Goal: Use online tool/utility: Utilize a website feature to perform a specific function

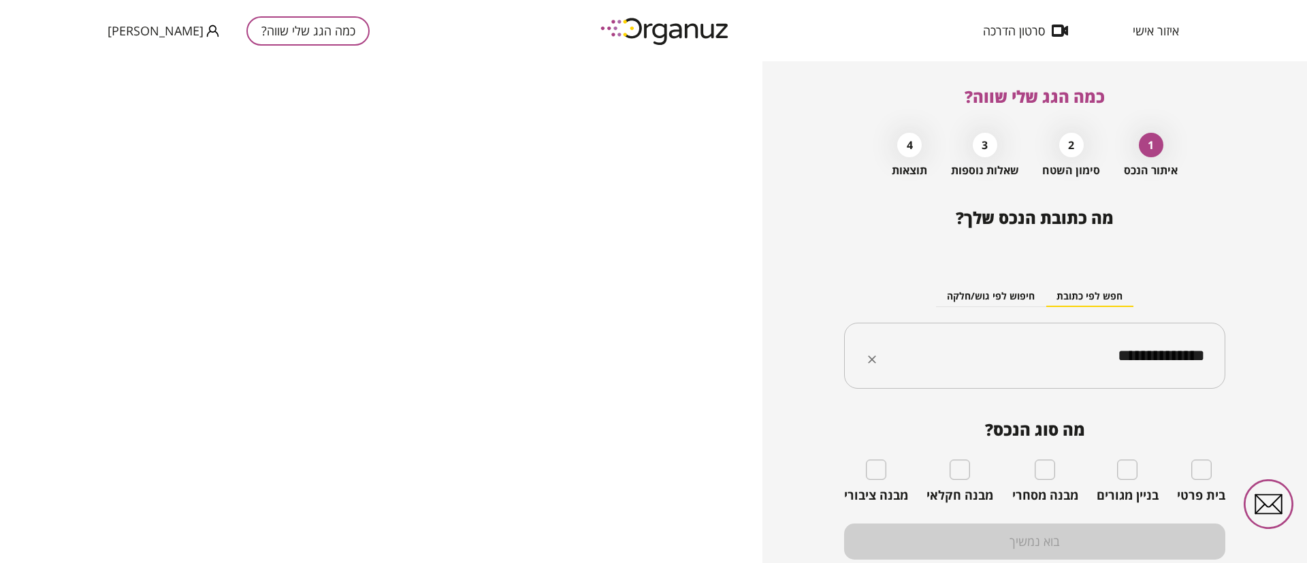
click at [875, 361] on icon "Clear" at bounding box center [872, 360] width 14 height 14
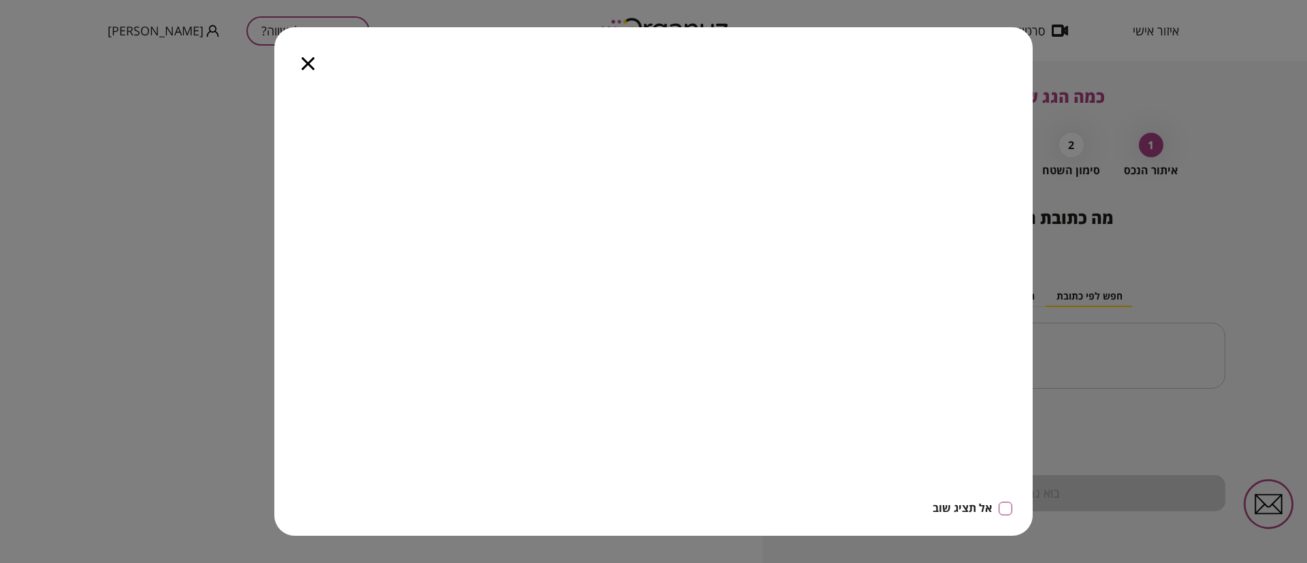
click at [302, 65] on icon "button" at bounding box center [308, 63] width 13 height 13
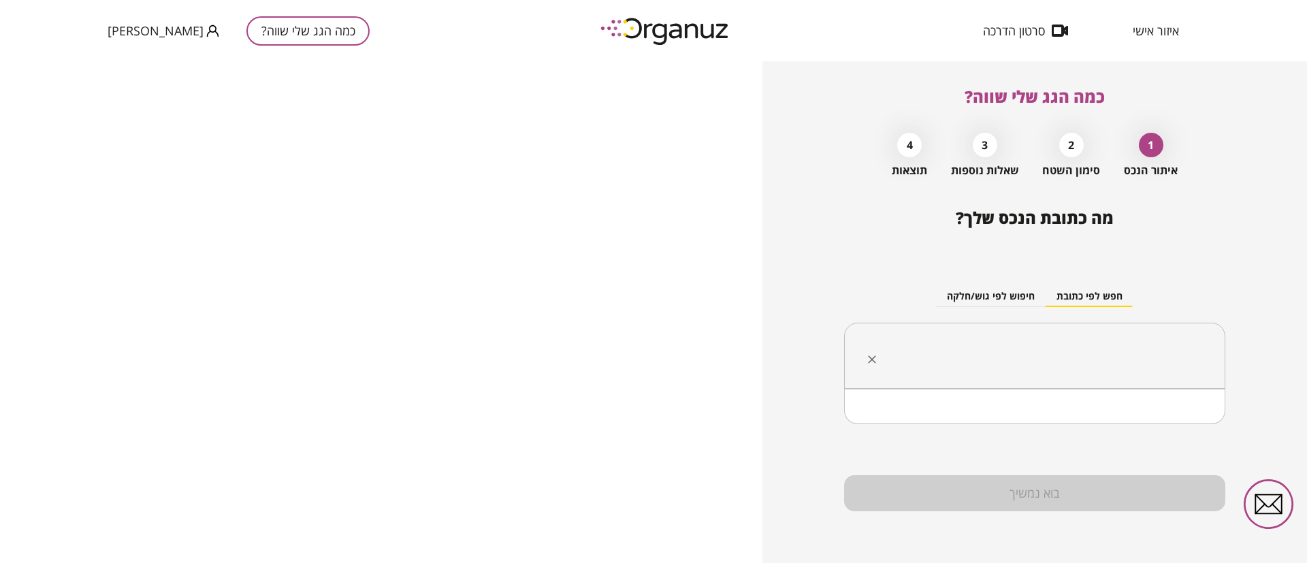
click at [1027, 353] on input "text" at bounding box center [1040, 356] width 338 height 34
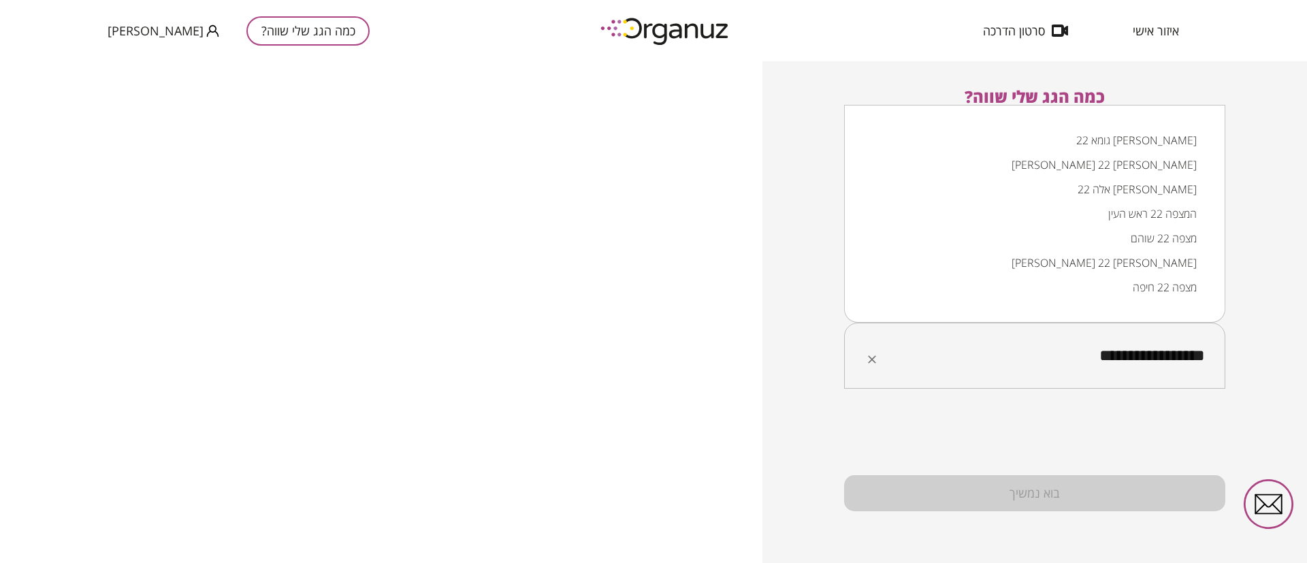
click at [1072, 264] on li "[PERSON_NAME] 22 [PERSON_NAME]" at bounding box center [1035, 263] width 346 height 25
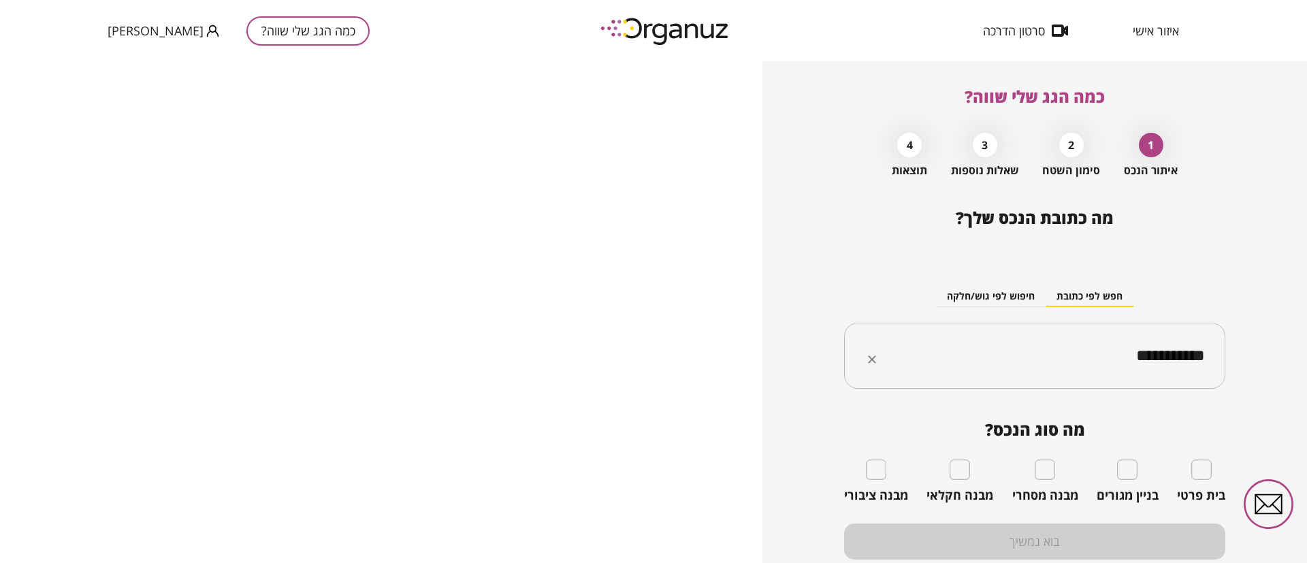
type input "**********"
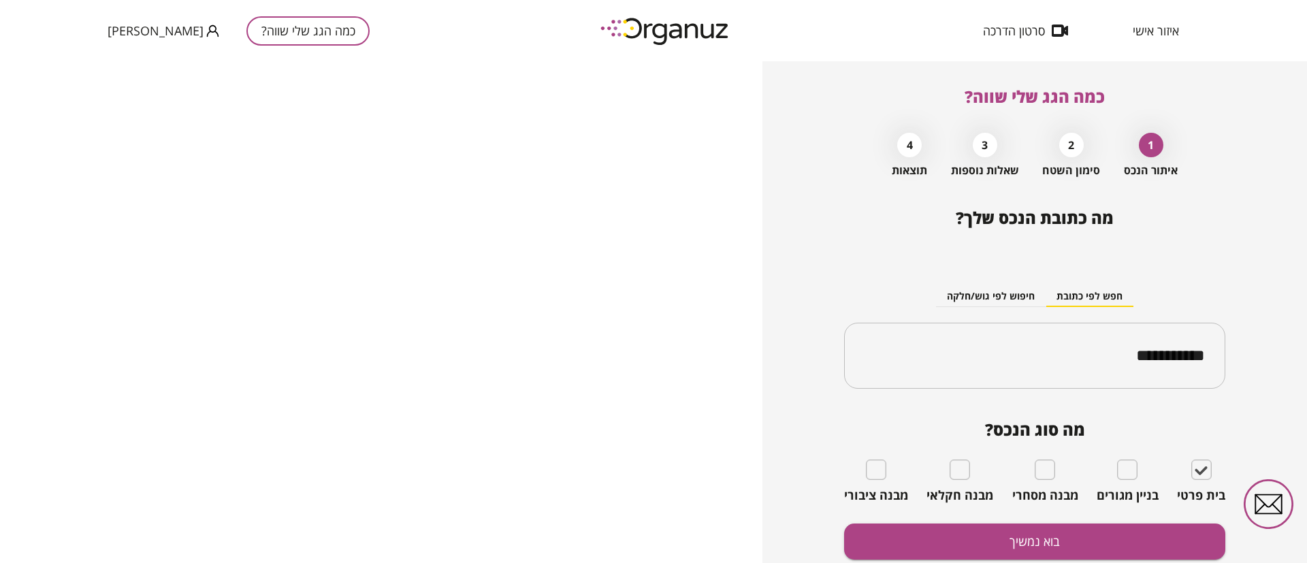
scroll to position [48, 0]
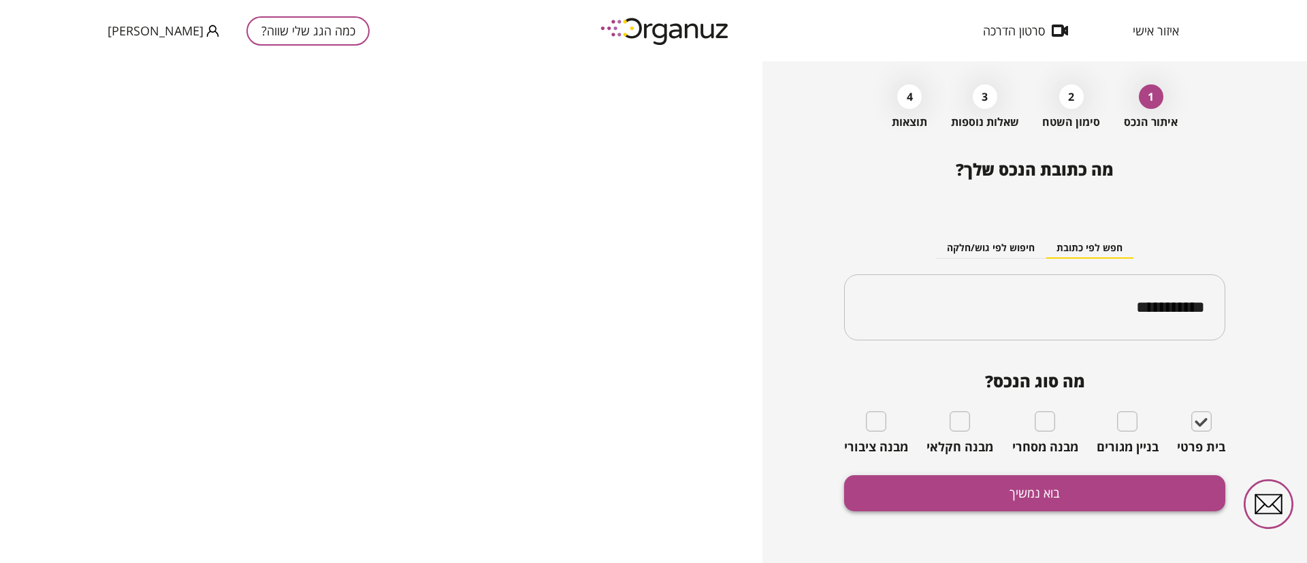
click at [1008, 490] on button "בוא נמשיך" at bounding box center [1034, 493] width 381 height 36
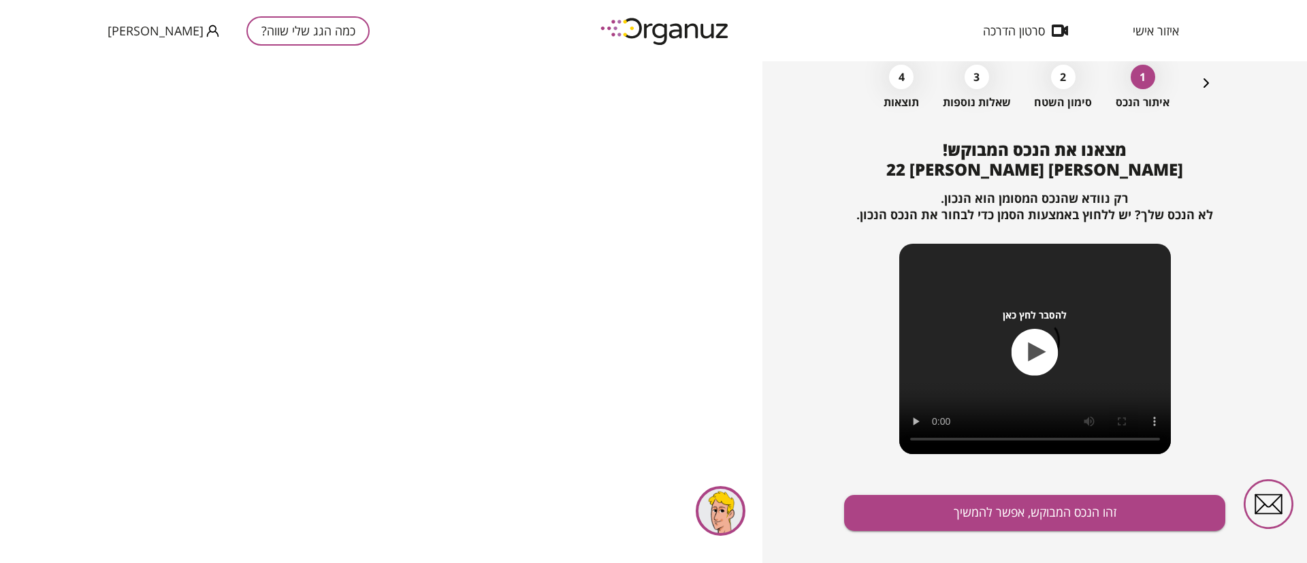
scroll to position [88, 0]
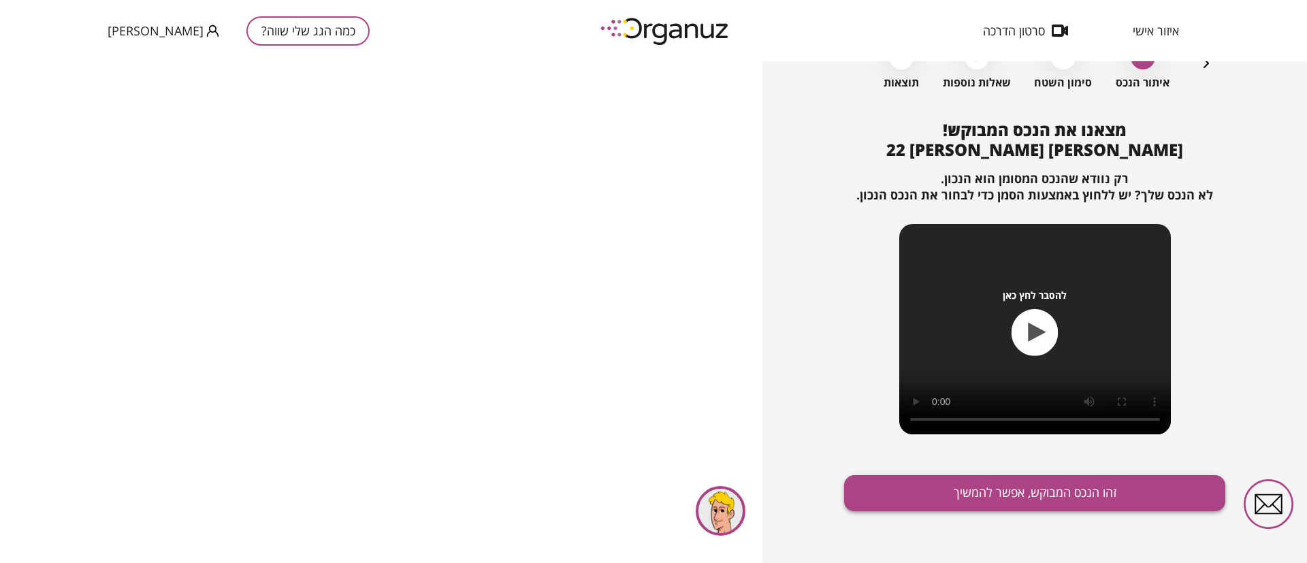
click at [982, 492] on button "זהו הנכס המבוקש, אפשר להמשיך" at bounding box center [1034, 493] width 381 height 36
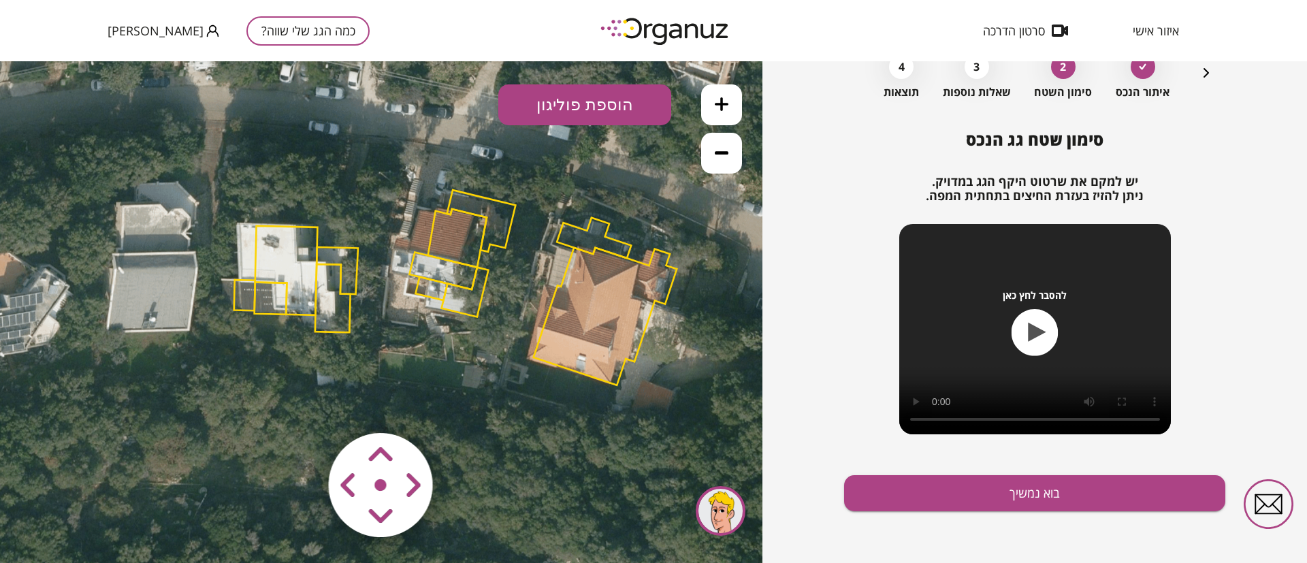
drag, startPoint x: 562, startPoint y: 255, endPoint x: 659, endPoint y: 227, distance: 100.8
click at [659, 227] on icon at bounding box center [455, 286] width 1348 height 1348
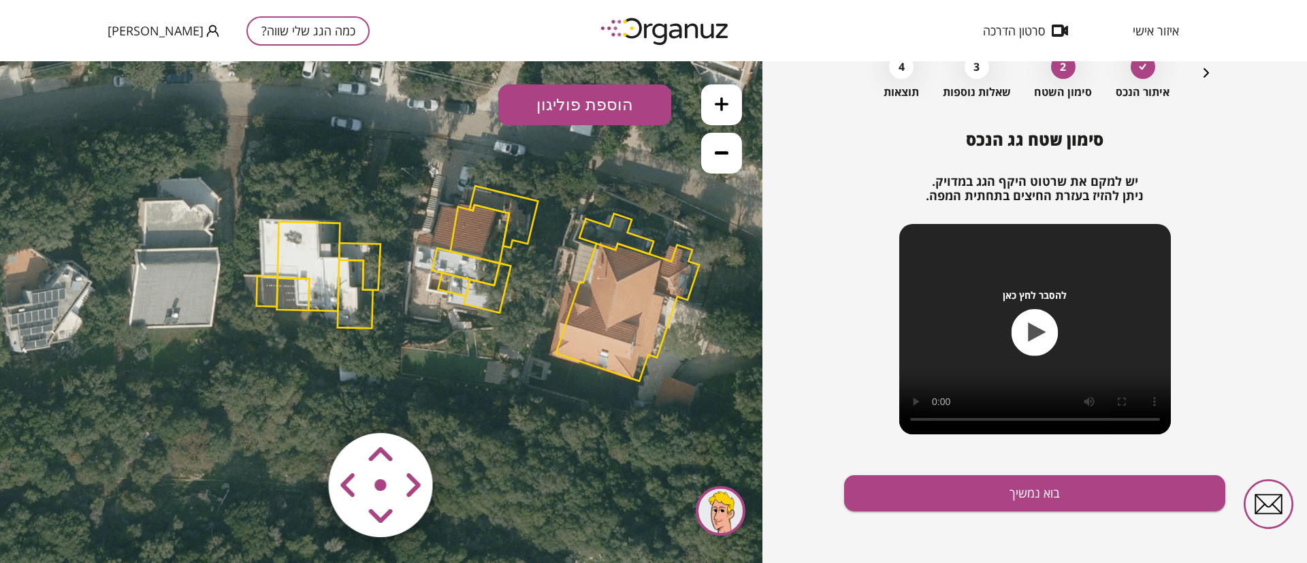
click at [528, 208] on polygon at bounding box center [504, 217] width 69 height 62
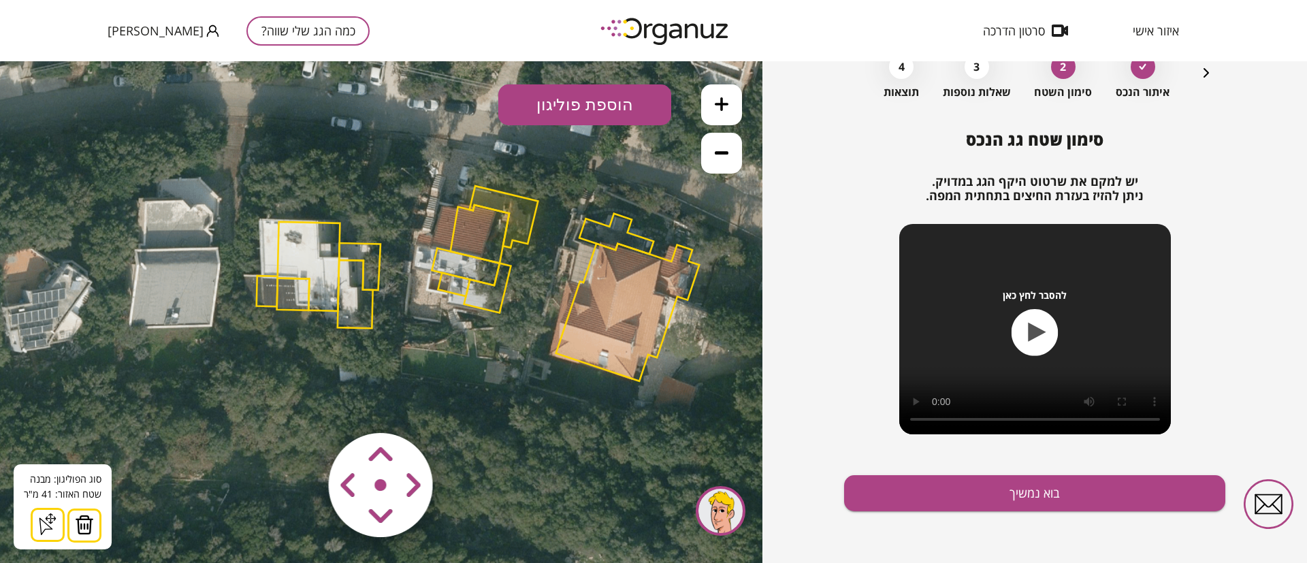
drag, startPoint x: 91, startPoint y: 528, endPoint x: 99, endPoint y: 522, distance: 10.4
click at [91, 528] on img at bounding box center [84, 525] width 19 height 20
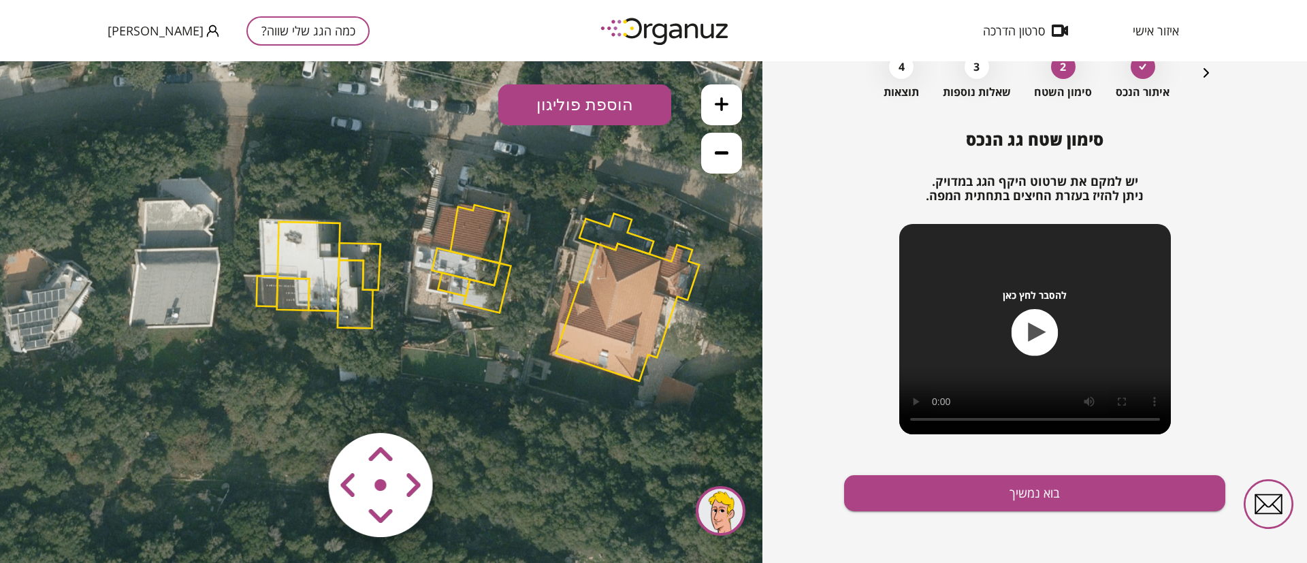
click at [325, 251] on polygon at bounding box center [309, 266] width 63 height 89
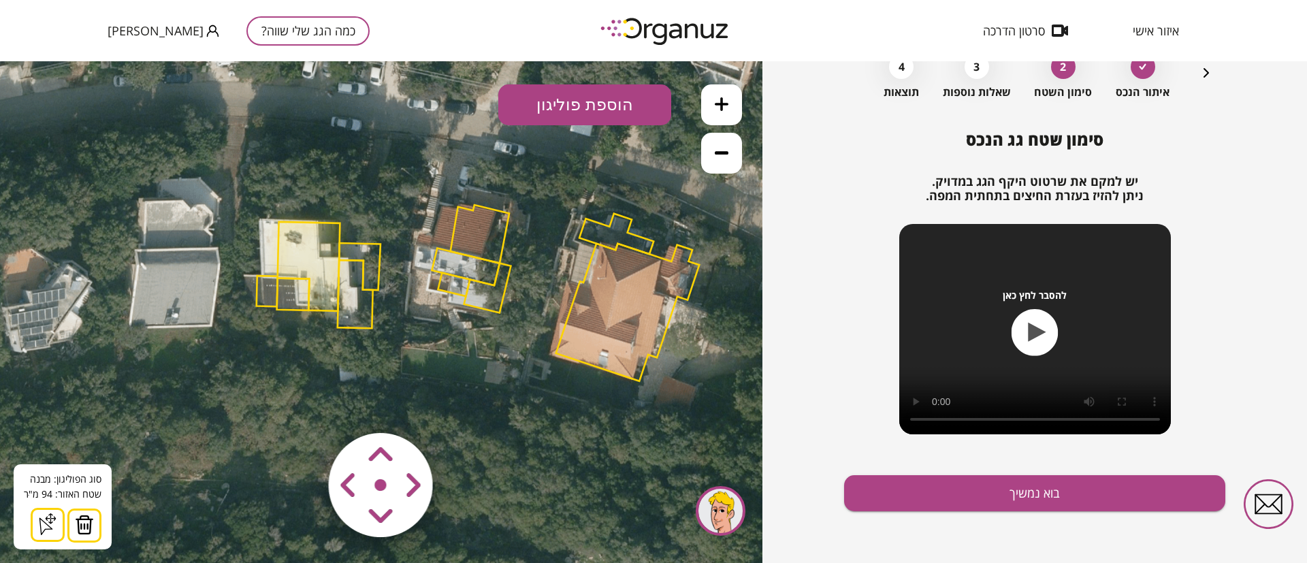
click at [86, 526] on img at bounding box center [84, 525] width 19 height 20
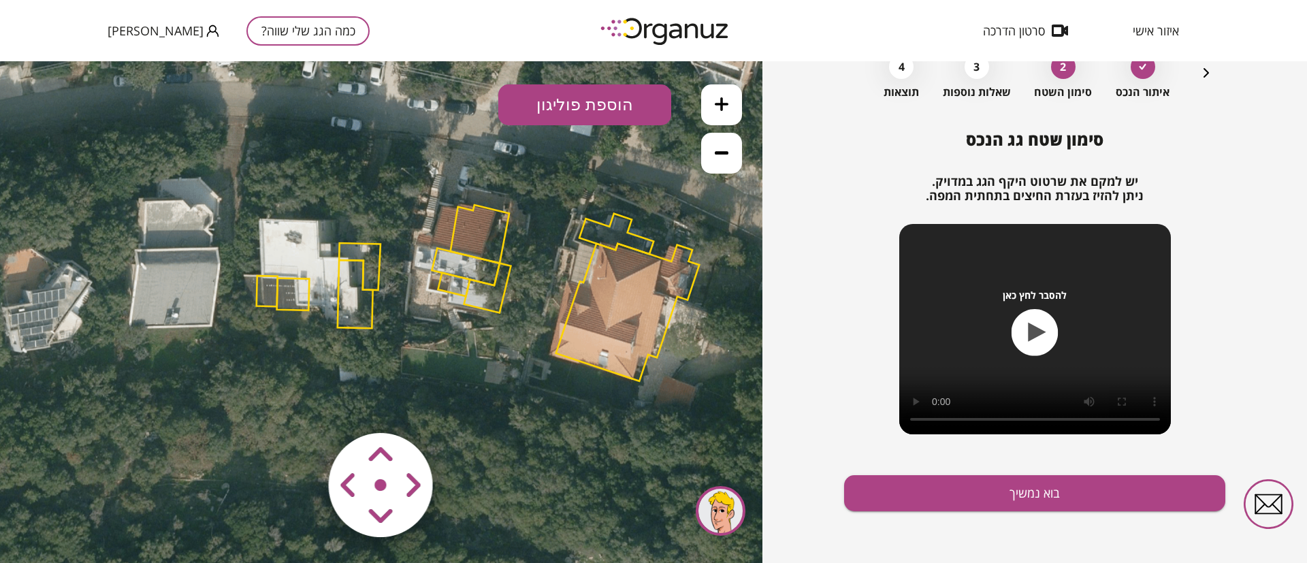
click at [268, 297] on polygon at bounding box center [267, 291] width 21 height 31
click at [269, 278] on polygon at bounding box center [267, 290] width 21 height 31
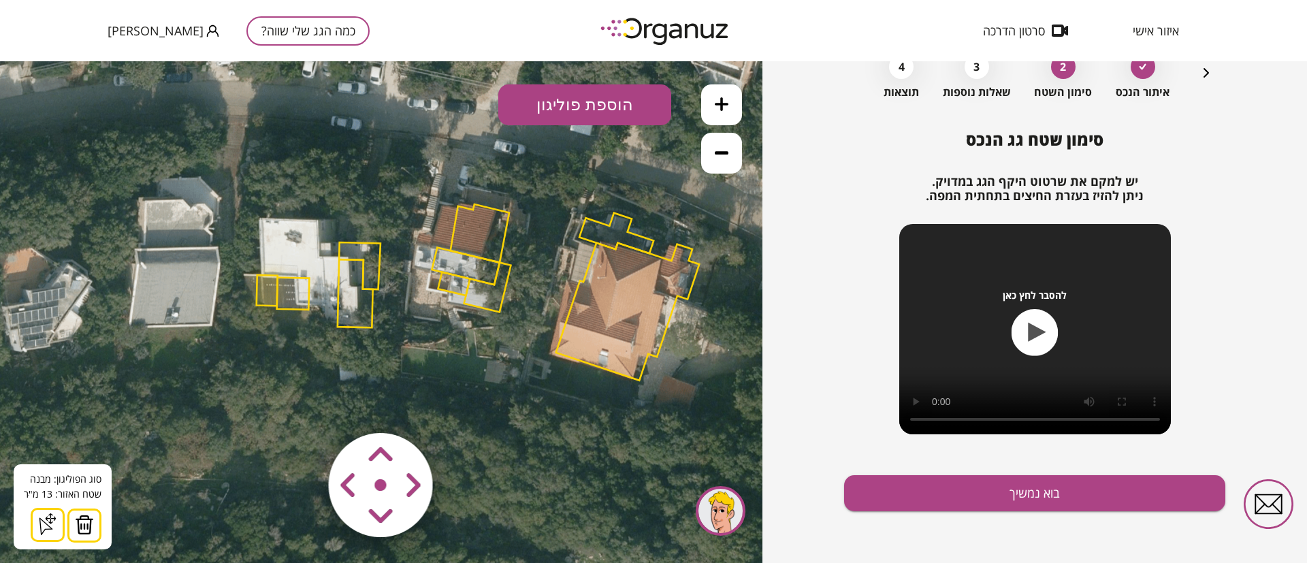
click at [100, 523] on div "סוג הפוליגון: מבנה אורך הצלע: 0 מטר שטח האזור: 13 מ"[GEOGRAPHIC_DATA] הוסף נקוד…" at bounding box center [63, 506] width 98 height 85
click at [86, 528] on img at bounding box center [84, 525] width 19 height 20
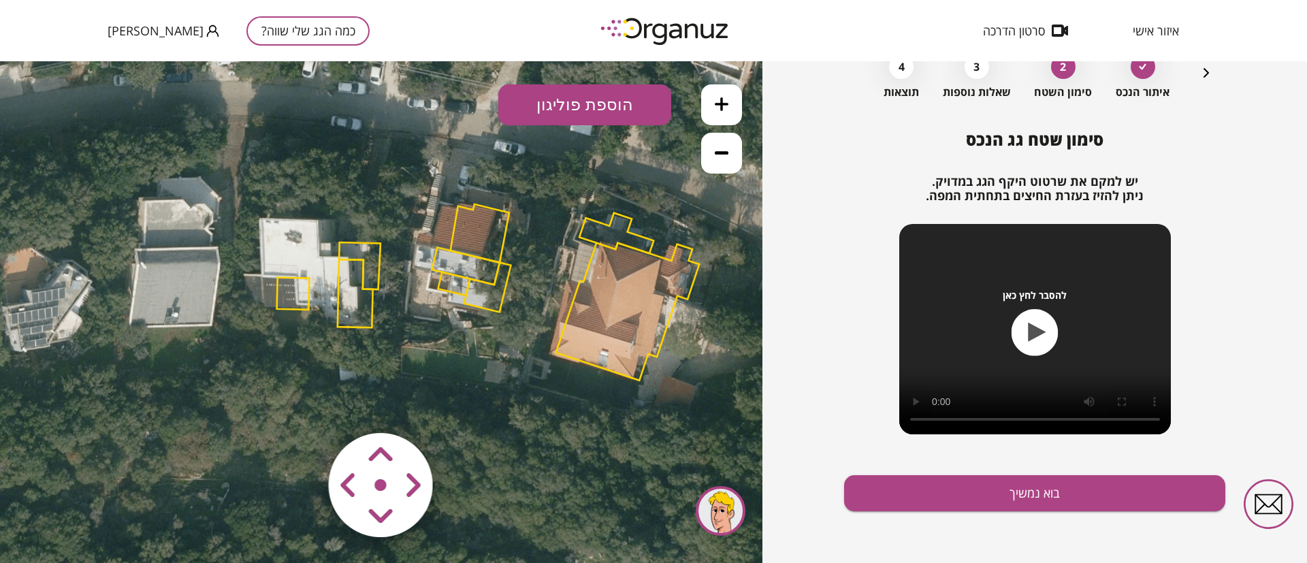
click at [291, 284] on polygon at bounding box center [293, 294] width 33 height 32
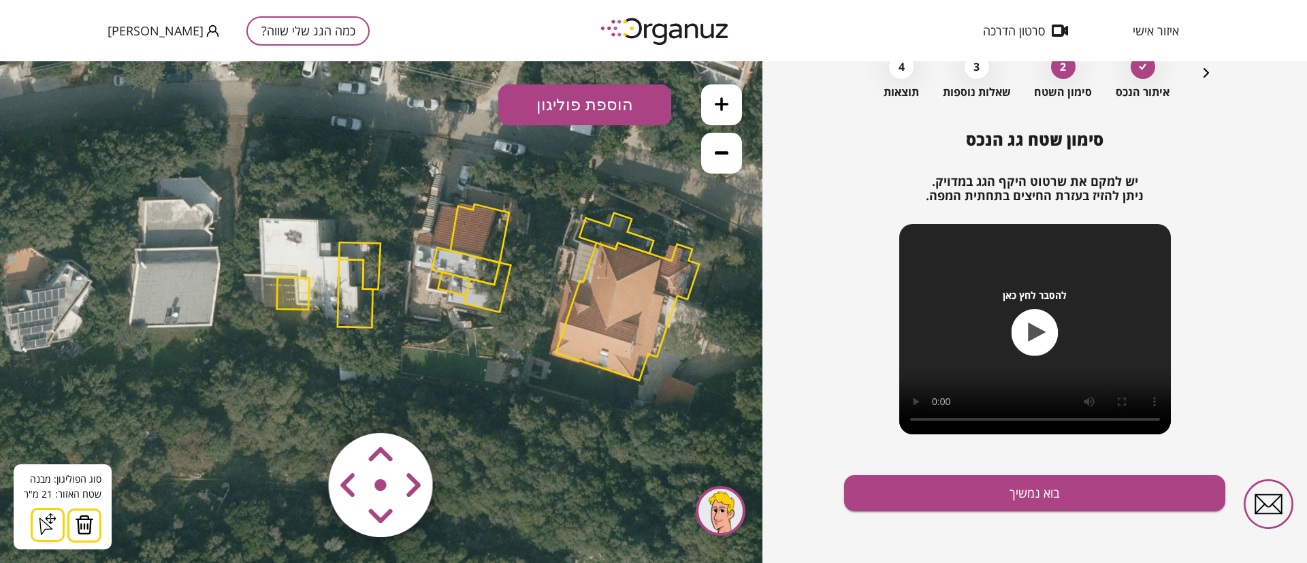
click at [88, 521] on img at bounding box center [84, 525] width 19 height 20
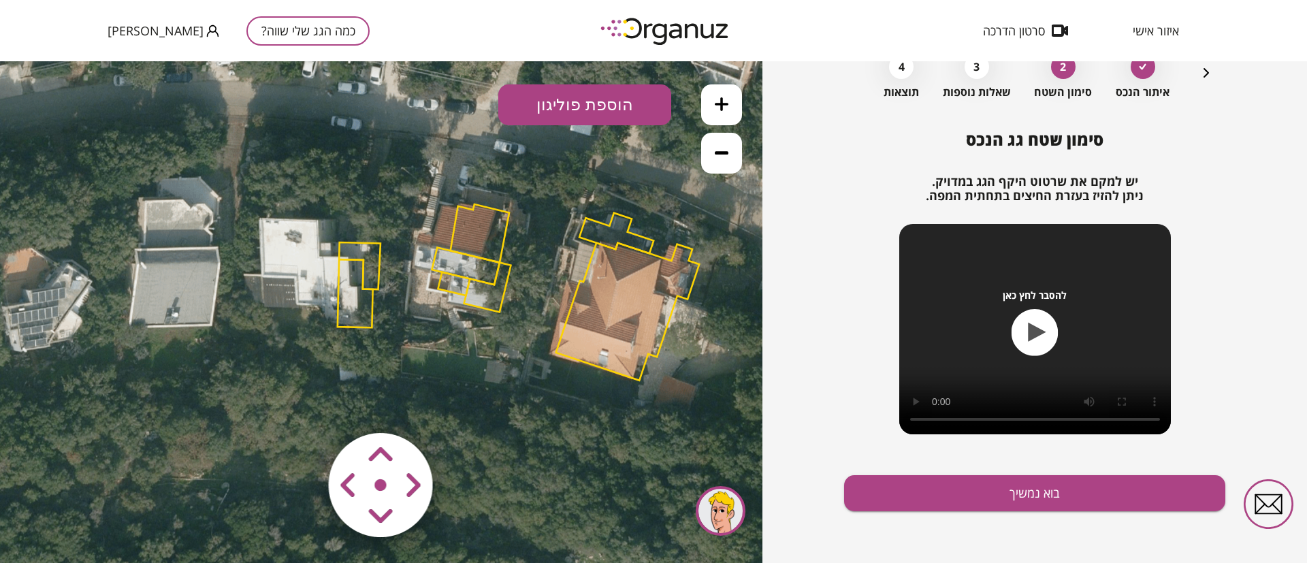
click at [359, 251] on polygon at bounding box center [360, 265] width 42 height 47
click at [358, 247] on polygon at bounding box center [360, 265] width 42 height 47
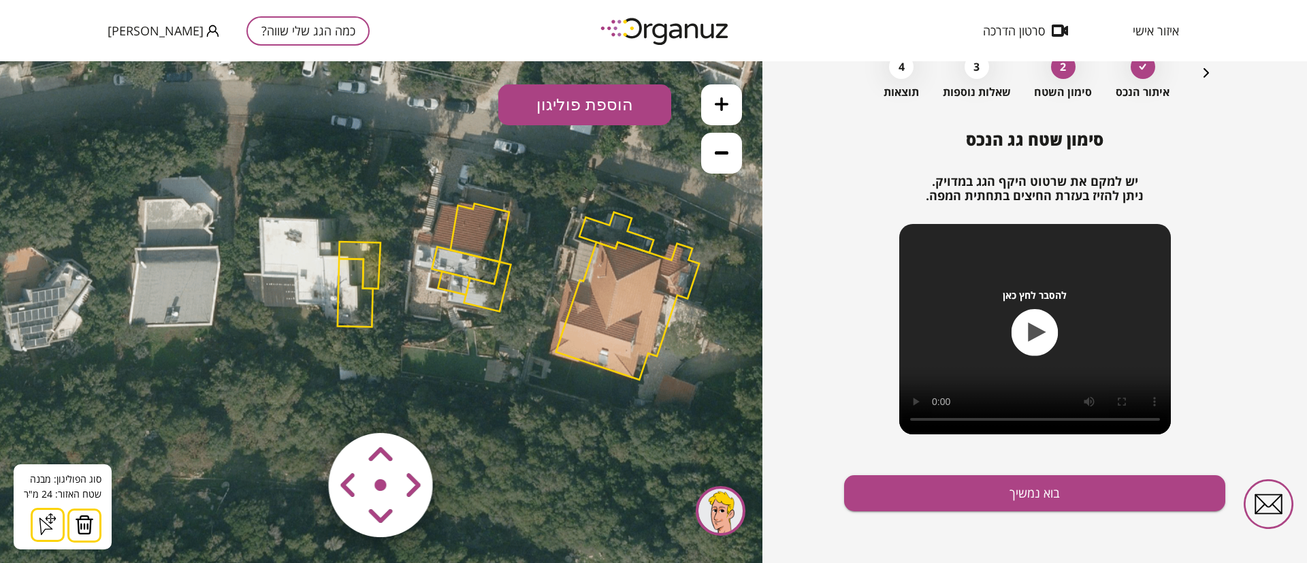
click at [85, 523] on img at bounding box center [84, 525] width 19 height 20
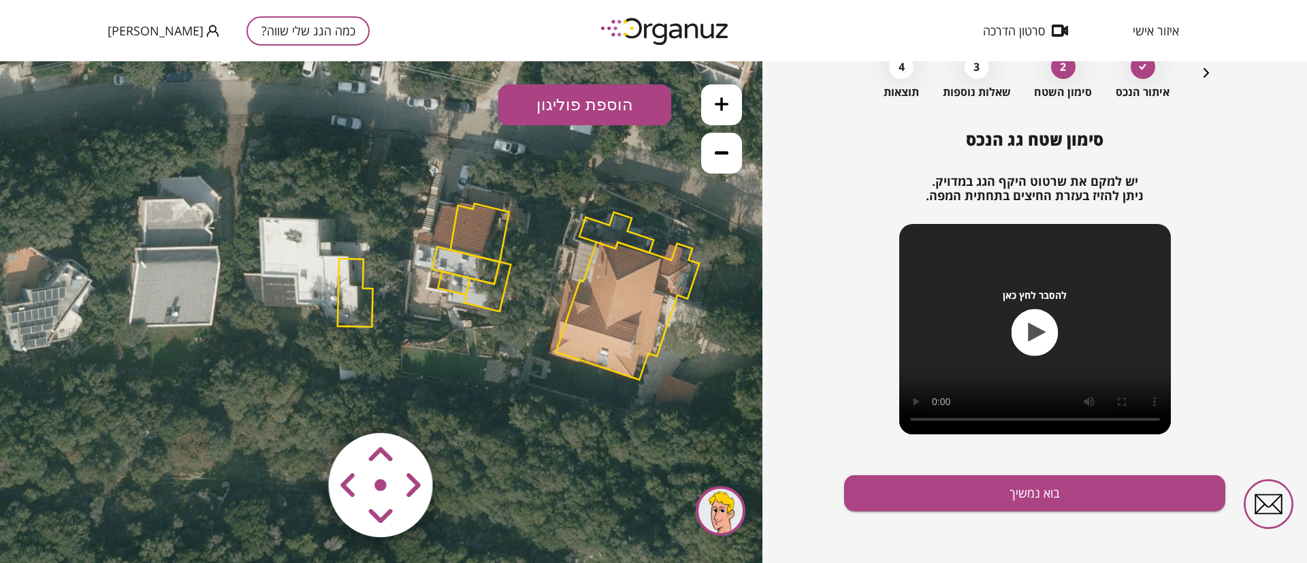
click at [352, 274] on polygon at bounding box center [355, 293] width 35 height 68
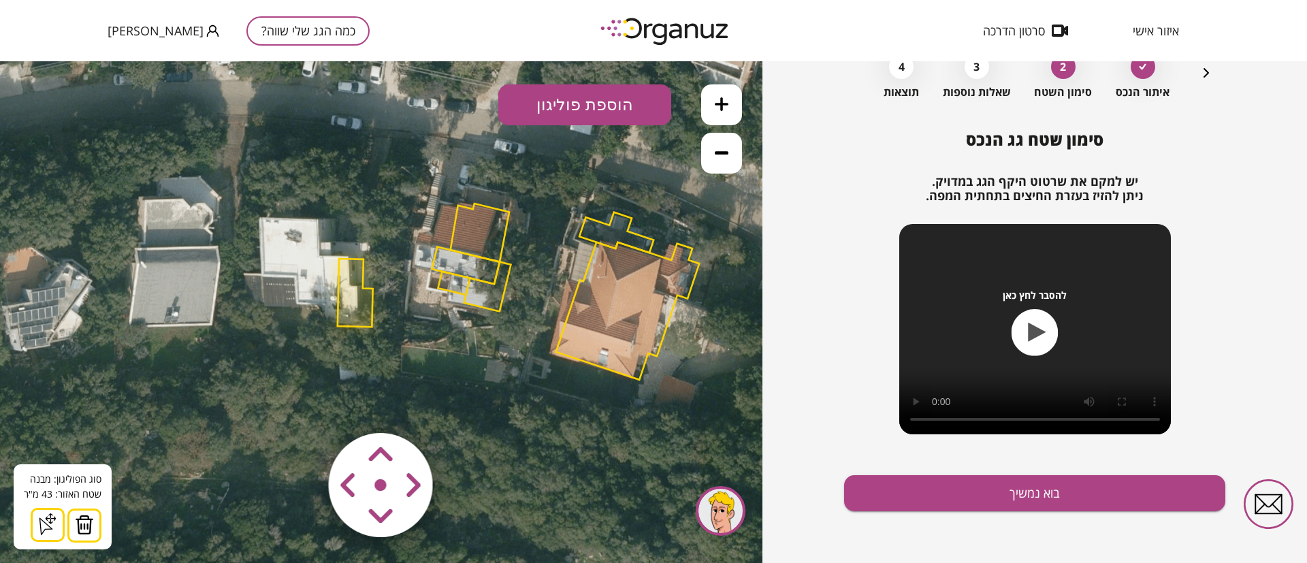
click at [86, 527] on img at bounding box center [84, 525] width 19 height 20
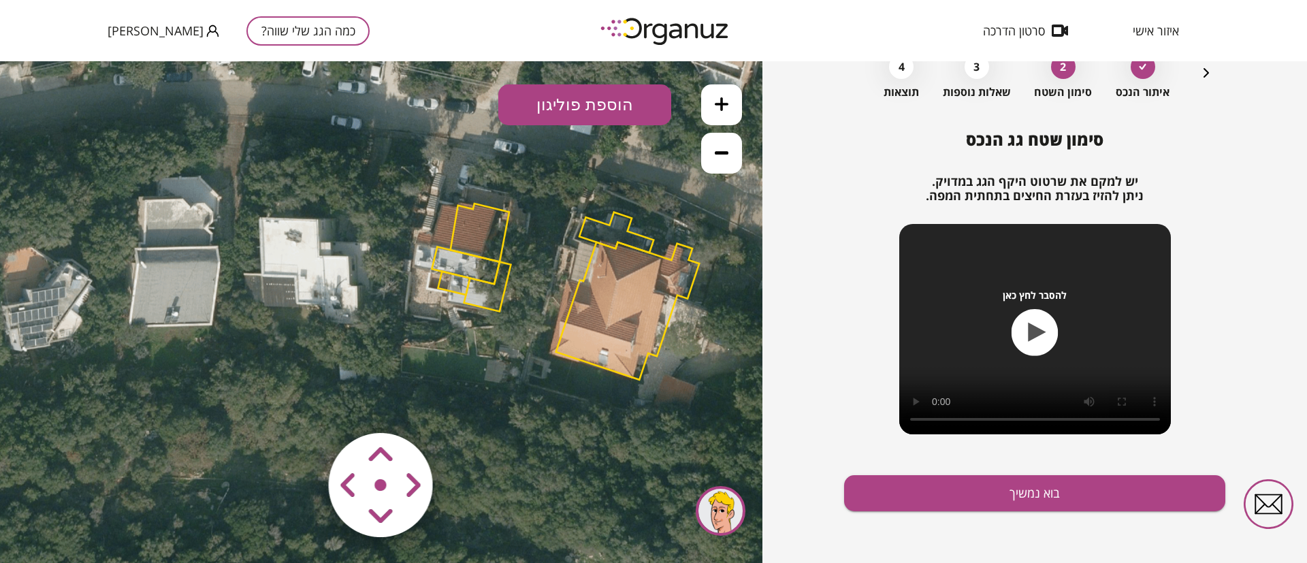
click at [470, 214] on polygon at bounding box center [480, 233] width 59 height 59
drag, startPoint x: 471, startPoint y: 220, endPoint x: 462, endPoint y: 227, distance: 12.1
click at [471, 219] on polygon at bounding box center [480, 231] width 59 height 59
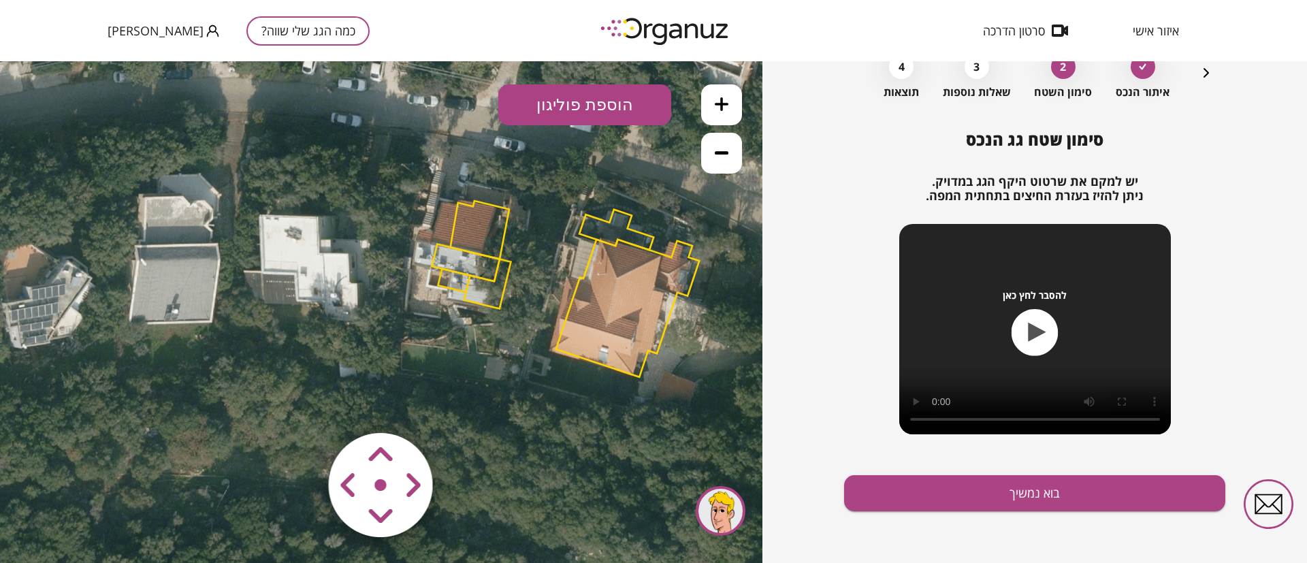
click at [463, 234] on polygon at bounding box center [480, 230] width 59 height 59
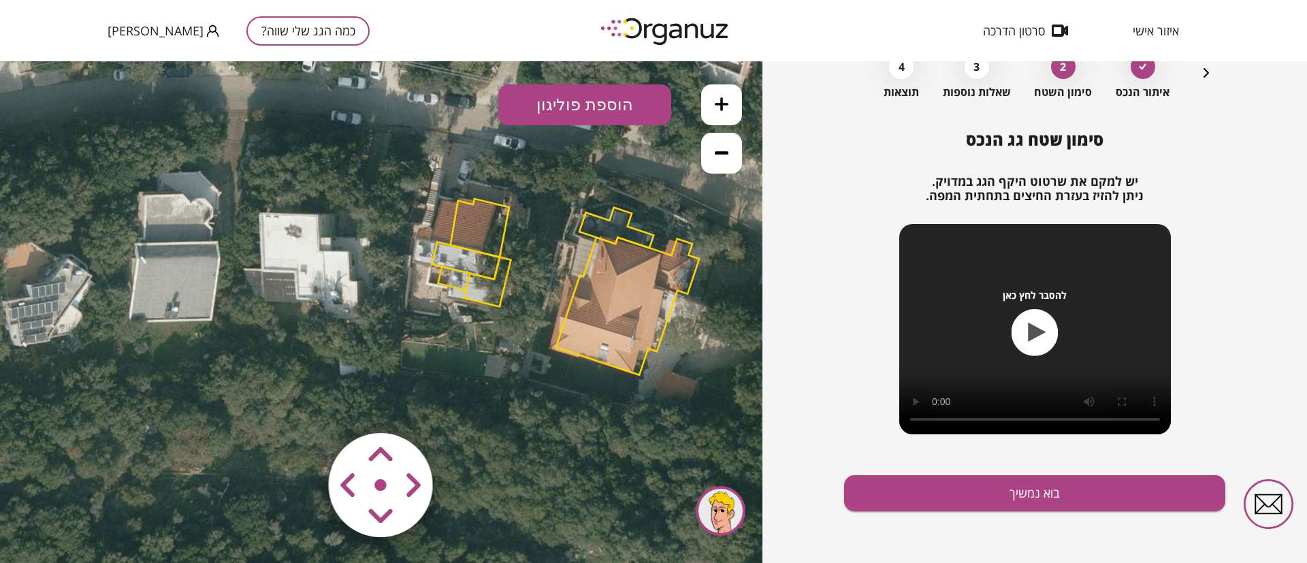
click at [489, 214] on polygon at bounding box center [480, 228] width 59 height 59
click at [501, 223] on polygon at bounding box center [480, 228] width 59 height 59
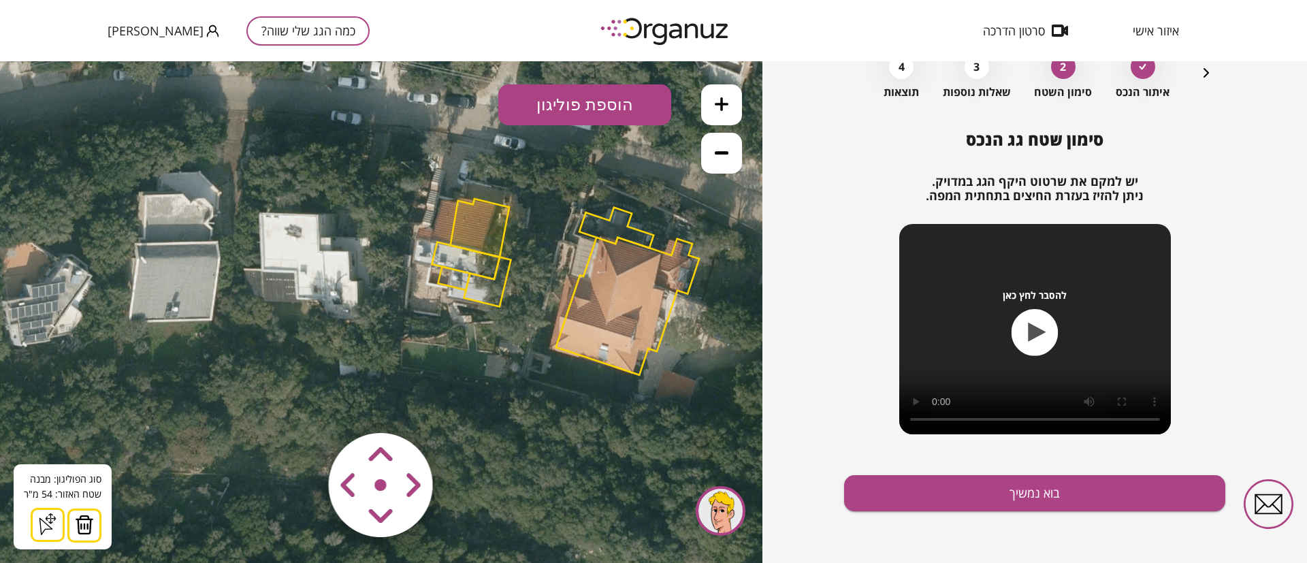
click at [91, 528] on img at bounding box center [84, 525] width 19 height 20
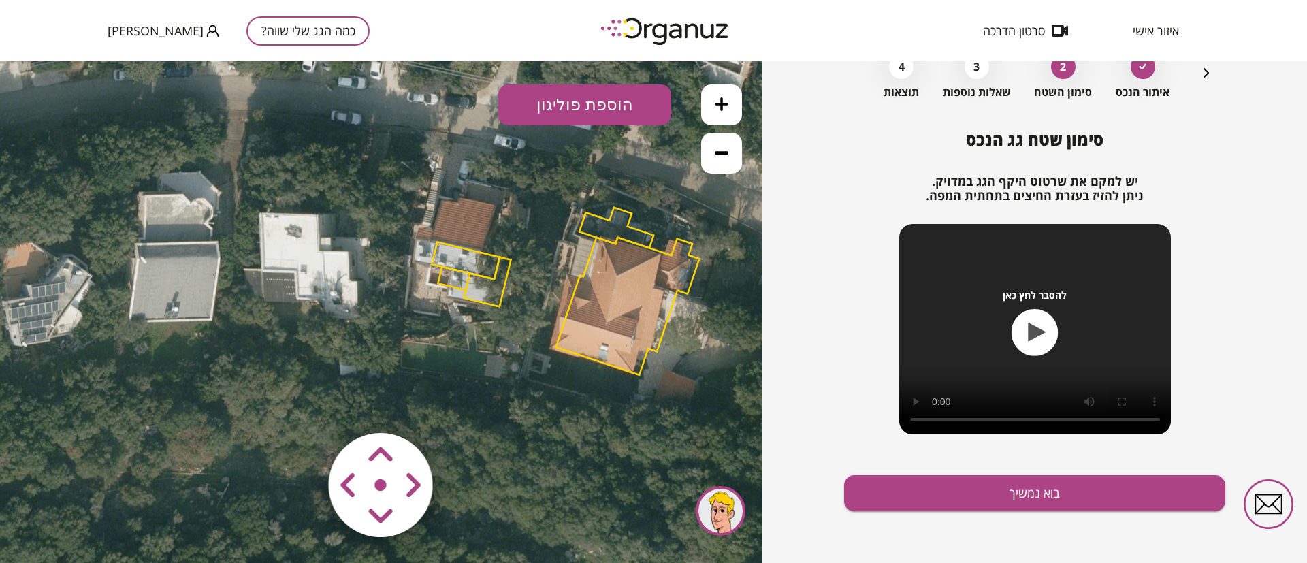
click at [450, 259] on polygon at bounding box center [466, 260] width 68 height 37
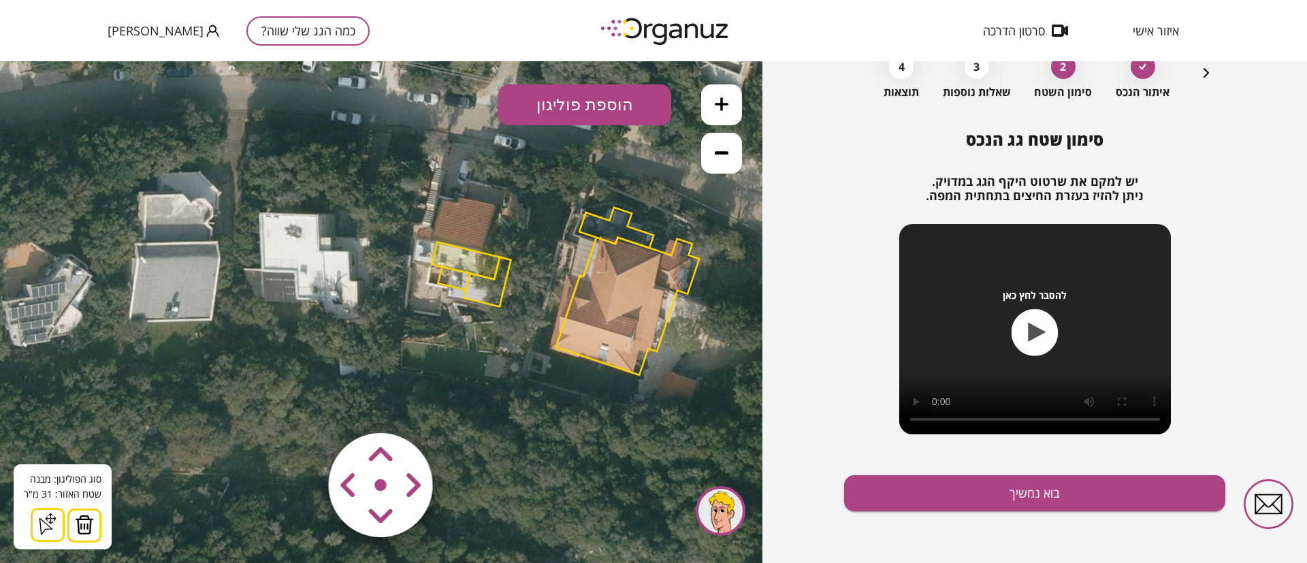
click at [78, 529] on img at bounding box center [84, 525] width 19 height 20
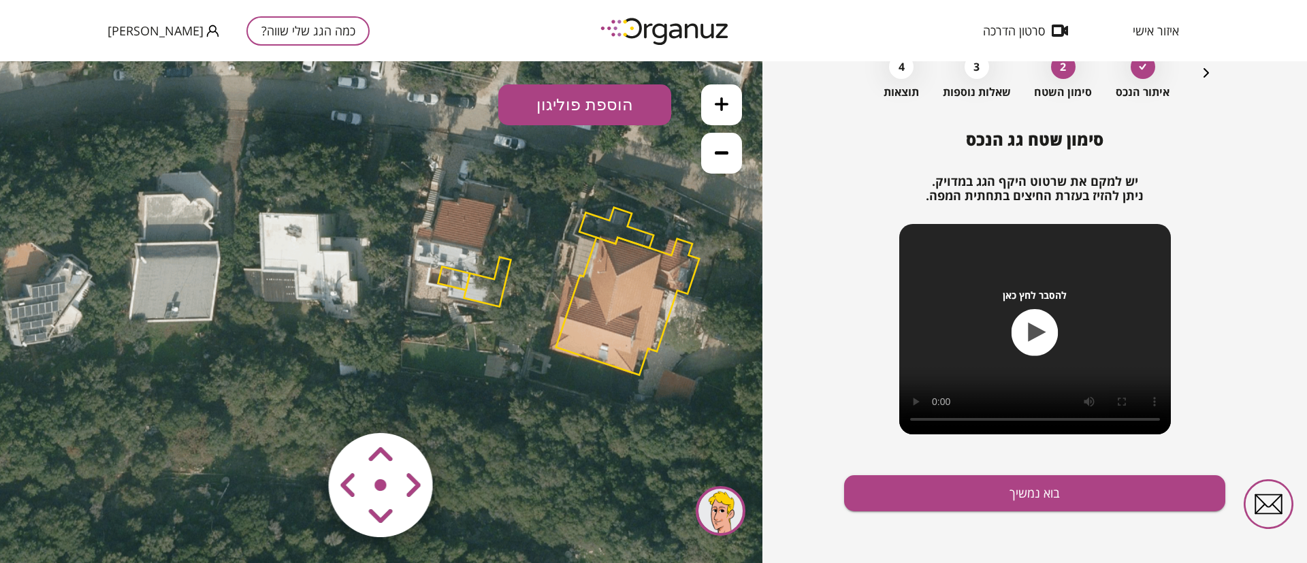
click at [497, 294] on polygon at bounding box center [487, 282] width 47 height 50
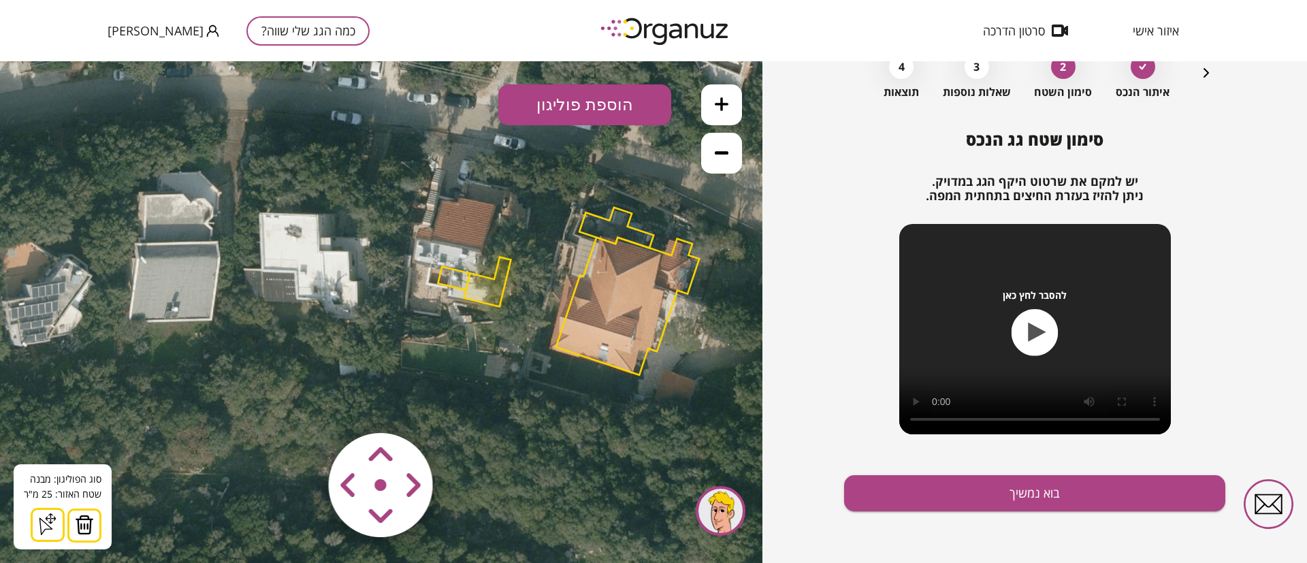
click at [80, 531] on img at bounding box center [84, 525] width 19 height 20
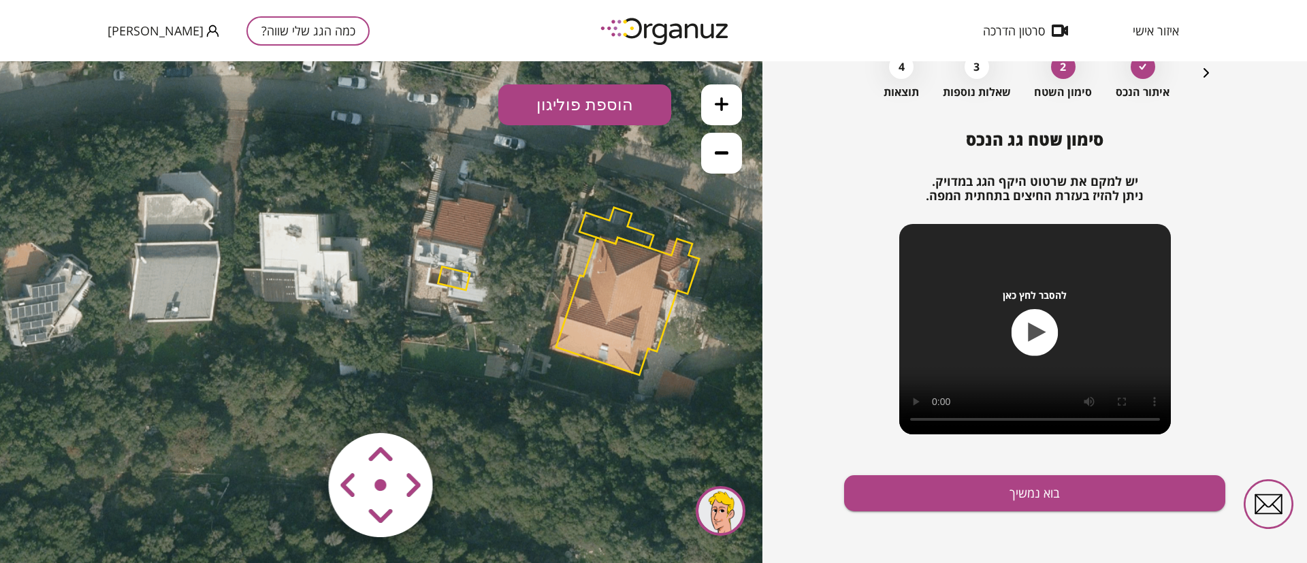
drag, startPoint x: 444, startPoint y: 276, endPoint x: 435, endPoint y: 280, distance: 10.1
click at [444, 275] on polygon at bounding box center [454, 278] width 32 height 23
click at [445, 278] on polygon at bounding box center [454, 277] width 32 height 23
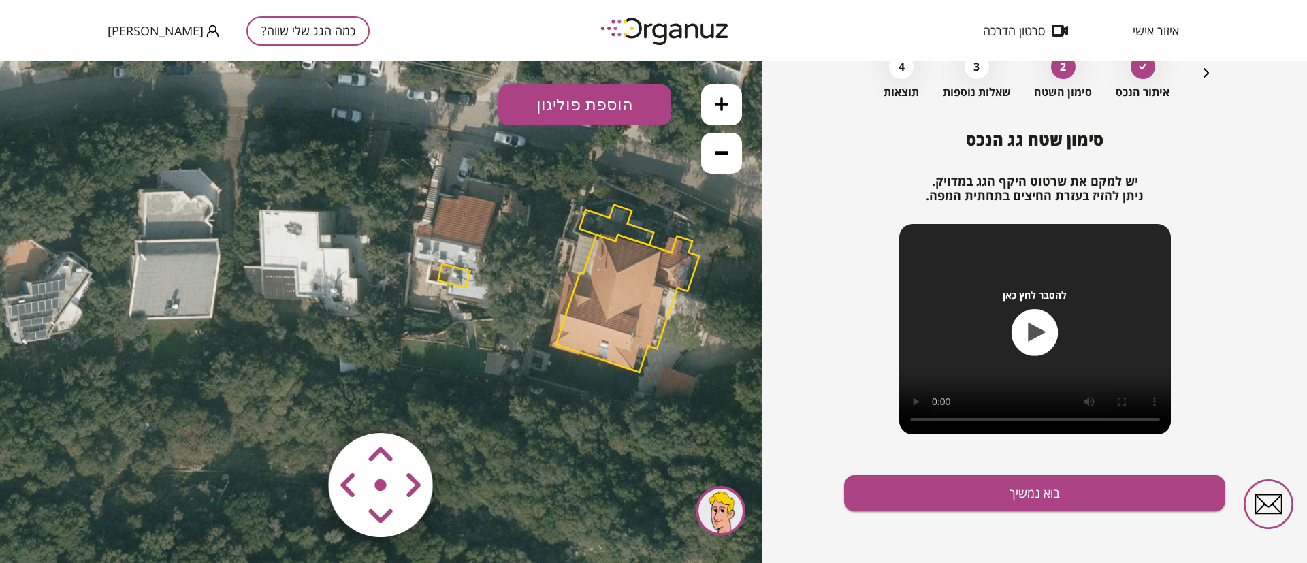
click at [459, 277] on polygon at bounding box center [454, 275] width 32 height 23
click at [445, 275] on polygon at bounding box center [454, 275] width 32 height 23
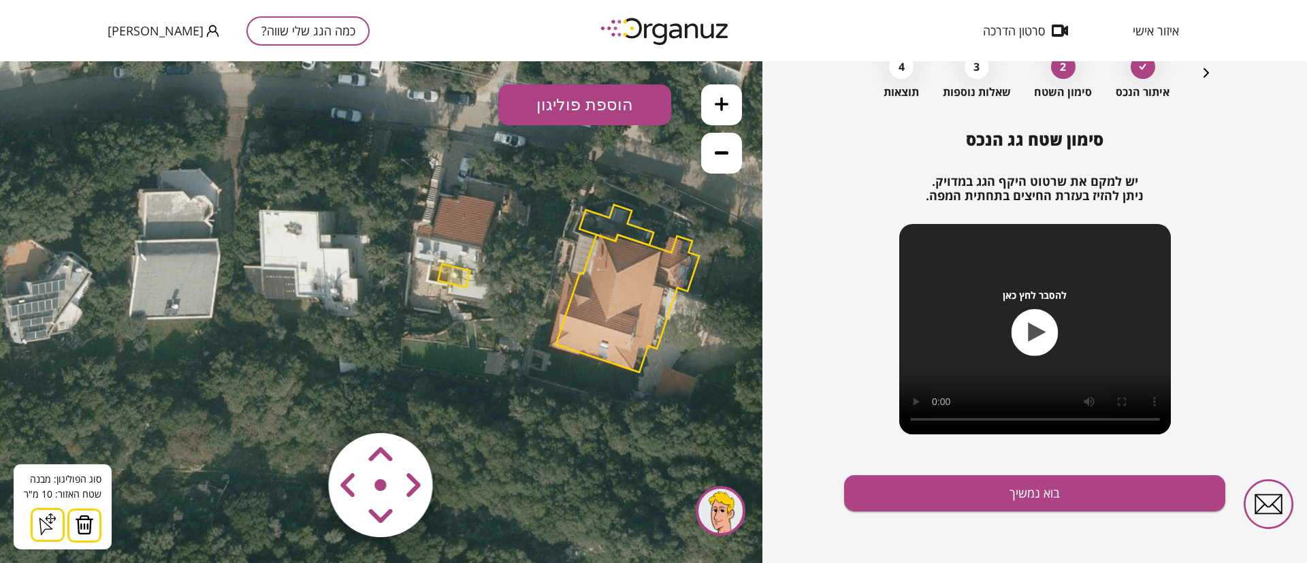
click at [86, 528] on img at bounding box center [84, 525] width 19 height 20
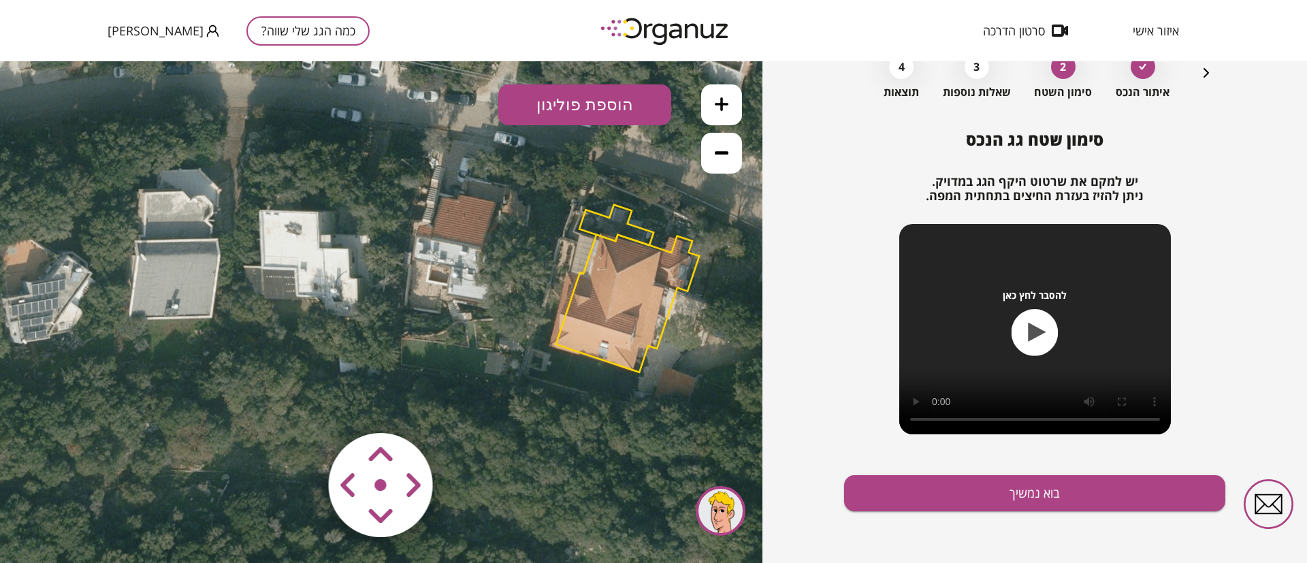
click at [602, 221] on polygon at bounding box center [616, 225] width 74 height 41
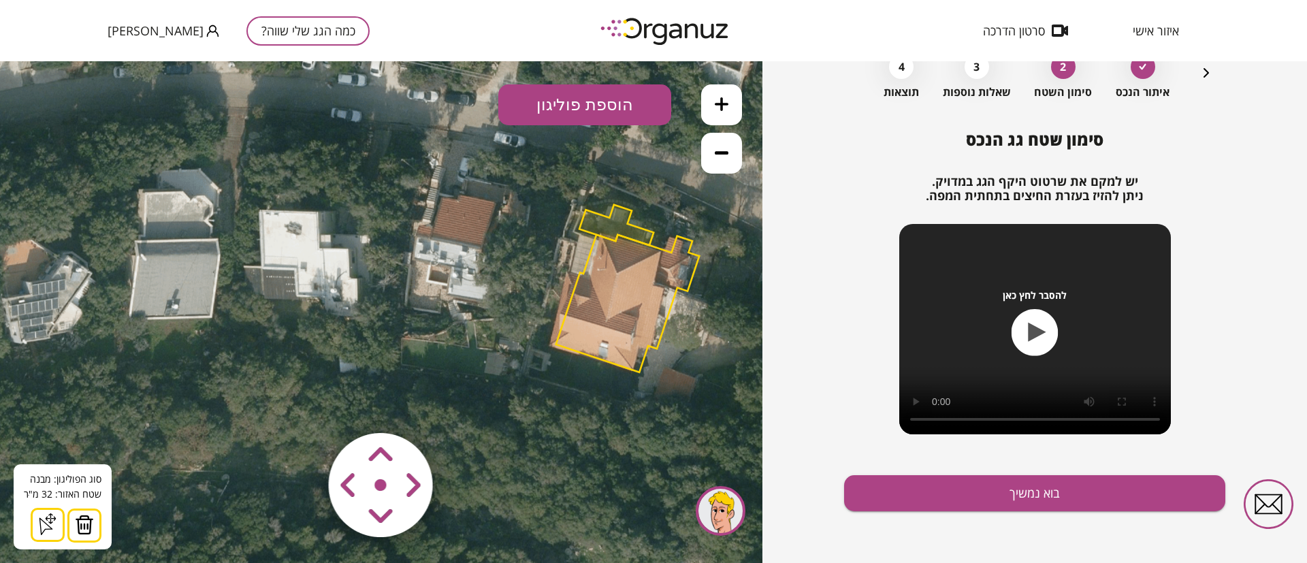
click at [78, 529] on img at bounding box center [84, 525] width 19 height 20
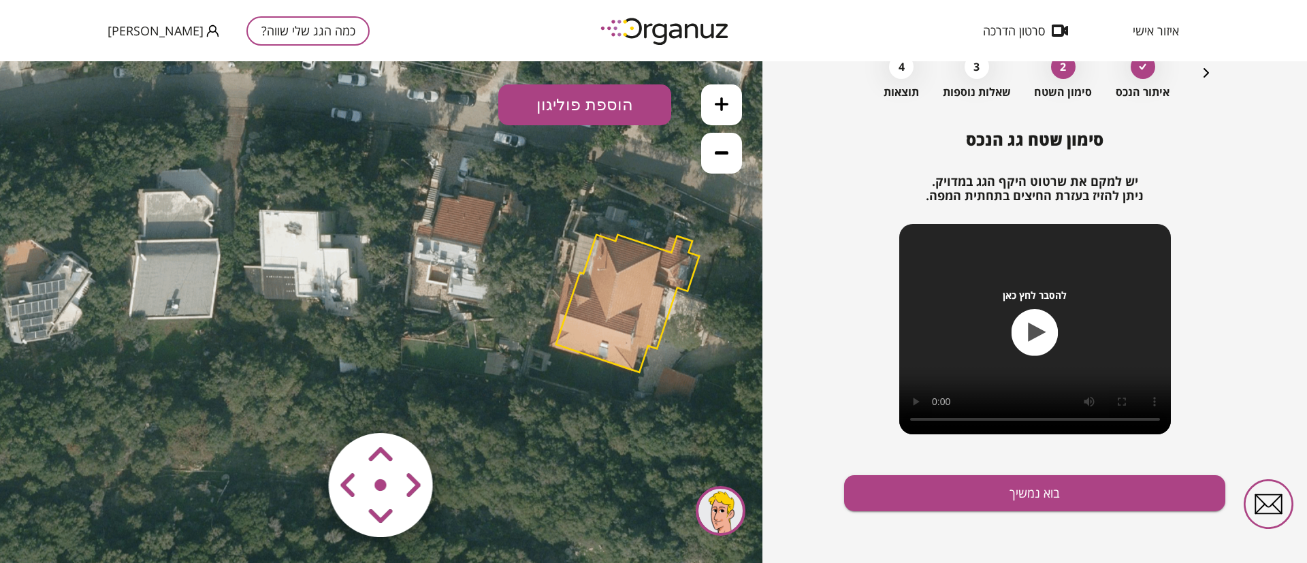
click at [670, 277] on polygon at bounding box center [628, 304] width 144 height 138
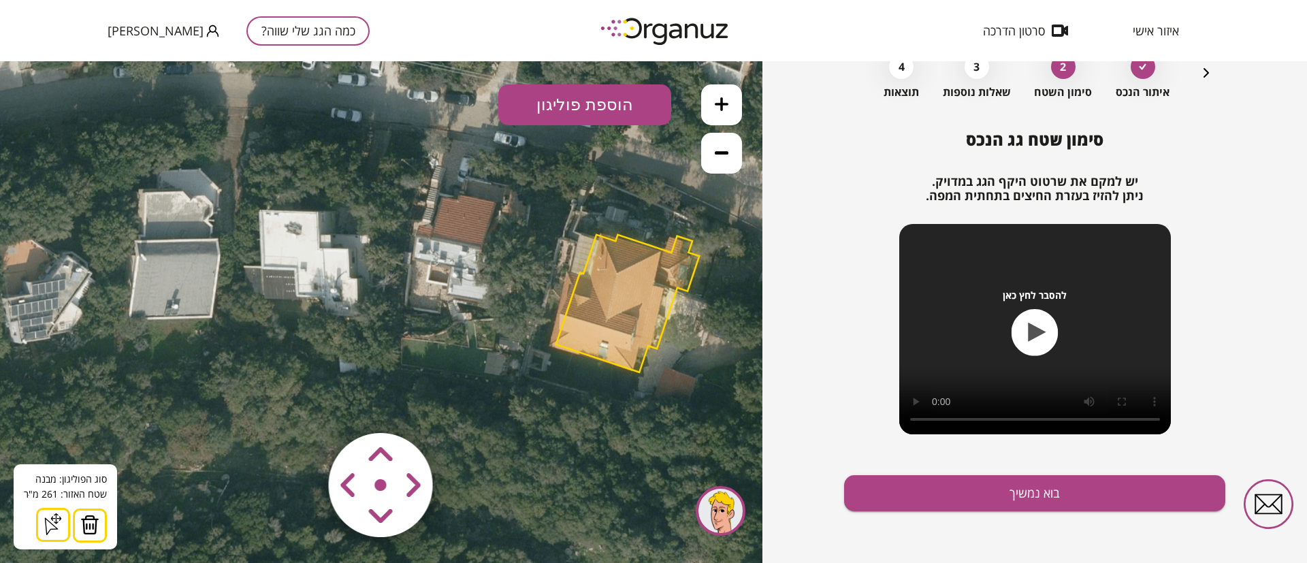
click at [93, 520] on img at bounding box center [89, 525] width 19 height 20
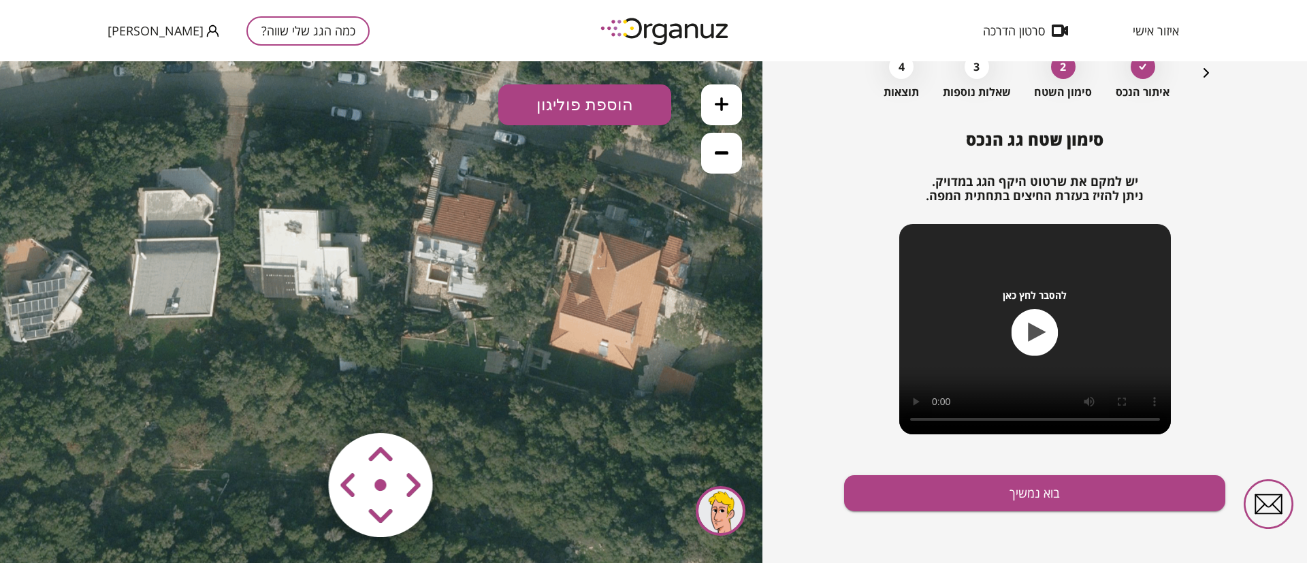
drag, startPoint x: 448, startPoint y: 251, endPoint x: 429, endPoint y: 303, distance: 55.1
click at [429, 303] on icon at bounding box center [478, 272] width 1348 height 1348
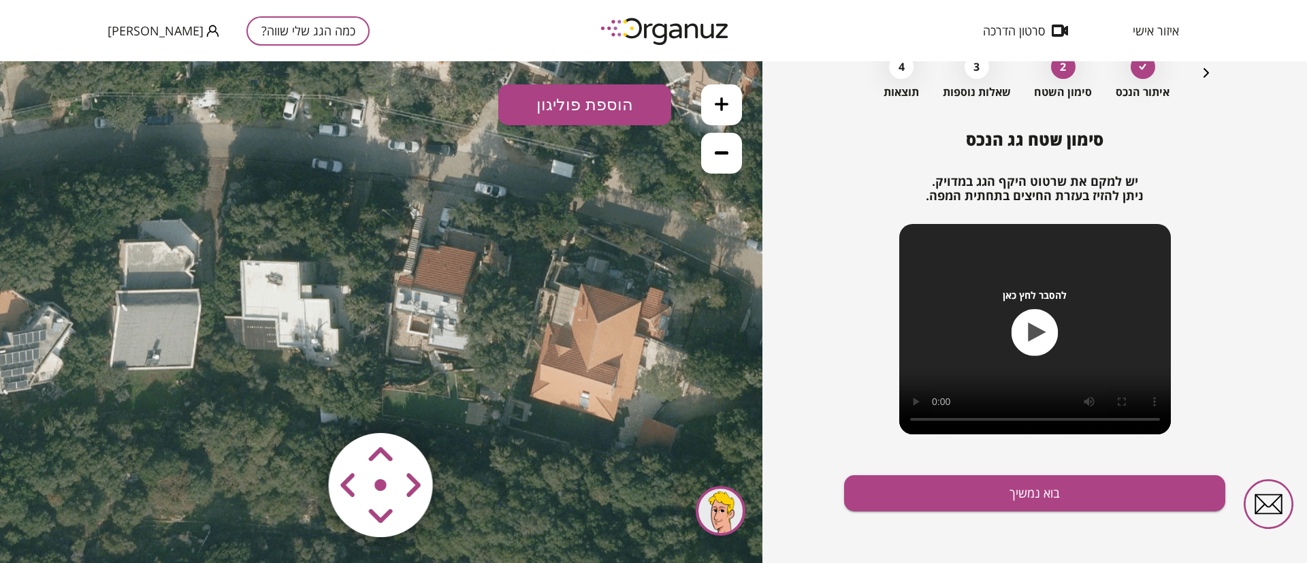
click at [726, 108] on icon at bounding box center [722, 104] width 14 height 14
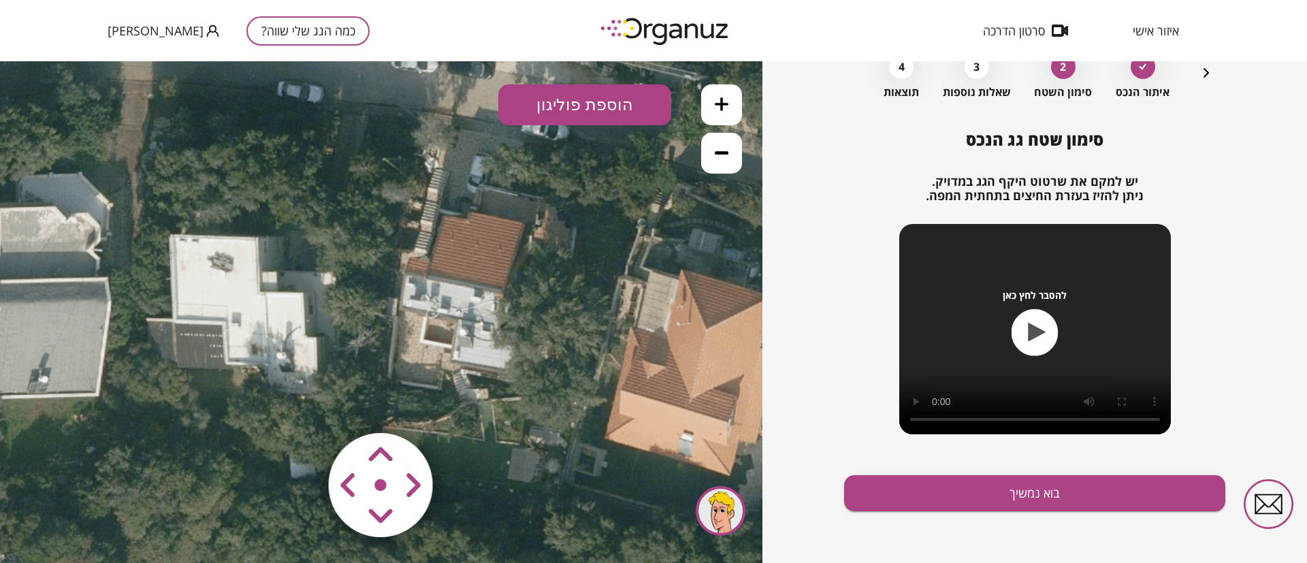
click at [726, 108] on icon at bounding box center [722, 104] width 14 height 14
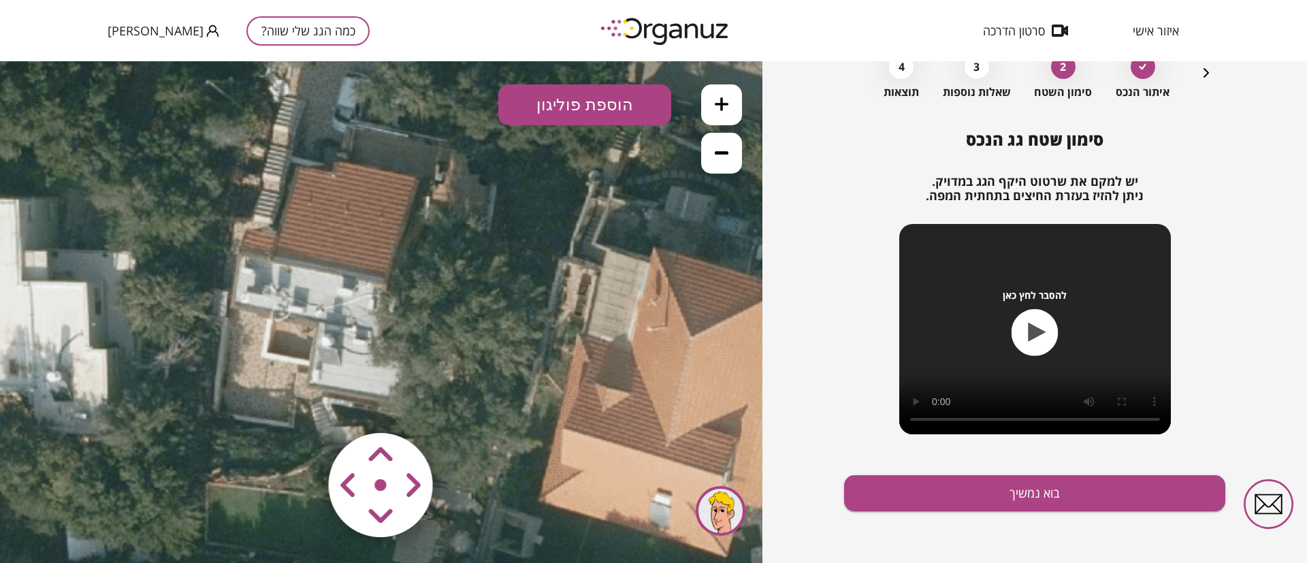
drag, startPoint x: 611, startPoint y: 289, endPoint x: 448, endPoint y: 278, distance: 163.7
click at [448, 278] on icon at bounding box center [379, 337] width 3033 height 3033
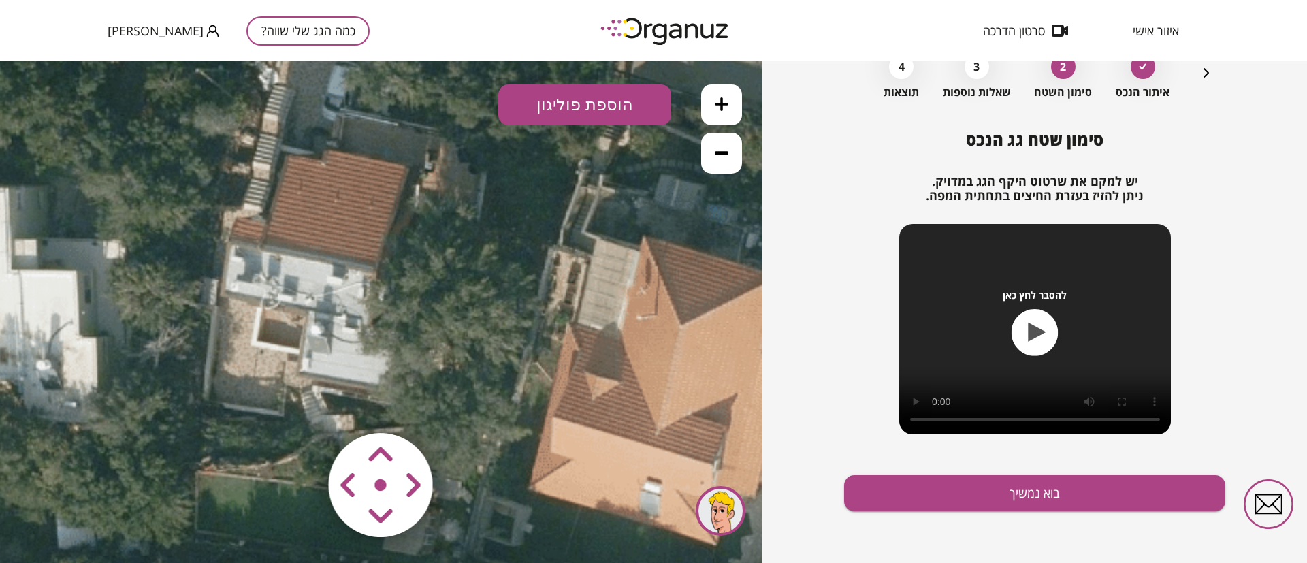
drag, startPoint x: 443, startPoint y: 328, endPoint x: 442, endPoint y: 356, distance: 27.9
click at [442, 356] on icon at bounding box center [368, 325] width 3033 height 3033
click at [720, 87] on button at bounding box center [721, 104] width 41 height 41
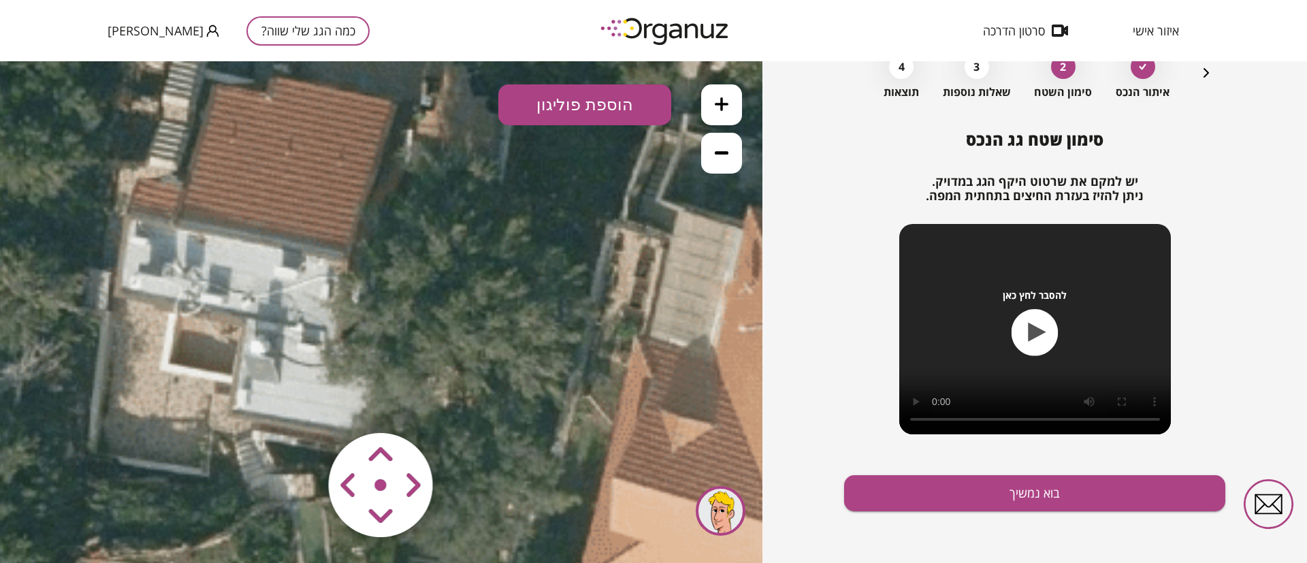
drag, startPoint x: 460, startPoint y: 268, endPoint x: 434, endPoint y: 276, distance: 27.8
click at [434, 276] on icon at bounding box center [335, 341] width 4549 height 4549
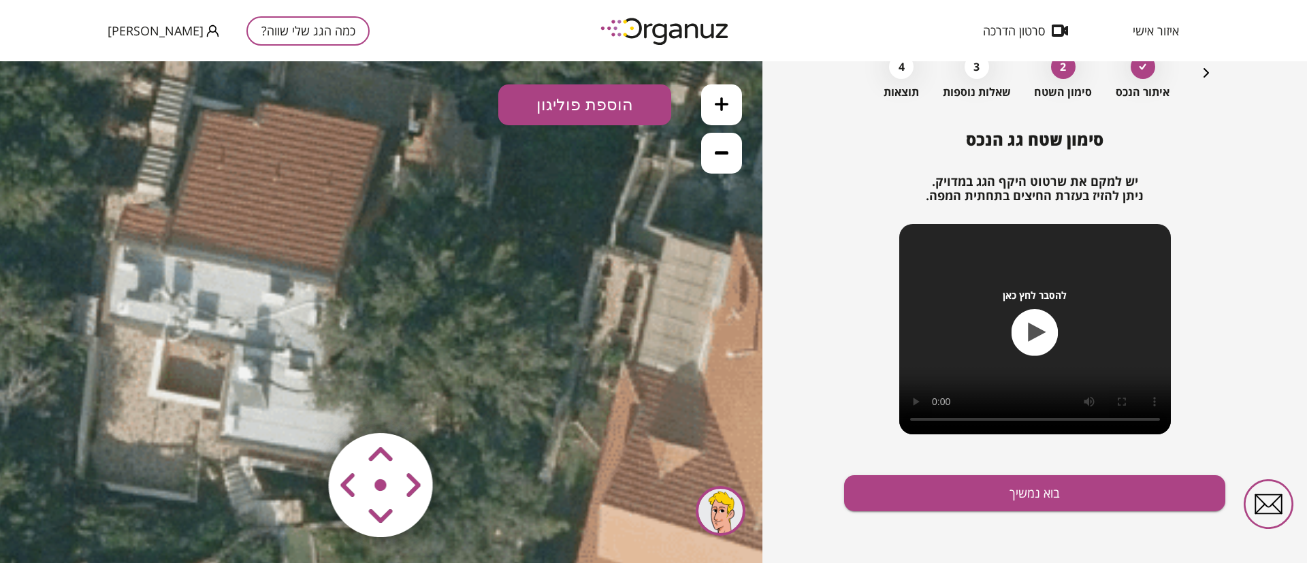
drag, startPoint x: 481, startPoint y: 275, endPoint x: 468, endPoint y: 302, distance: 29.9
click at [468, 302] on icon at bounding box center [323, 367] width 4549 height 4549
click at [712, 157] on button at bounding box center [721, 153] width 41 height 41
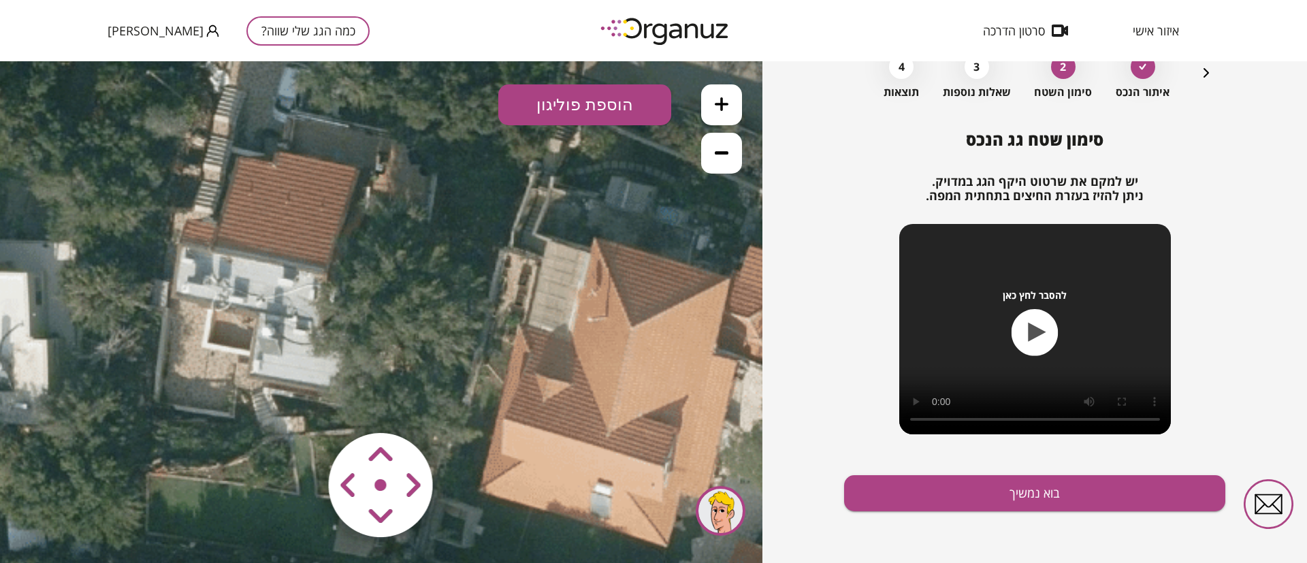
drag, startPoint x: 570, startPoint y: 289, endPoint x: 577, endPoint y: 276, distance: 14.0
click at [551, 268] on icon at bounding box center [319, 327] width 3033 height 3033
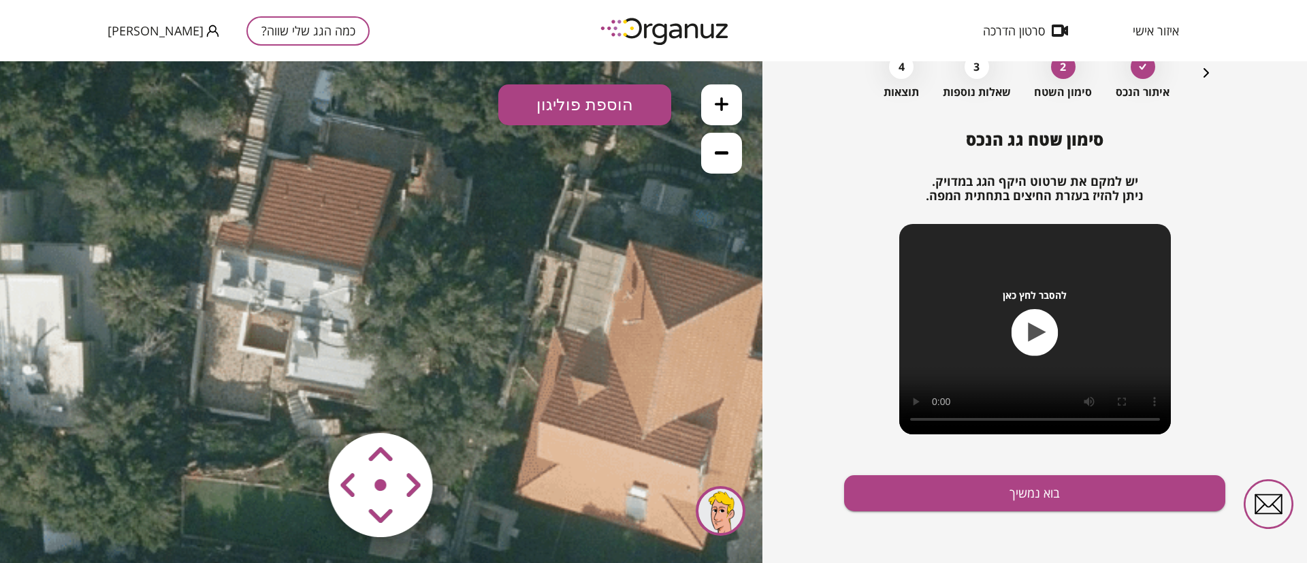
drag, startPoint x: 577, startPoint y: 276, endPoint x: 626, endPoint y: 278, distance: 48.4
click at [626, 278] on icon at bounding box center [354, 330] width 3033 height 3033
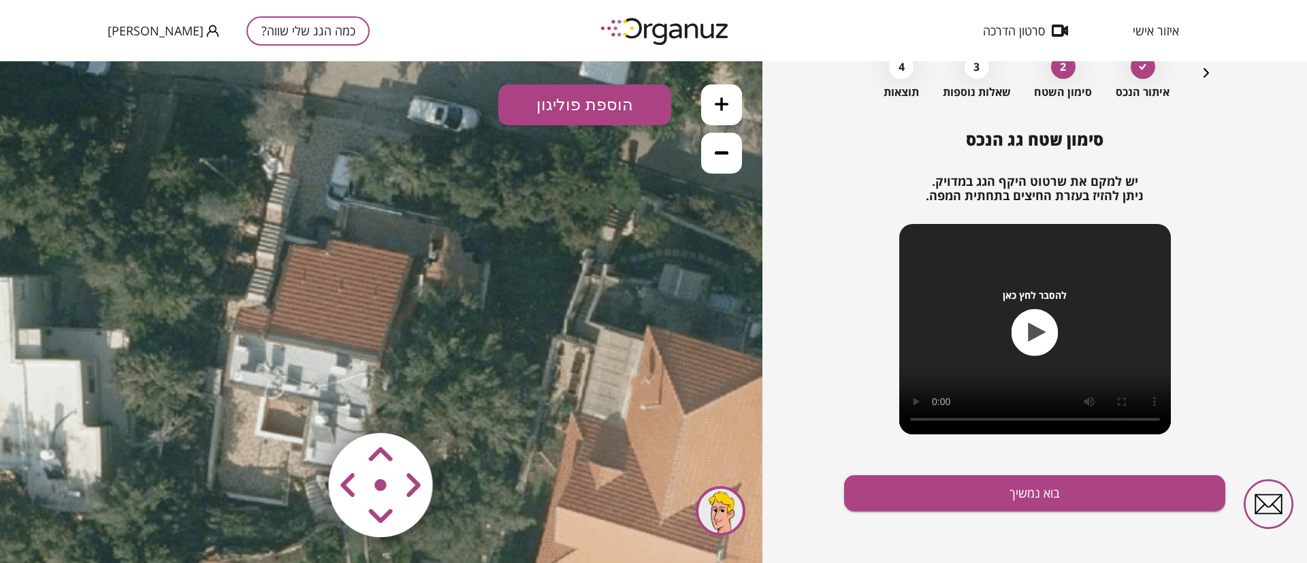
drag, startPoint x: 463, startPoint y: 229, endPoint x: 460, endPoint y: 305, distance: 75.6
click at [460, 305] on icon at bounding box center [372, 415] width 3033 height 3033
click at [722, 100] on icon at bounding box center [722, 104] width 14 height 14
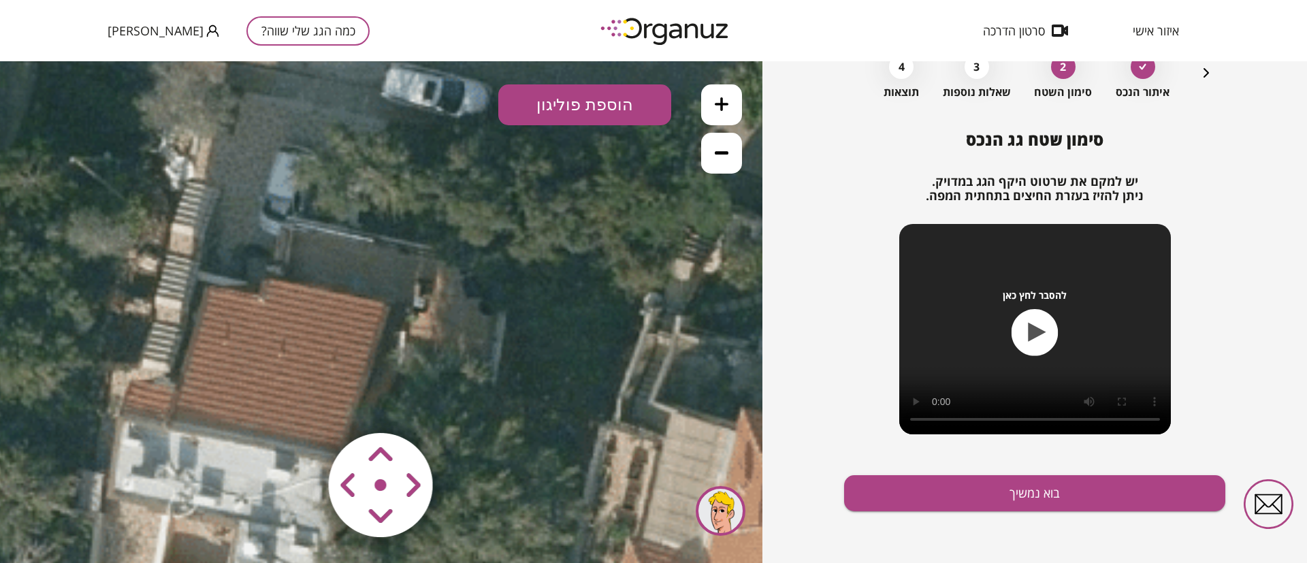
drag, startPoint x: 519, startPoint y: 299, endPoint x: 496, endPoint y: 343, distance: 49.6
click at [496, 343] on icon at bounding box center [329, 542] width 4549 height 4549
click at [590, 96] on button "הוספת פוליגון" at bounding box center [584, 104] width 173 height 41
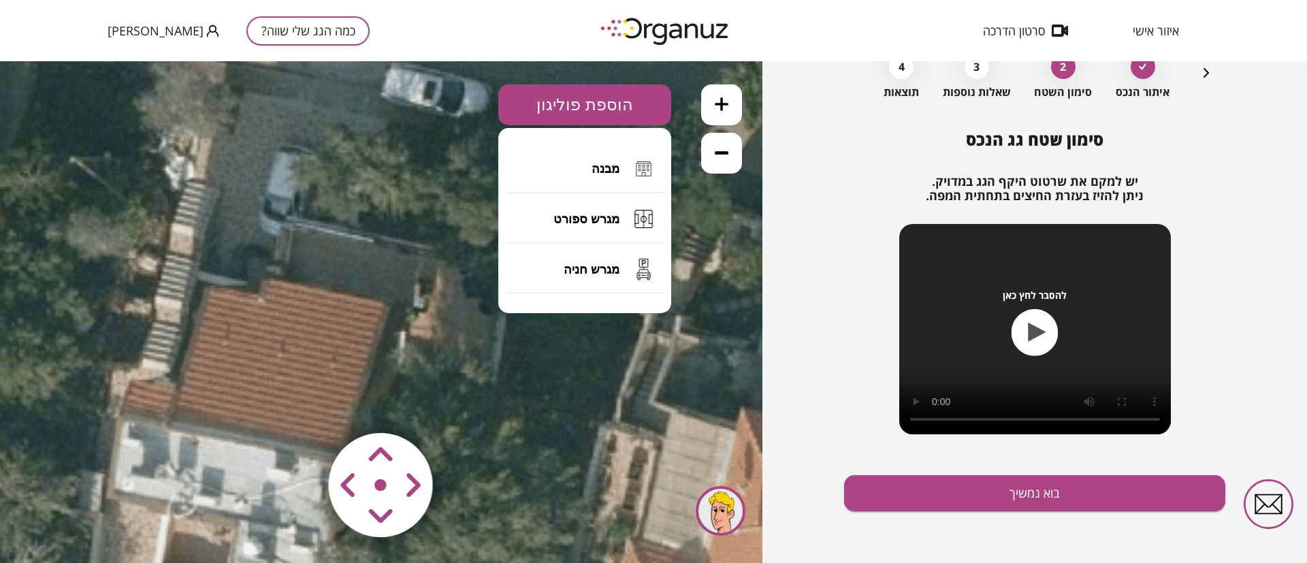
drag, startPoint x: 594, startPoint y: 172, endPoint x: 585, endPoint y: 182, distance: 14.5
click at [595, 172] on span "מבנה" at bounding box center [606, 168] width 28 height 15
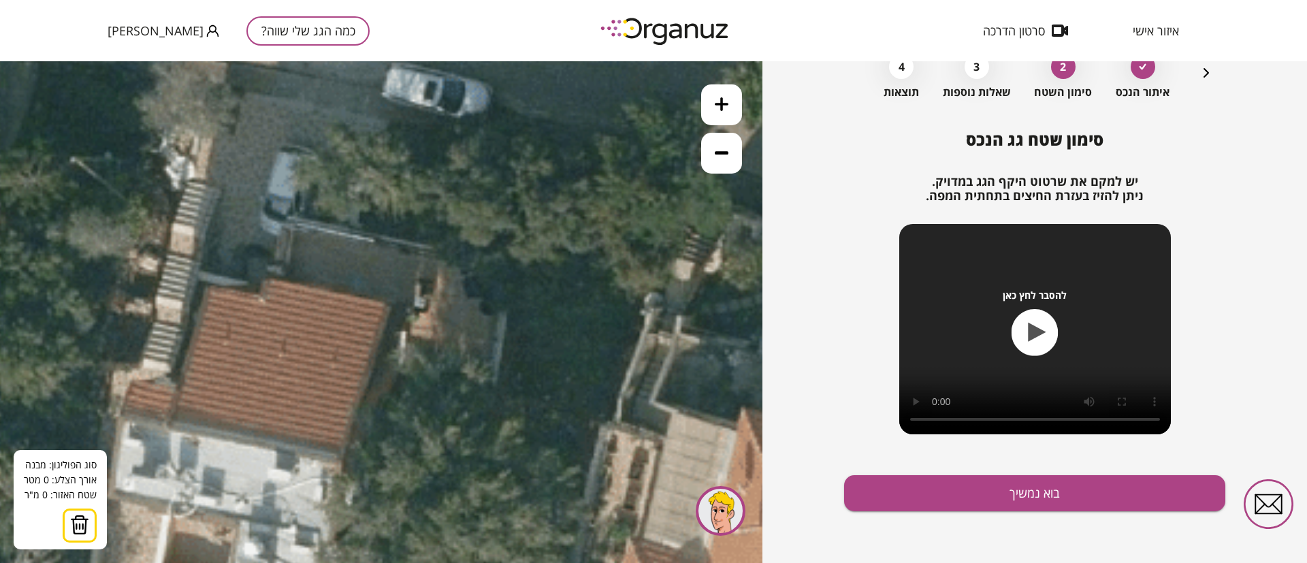
click at [391, 310] on icon at bounding box center [329, 542] width 4549 height 4549
click at [415, 314] on icon at bounding box center [329, 542] width 4549 height 4549
click at [434, 247] on polygon at bounding box center [412, 280] width 43 height 67
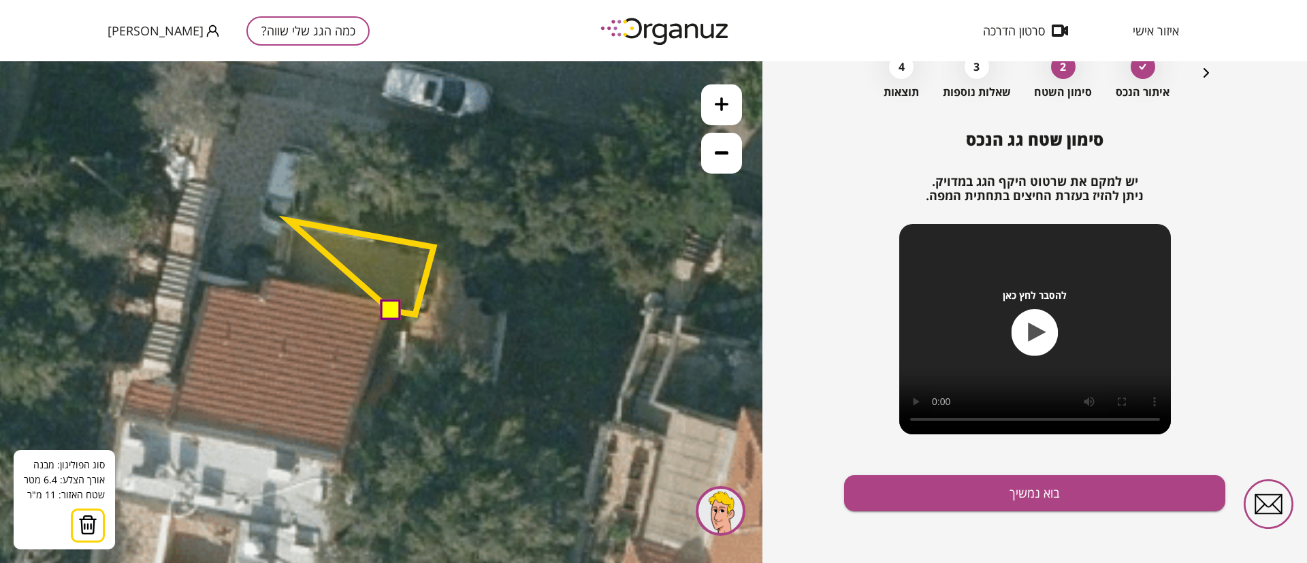
click at [289, 221] on polygon at bounding box center [361, 268] width 145 height 94
click at [272, 278] on polygon at bounding box center [353, 268] width 162 height 94
click at [381, 297] on polygon at bounding box center [353, 268] width 162 height 94
click at [391, 304] on button at bounding box center [389, 309] width 20 height 20
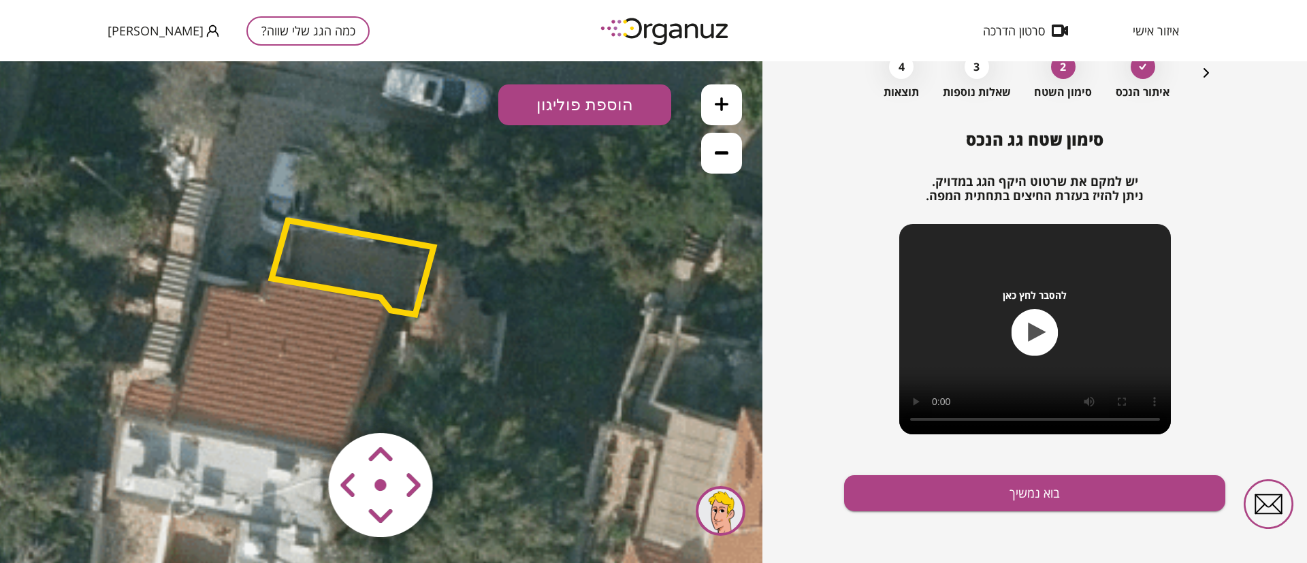
click at [390, 266] on polygon at bounding box center [353, 268] width 162 height 94
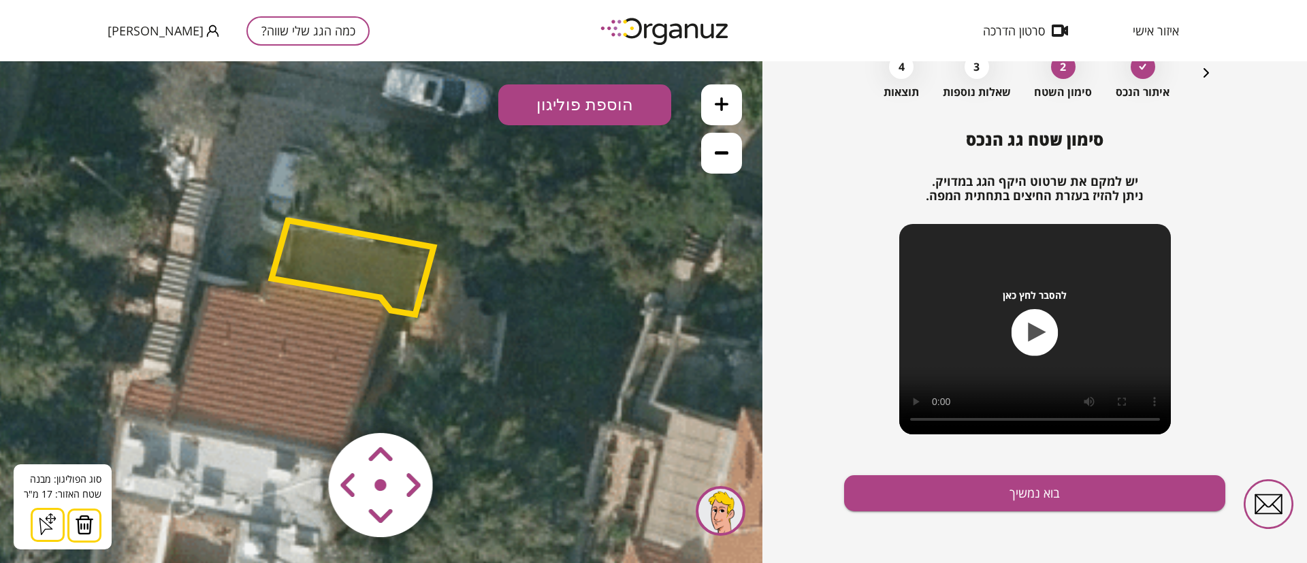
click at [84, 517] on img at bounding box center [84, 525] width 19 height 20
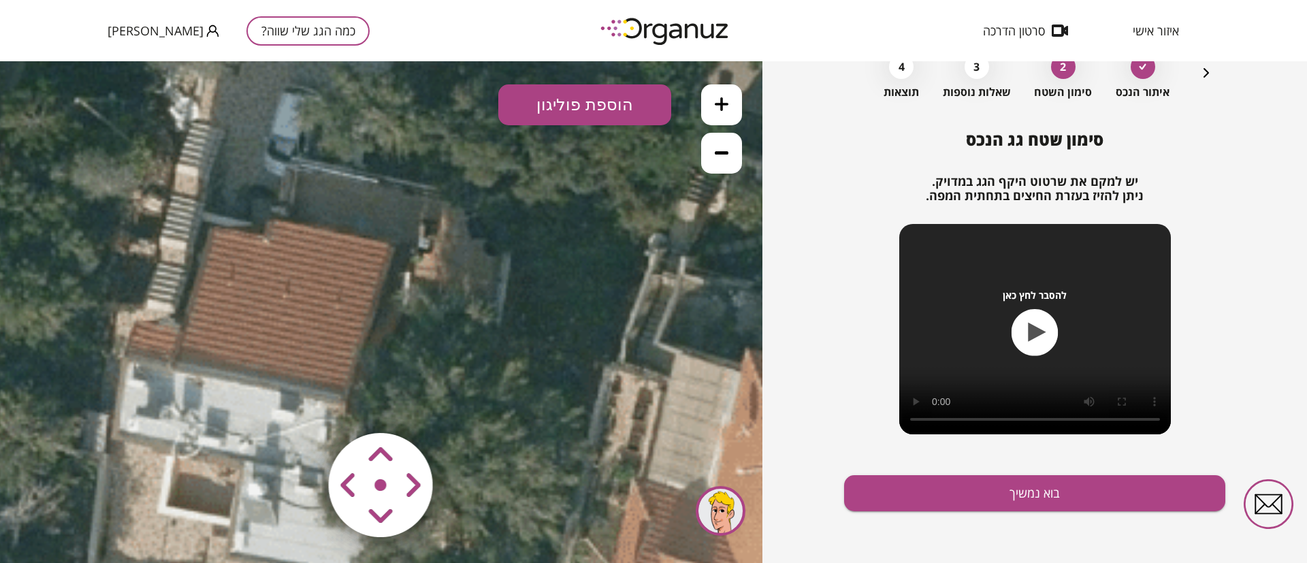
drag, startPoint x: 424, startPoint y: 333, endPoint x: 428, endPoint y: 274, distance: 59.4
click at [428, 274] on icon at bounding box center [333, 483] width 4549 height 4549
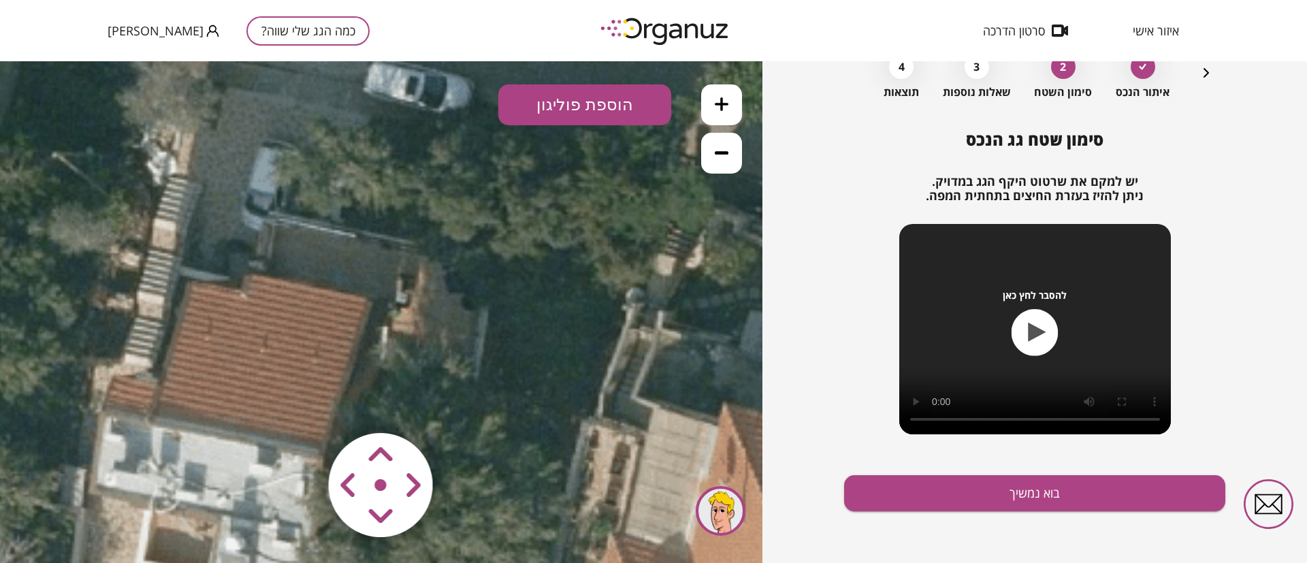
drag, startPoint x: 501, startPoint y: 271, endPoint x: 479, endPoint y: 325, distance: 58.9
click at [479, 325] on icon at bounding box center [311, 538] width 4549 height 4549
click at [560, 112] on button "הוספת פוליגון" at bounding box center [584, 104] width 173 height 41
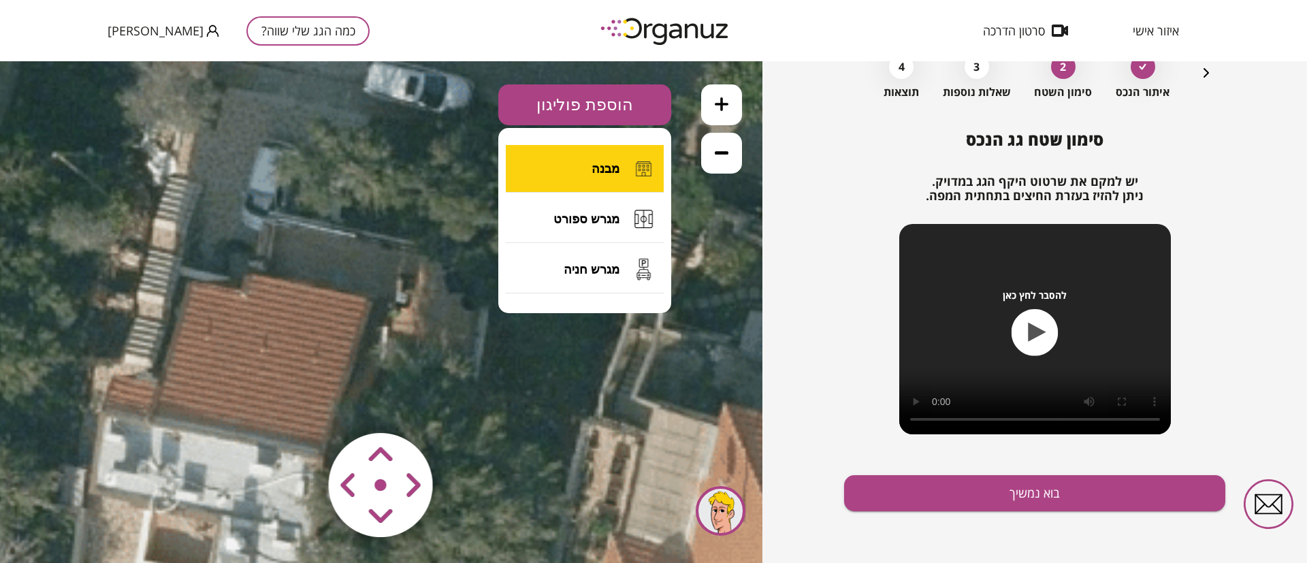
click at [587, 165] on button "מבנה" at bounding box center [585, 169] width 158 height 48
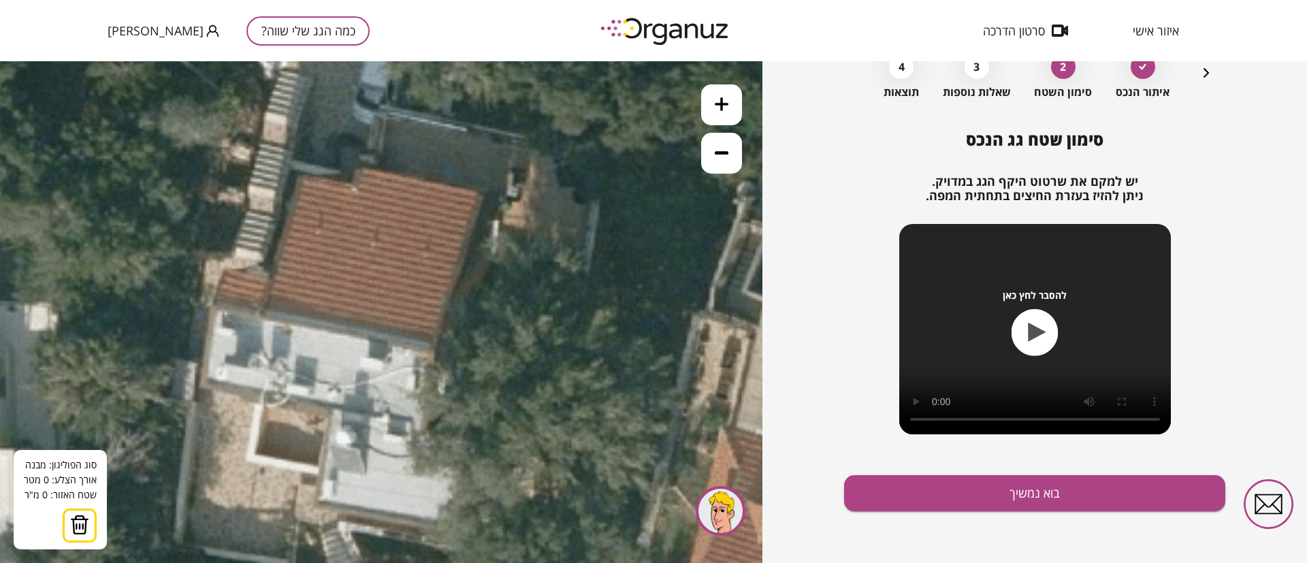
drag, startPoint x: 448, startPoint y: 331, endPoint x: 581, endPoint y: 212, distance: 177.9
click at [581, 212] on icon at bounding box center [422, 431] width 4549 height 4549
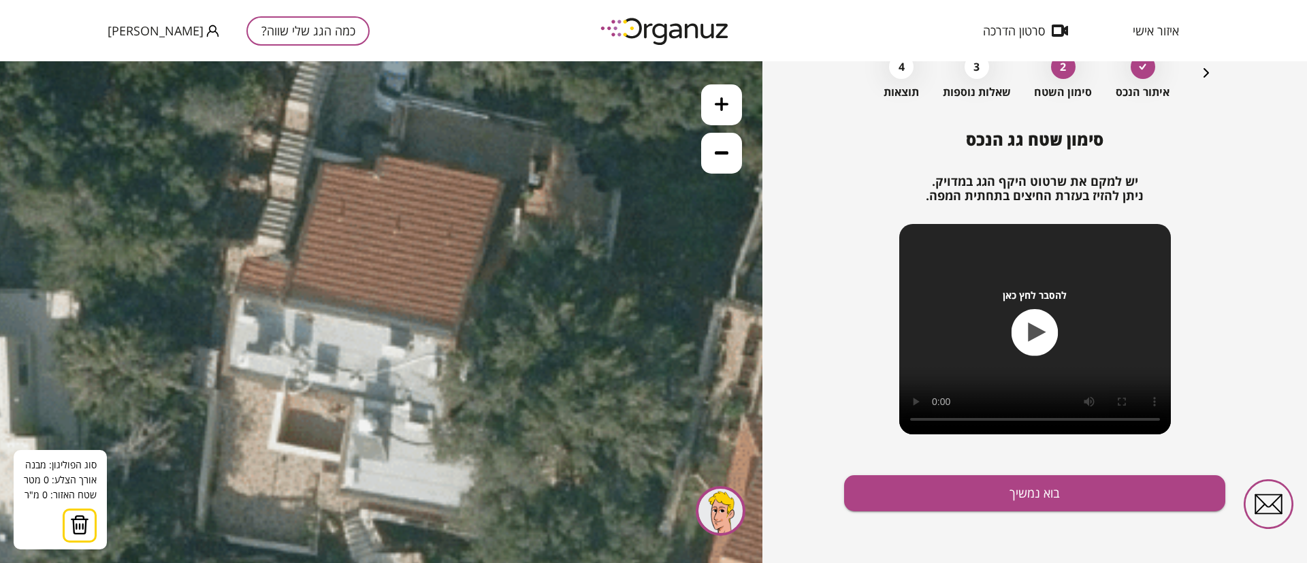
click at [722, 150] on icon at bounding box center [722, 153] width 14 height 14
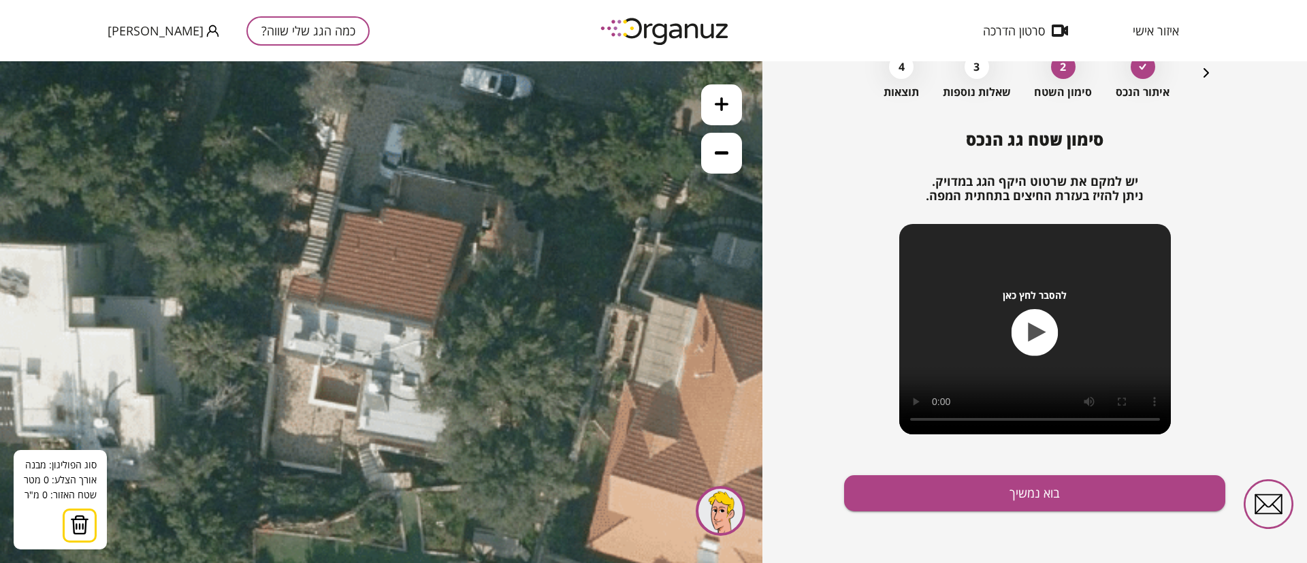
click at [575, 280] on icon at bounding box center [426, 383] width 3033 height 3033
click at [464, 225] on icon at bounding box center [426, 383] width 3033 height 3033
click at [437, 321] on icon at bounding box center [426, 383] width 3033 height 3033
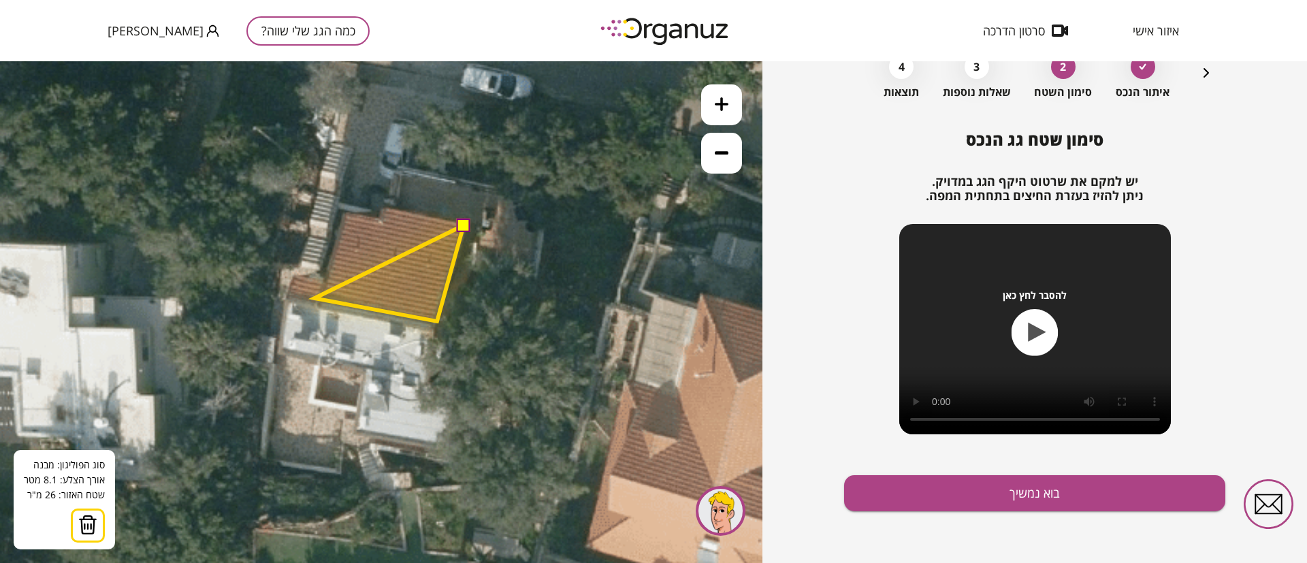
click at [314, 298] on polygon at bounding box center [388, 273] width 149 height 96
click at [338, 212] on polygon at bounding box center [388, 266] width 149 height 109
click at [379, 223] on polygon at bounding box center [388, 266] width 149 height 109
click at [385, 210] on polygon at bounding box center [388, 266] width 149 height 112
click at [461, 223] on button at bounding box center [463, 225] width 14 height 14
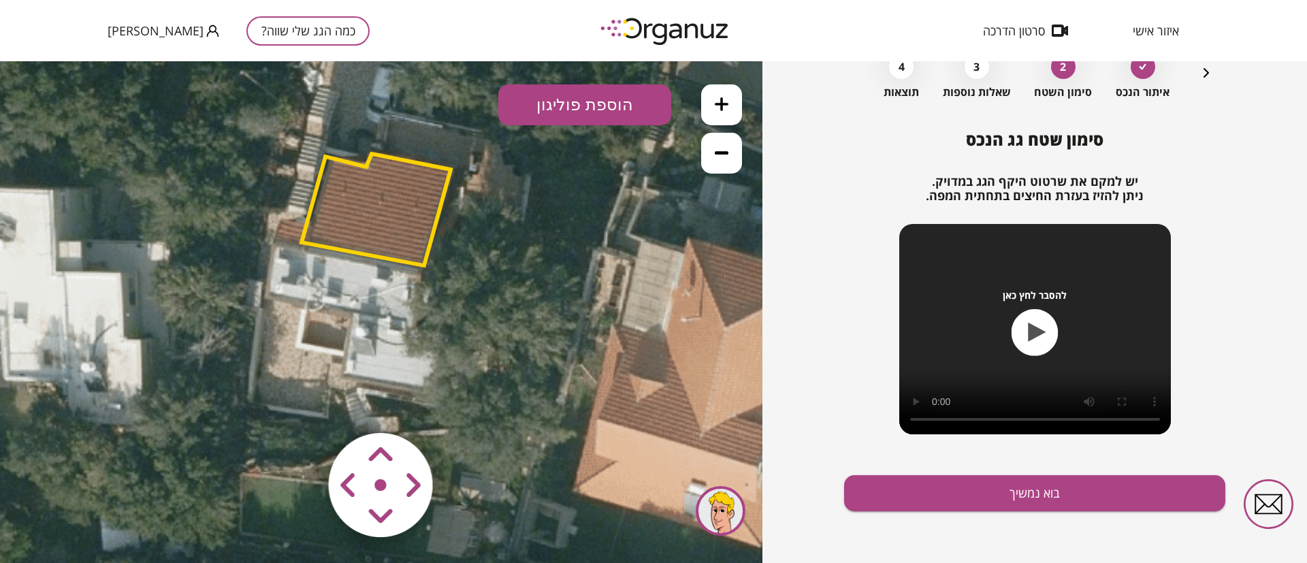
drag, startPoint x: 599, startPoint y: 228, endPoint x: 586, endPoint y: 176, distance: 54.0
click at [586, 176] on icon at bounding box center [413, 327] width 3033 height 3033
click at [607, 103] on button "הוספת פוליגון" at bounding box center [584, 104] width 173 height 41
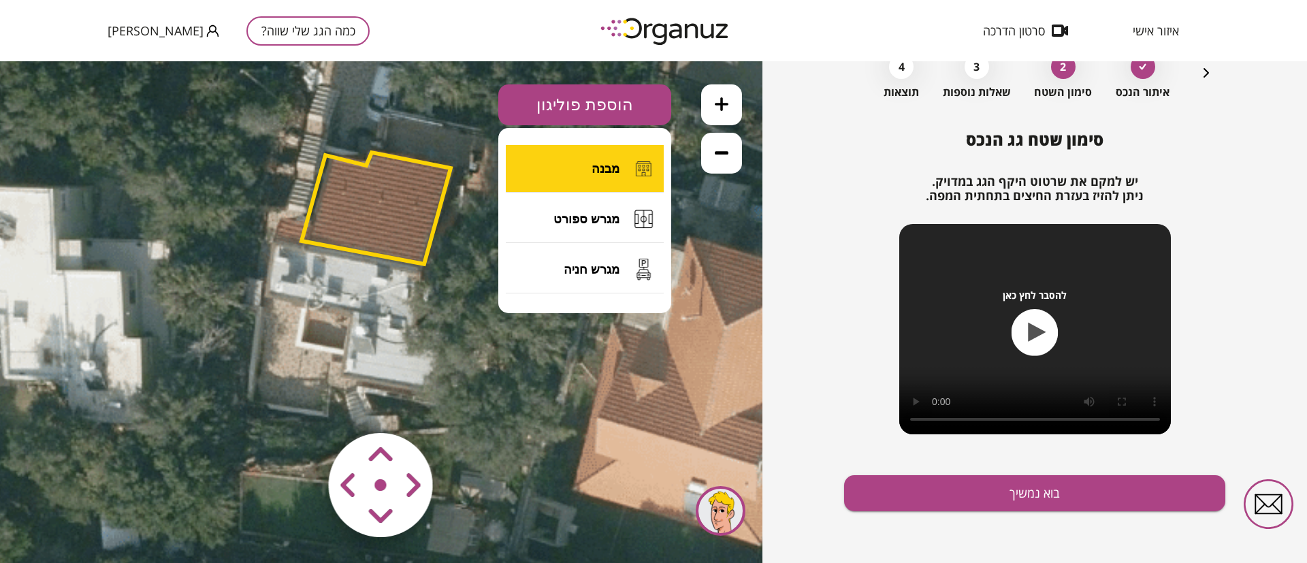
click at [611, 163] on span "מבנה" at bounding box center [606, 168] width 28 height 15
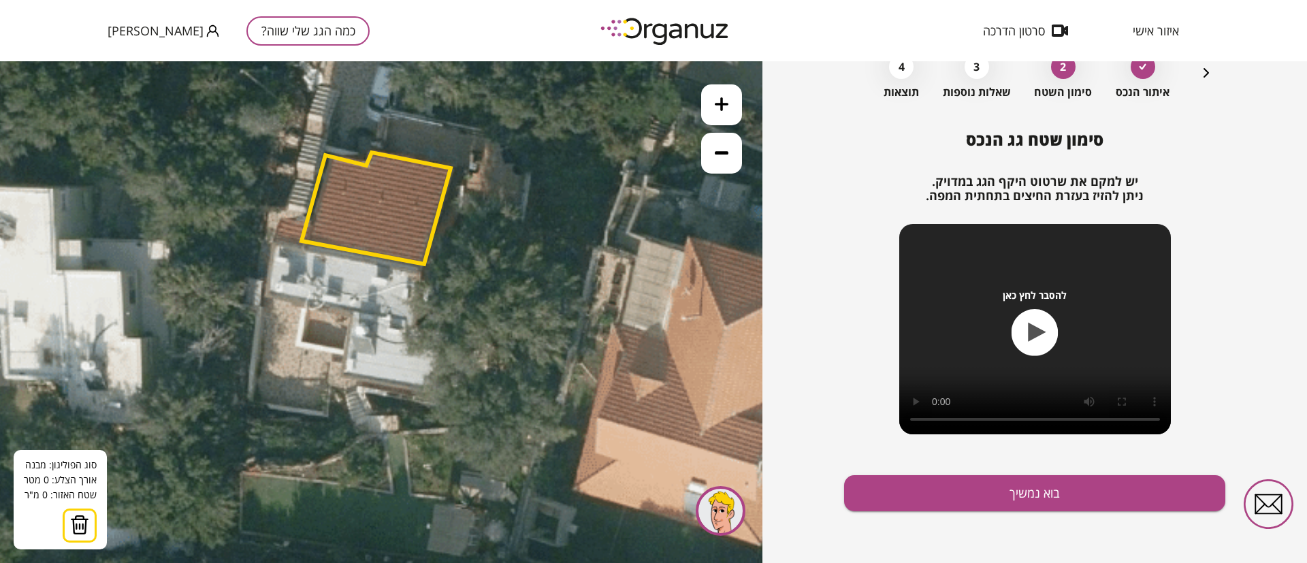
click at [275, 238] on icon at bounding box center [413, 326] width 3033 height 3033
click at [264, 297] on icon at bounding box center [413, 326] width 3033 height 3033
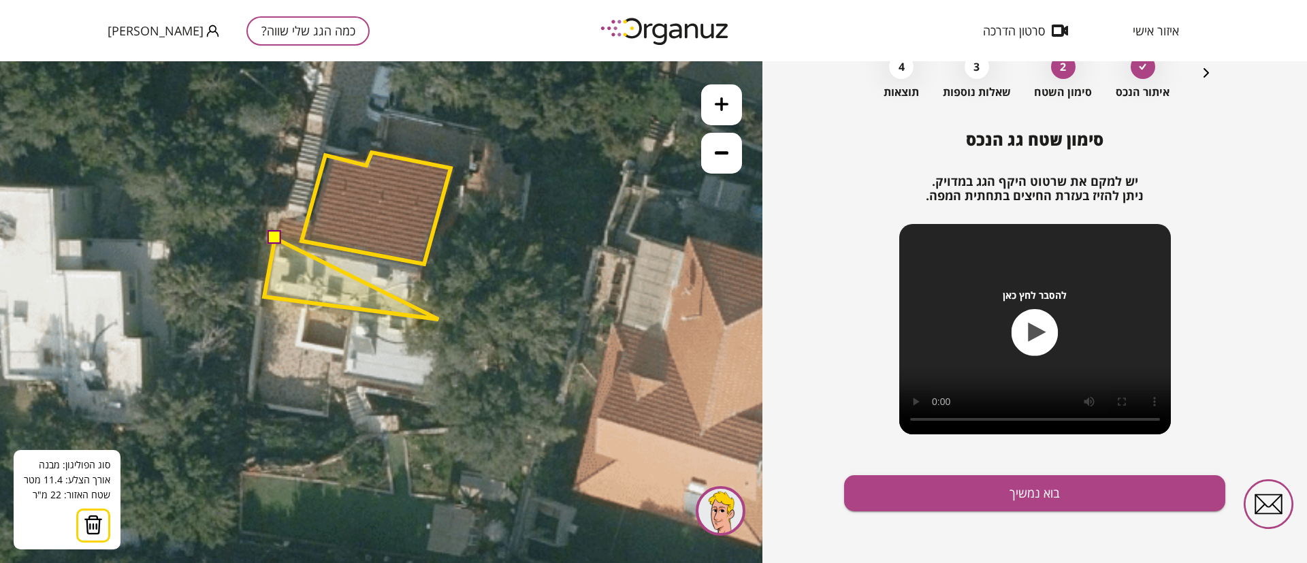
click at [438, 319] on polygon at bounding box center [351, 278] width 174 height 81
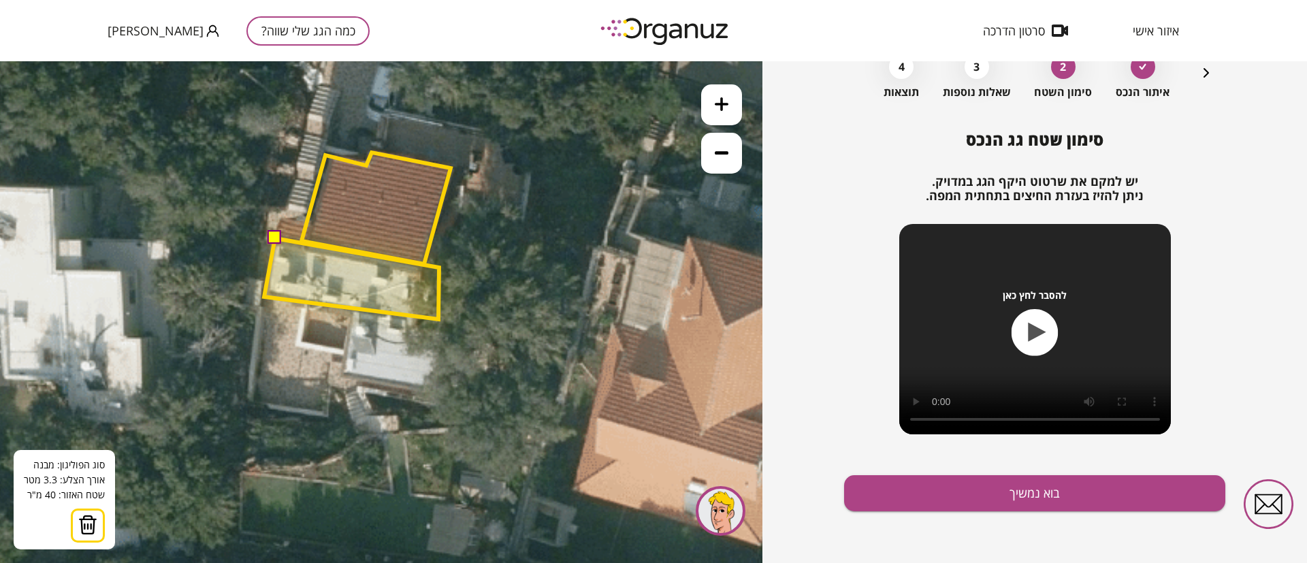
click at [439, 268] on polygon at bounding box center [351, 278] width 175 height 81
click at [278, 237] on button at bounding box center [275, 238] width 14 height 14
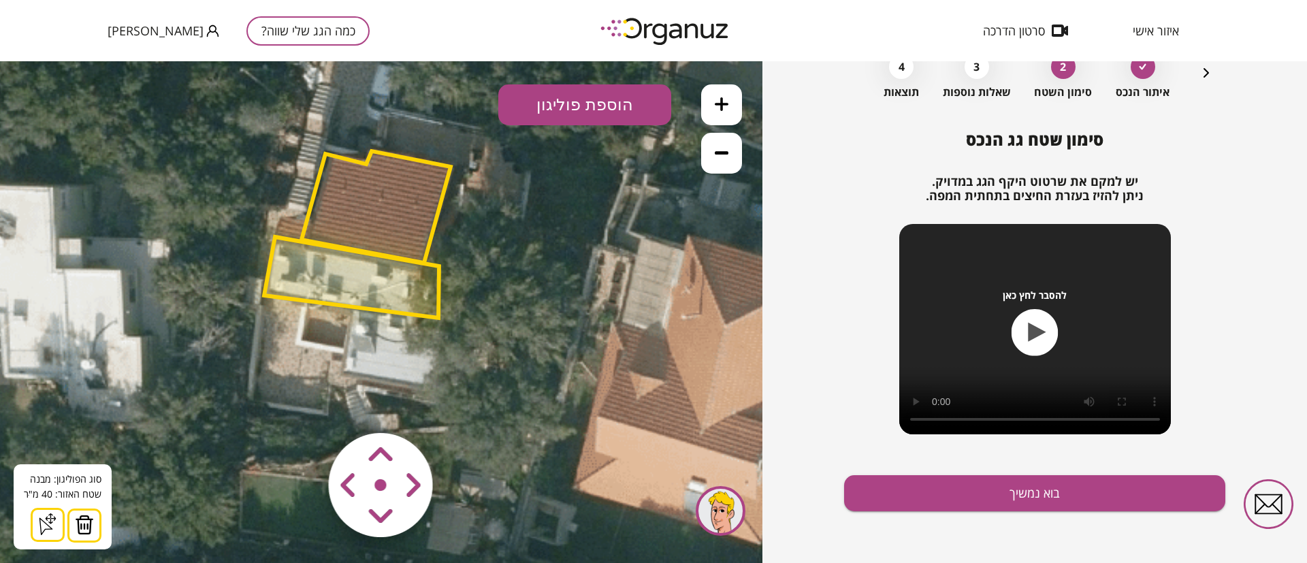
click at [556, 104] on button "הוספת פוליגון" at bounding box center [584, 104] width 173 height 41
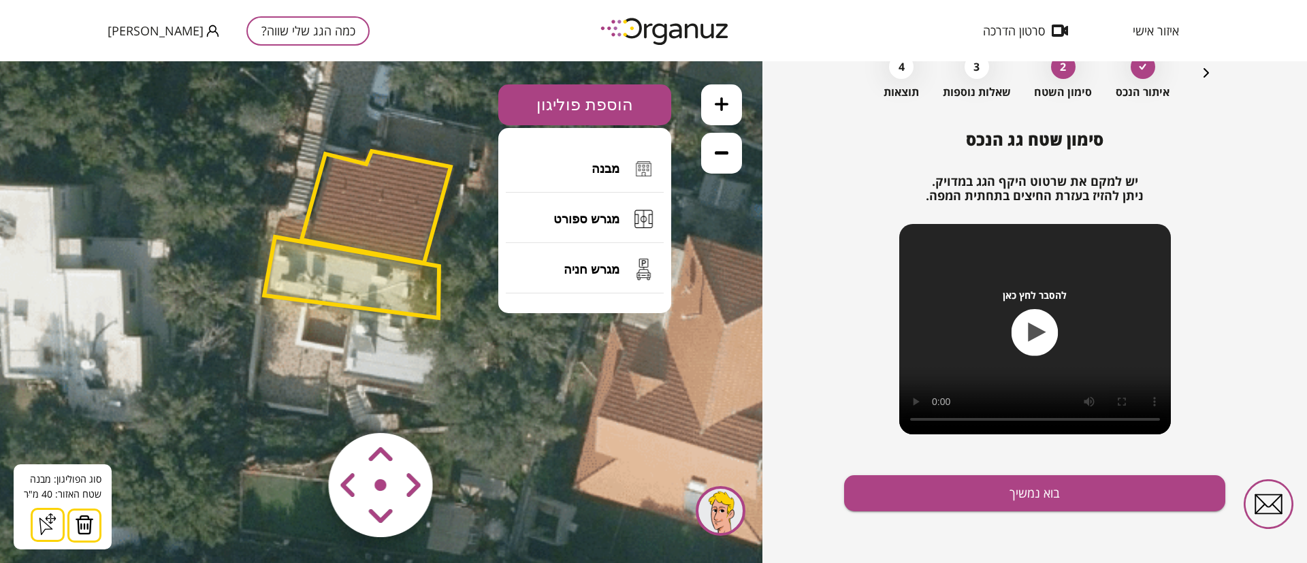
click at [580, 173] on button "מבנה" at bounding box center [585, 169] width 158 height 48
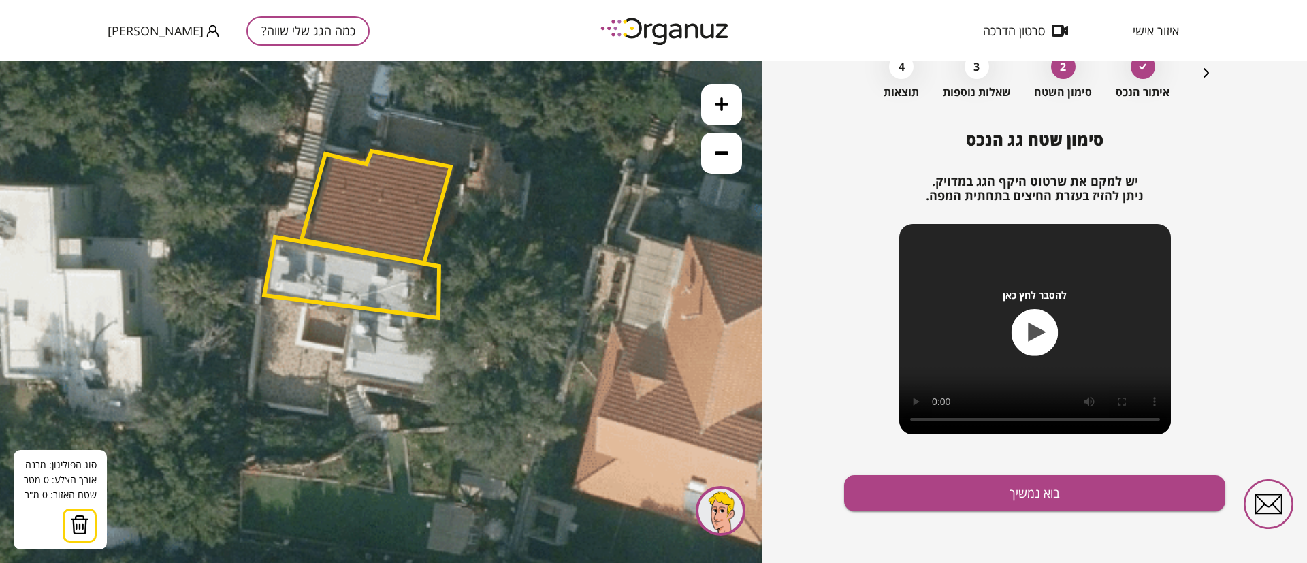
click at [355, 308] on polygon at bounding box center [351, 277] width 175 height 81
click at [340, 374] on icon at bounding box center [413, 325] width 3033 height 3033
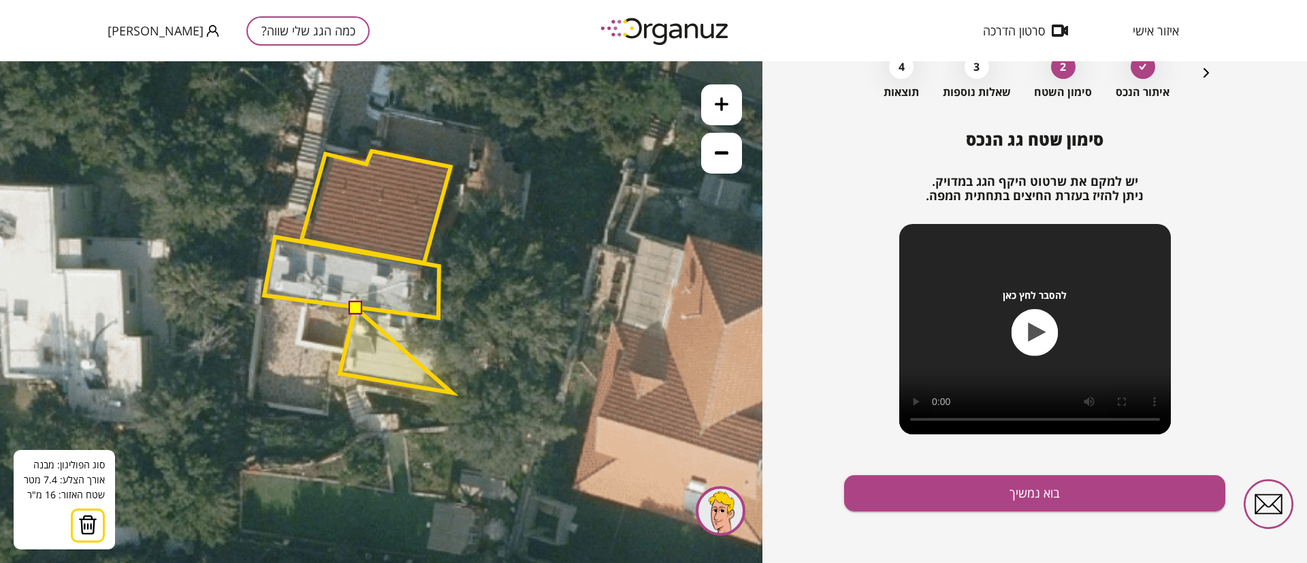
click at [451, 393] on polygon at bounding box center [396, 350] width 112 height 85
click at [463, 324] on polygon at bounding box center [401, 350] width 123 height 85
click at [356, 309] on button at bounding box center [355, 307] width 14 height 14
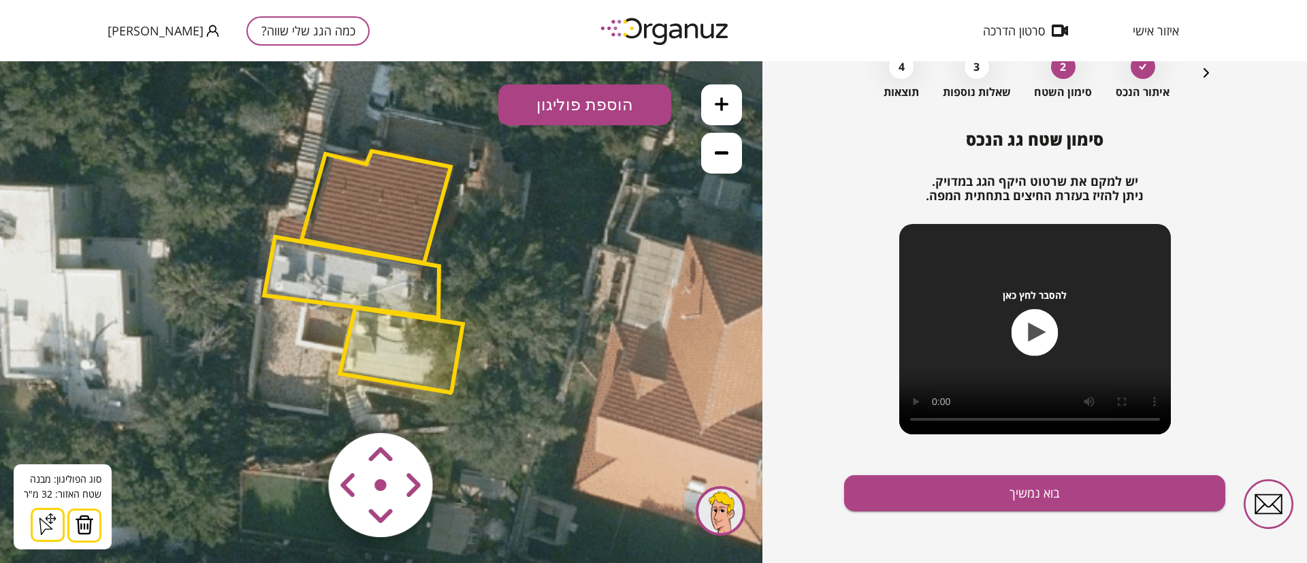
click at [715, 161] on button at bounding box center [721, 153] width 41 height 41
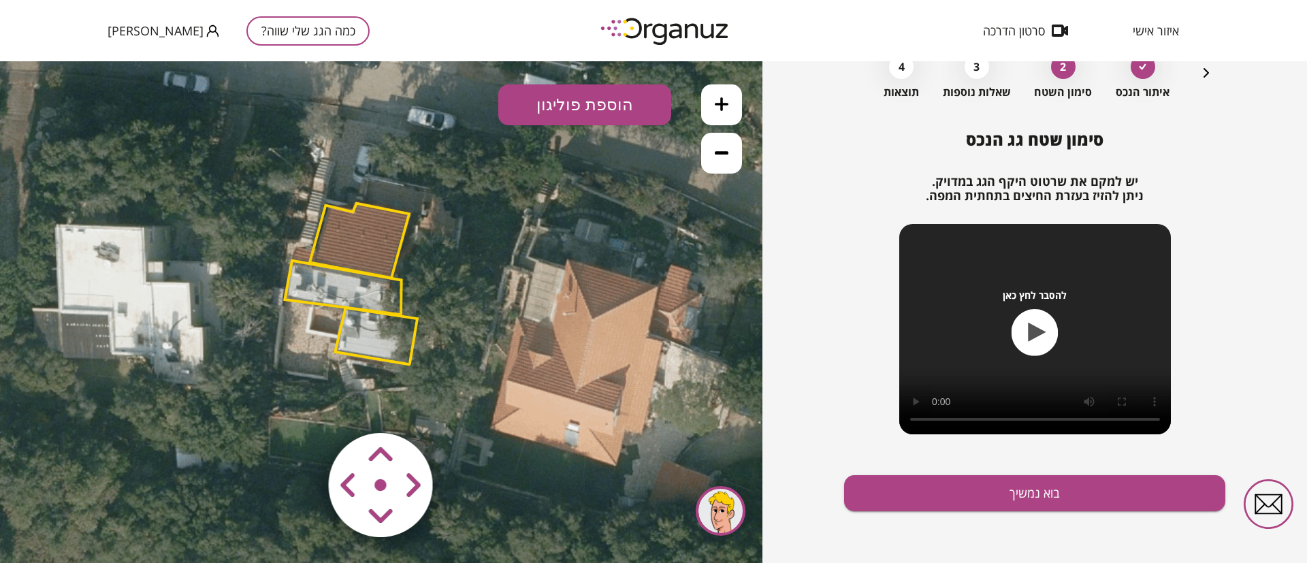
drag, startPoint x: 638, startPoint y: 280, endPoint x: 619, endPoint y: 279, distance: 19.1
click at [619, 279] on icon at bounding box center [384, 319] width 2022 height 2022
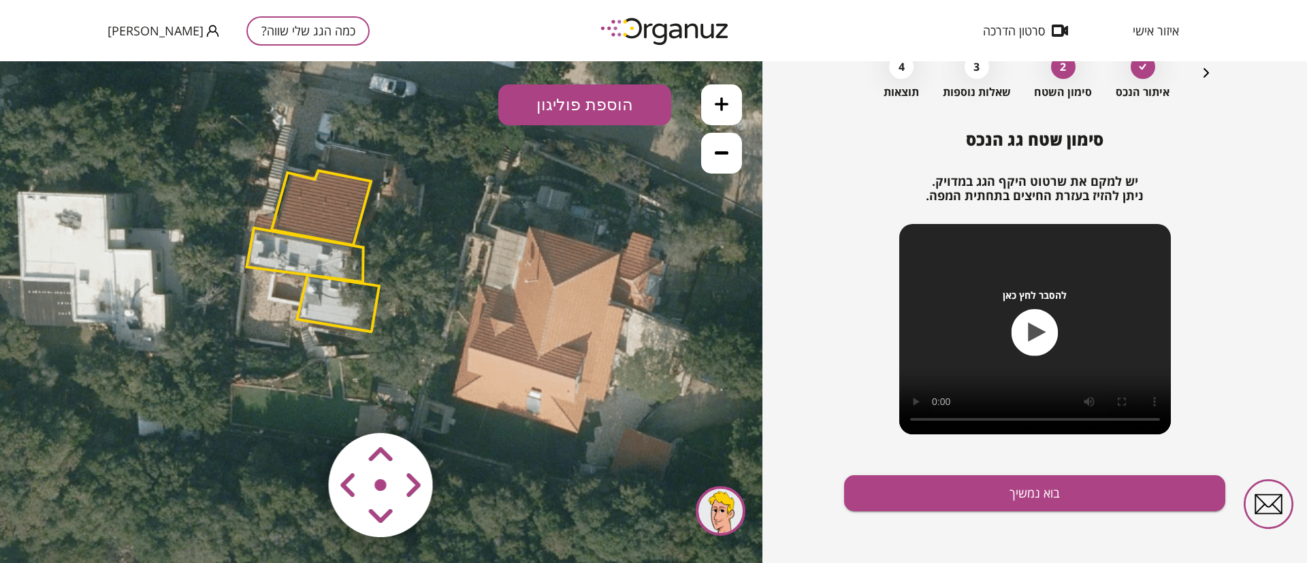
drag, startPoint x: 582, startPoint y: 419, endPoint x: 544, endPoint y: 386, distance: 50.2
click at [544, 386] on icon at bounding box center [346, 287] width 2022 height 2022
click at [724, 92] on button at bounding box center [721, 104] width 41 height 41
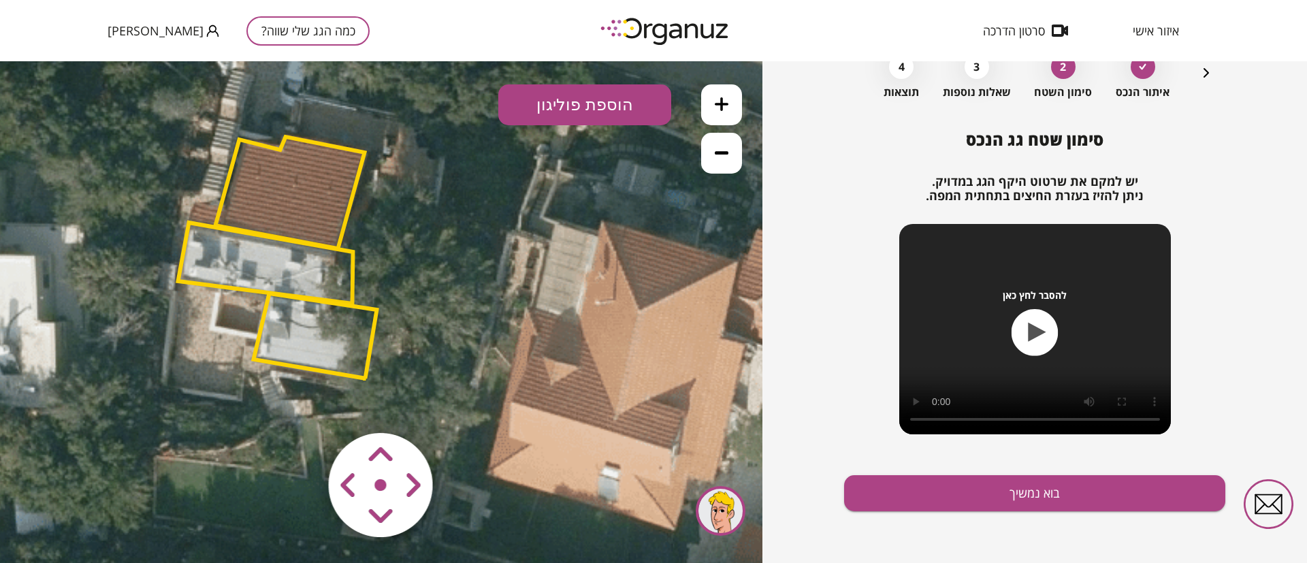
drag, startPoint x: 564, startPoint y: 245, endPoint x: 562, endPoint y: 274, distance: 29.3
click at [562, 274] on icon at bounding box center [326, 310] width 3033 height 3033
click at [586, 114] on button "הוספת פוליגון" at bounding box center [584, 104] width 173 height 41
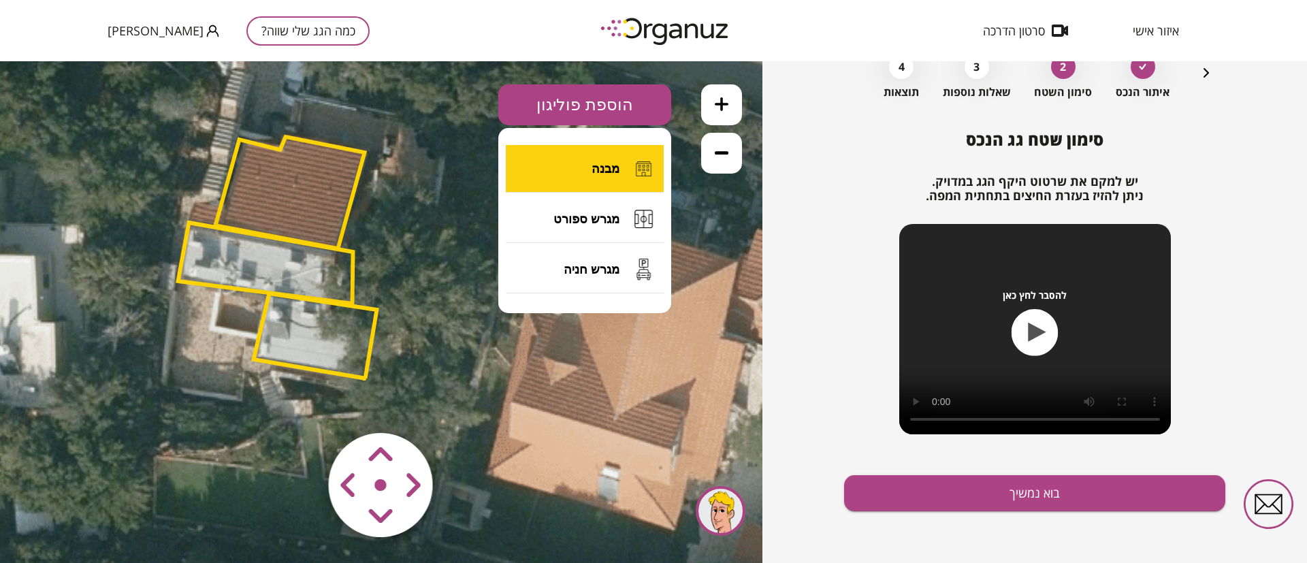
click at [593, 174] on span "מבנה" at bounding box center [606, 168] width 28 height 15
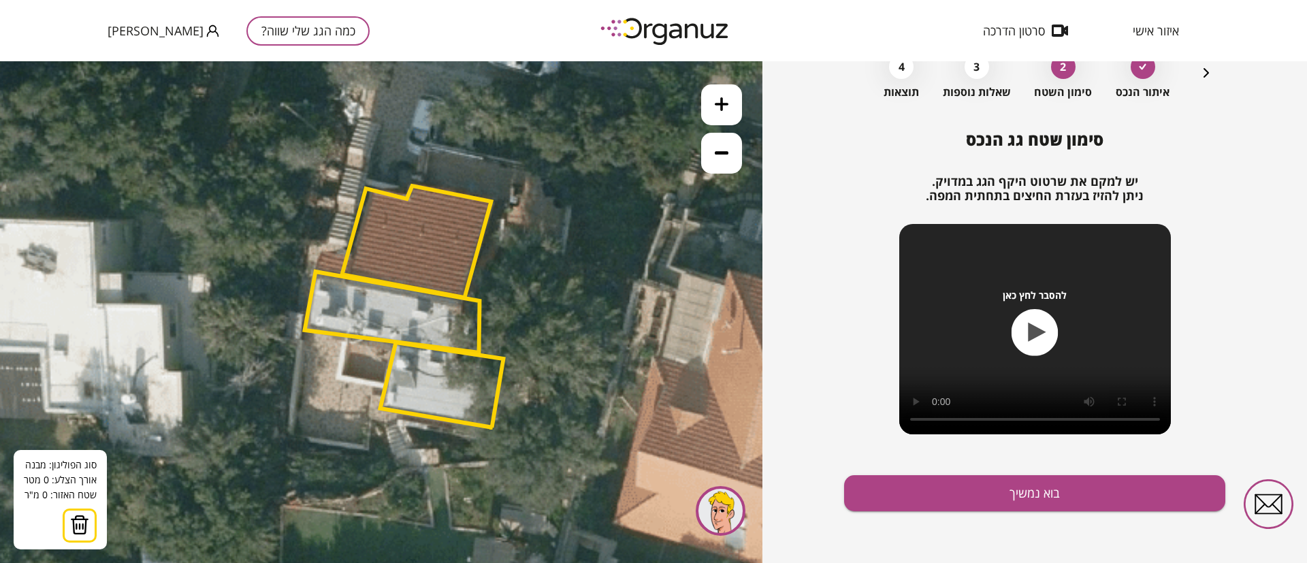
drag, startPoint x: 472, startPoint y: 323, endPoint x: 599, endPoint y: 372, distance: 135.8
click at [599, 372] on icon at bounding box center [453, 359] width 3033 height 3033
click at [84, 527] on img at bounding box center [79, 525] width 19 height 20
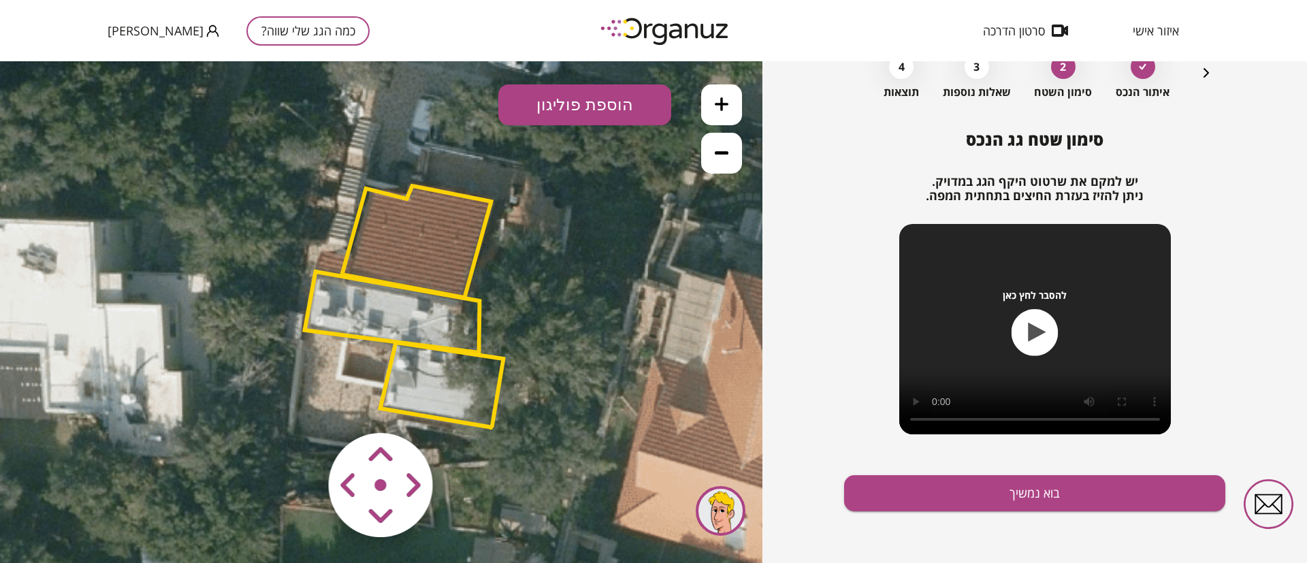
click at [394, 321] on polygon at bounding box center [392, 312] width 175 height 81
click at [393, 306] on polygon at bounding box center [391, 312] width 175 height 81
click at [418, 242] on polygon at bounding box center [415, 242] width 149 height 112
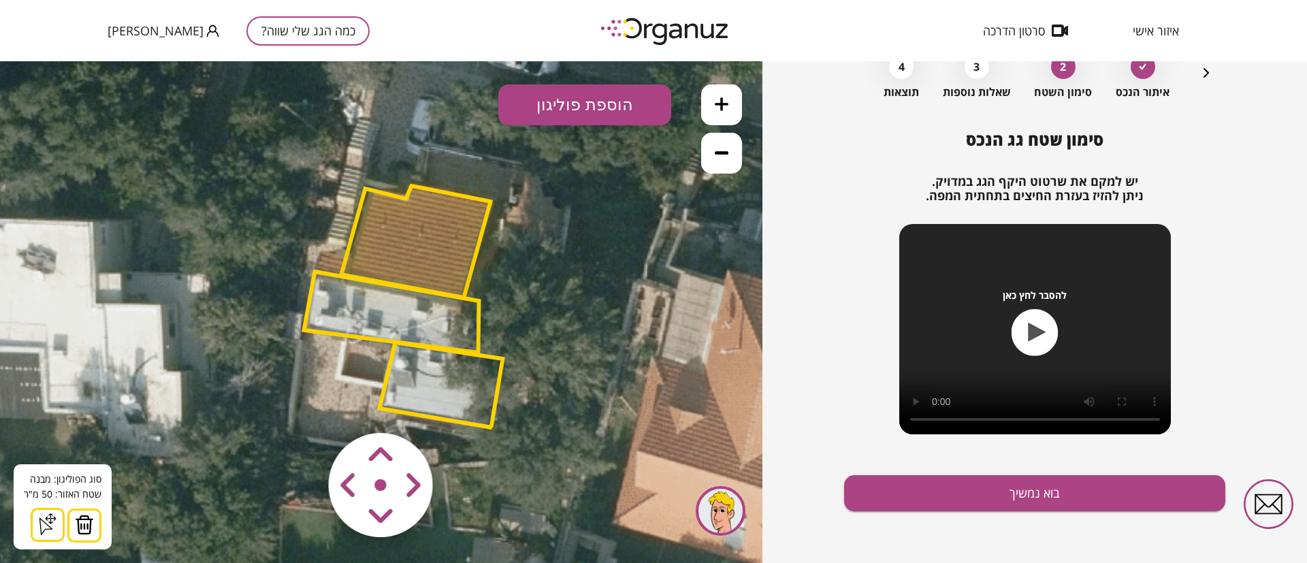
click at [407, 328] on polygon at bounding box center [391, 312] width 175 height 81
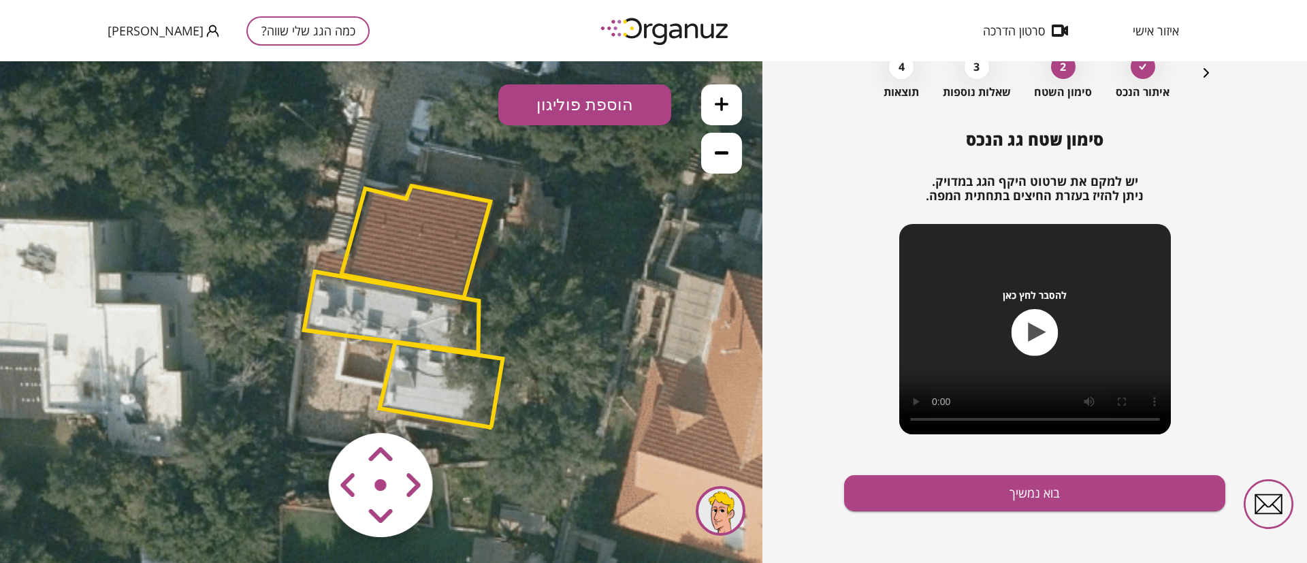
click at [419, 308] on polygon at bounding box center [391, 312] width 175 height 81
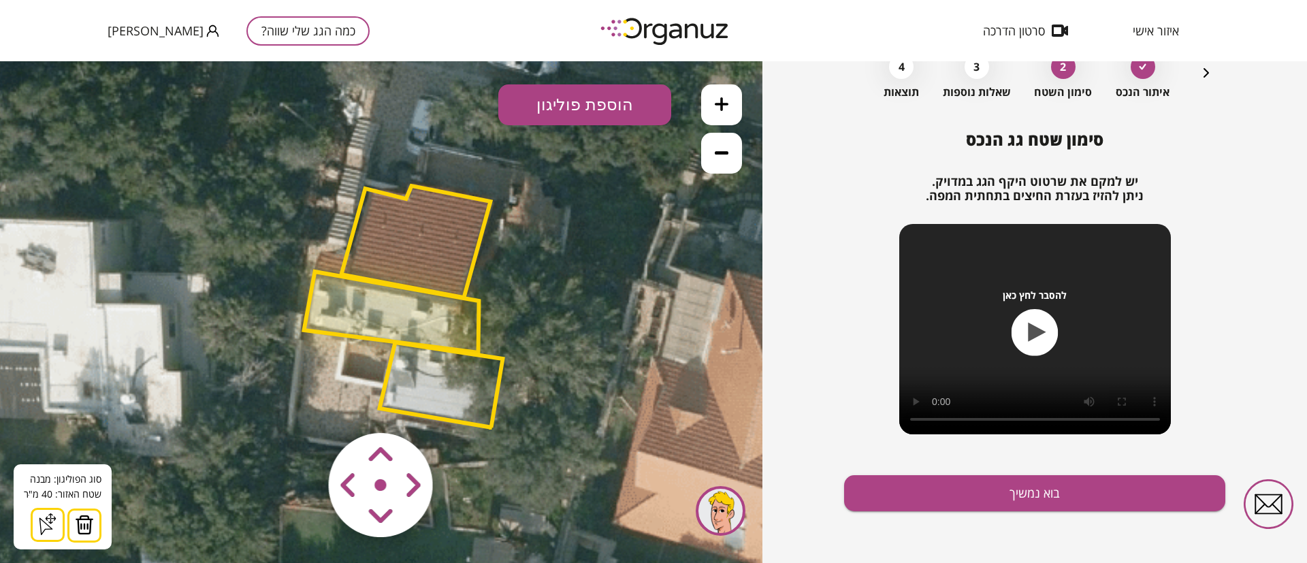
click at [428, 374] on polygon at bounding box center [440, 384] width 123 height 85
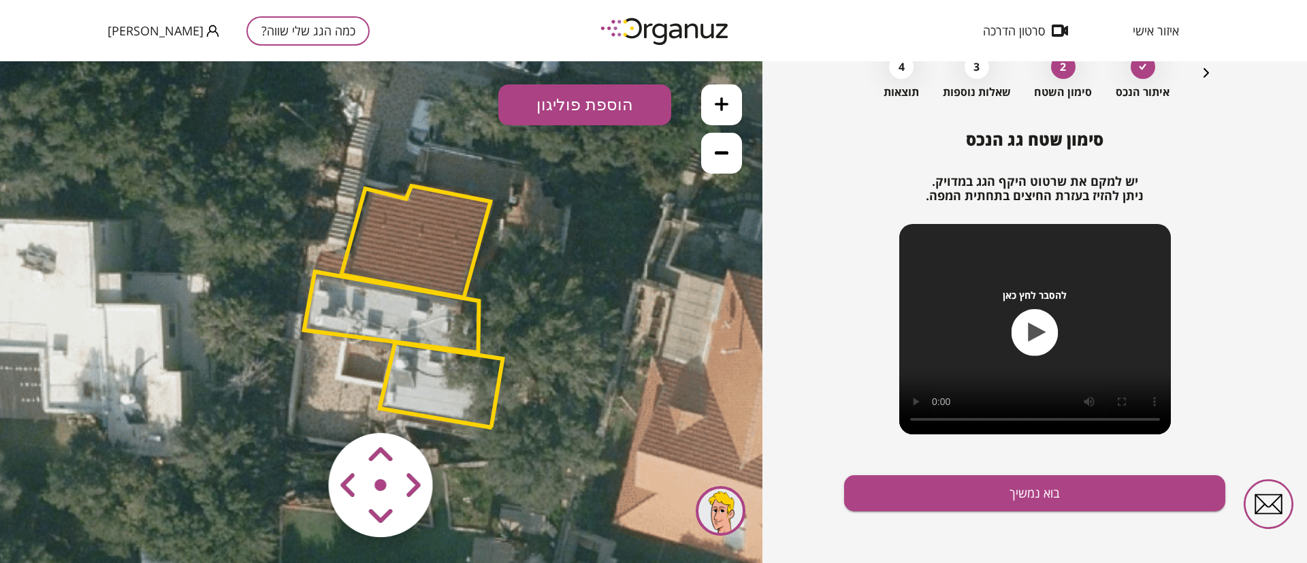
click at [430, 238] on polygon at bounding box center [415, 242] width 149 height 112
click at [413, 326] on polygon at bounding box center [391, 312] width 175 height 81
click at [413, 389] on polygon at bounding box center [440, 384] width 123 height 85
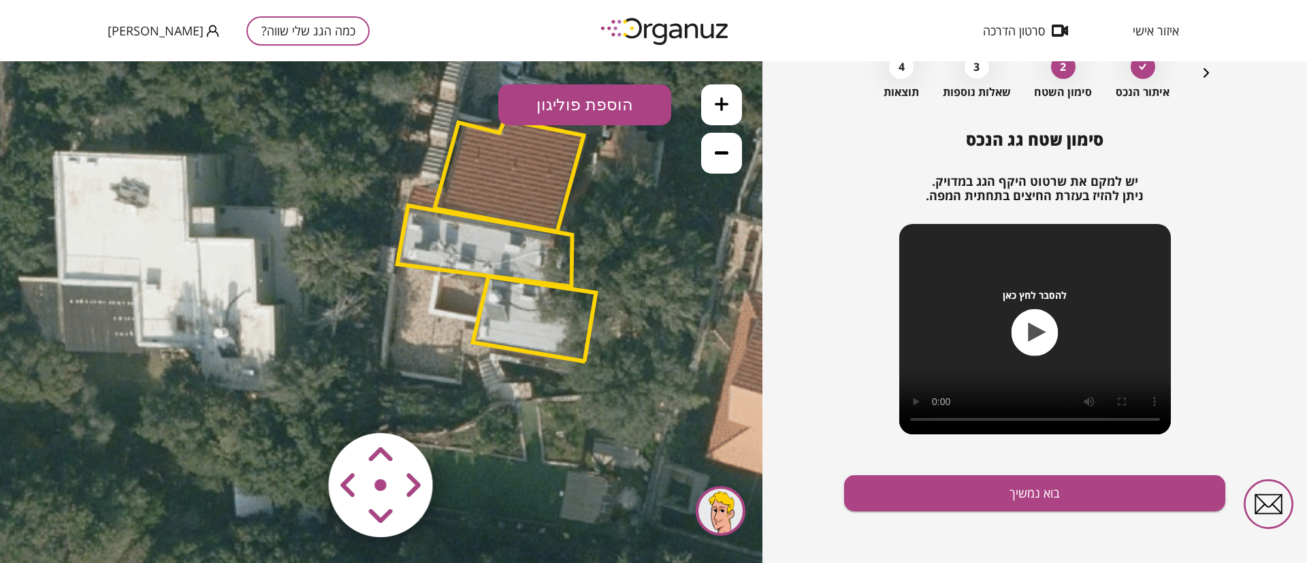
drag, startPoint x: 560, startPoint y: 246, endPoint x: 653, endPoint y: 179, distance: 115.1
click at [653, 179] on icon at bounding box center [545, 293] width 3033 height 3033
click at [607, 104] on button "הוספת פוליגון" at bounding box center [584, 104] width 173 height 41
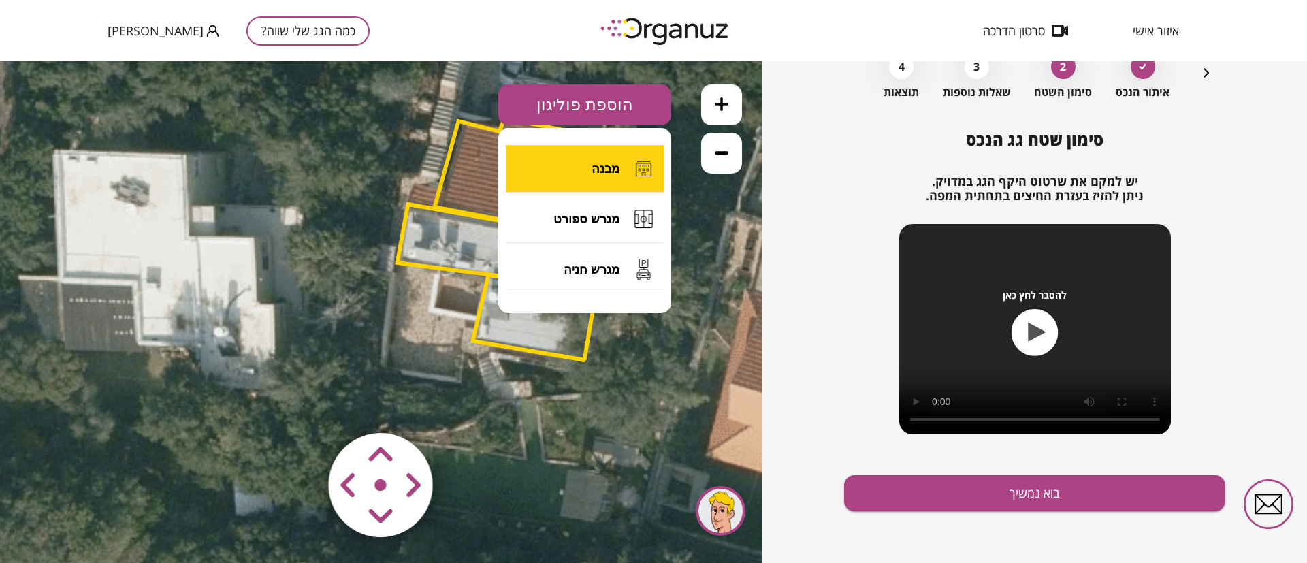
click at [609, 172] on span "מבנה" at bounding box center [606, 168] width 28 height 15
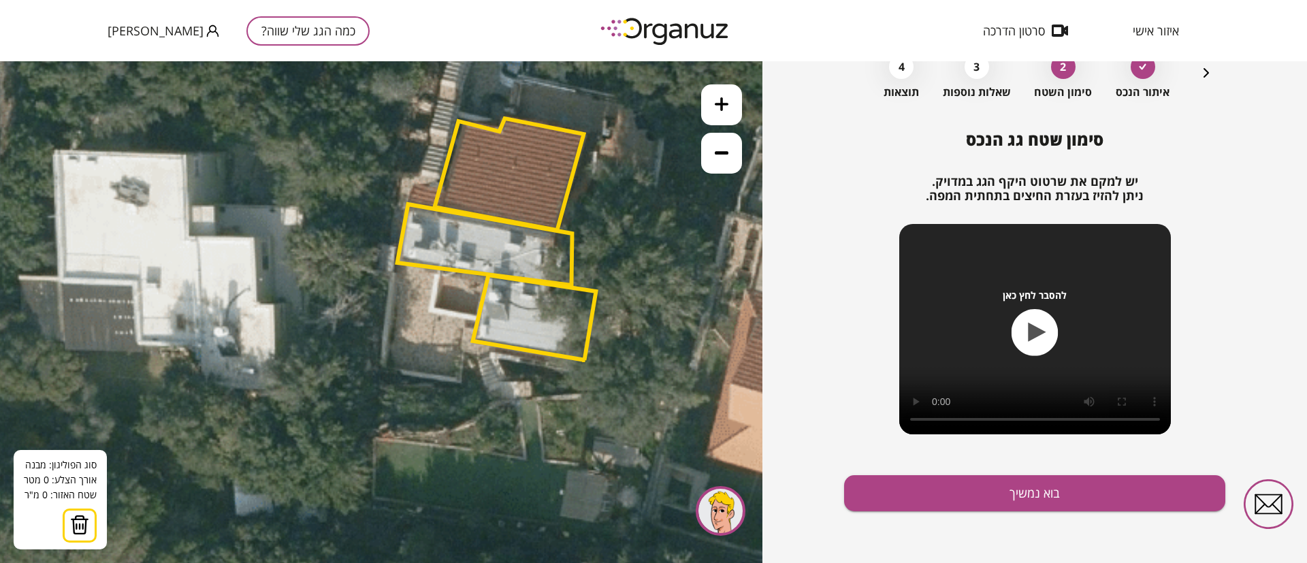
click at [438, 267] on polygon at bounding box center [484, 244] width 175 height 81
click at [438, 267] on polygon at bounding box center [484, 243] width 175 height 81
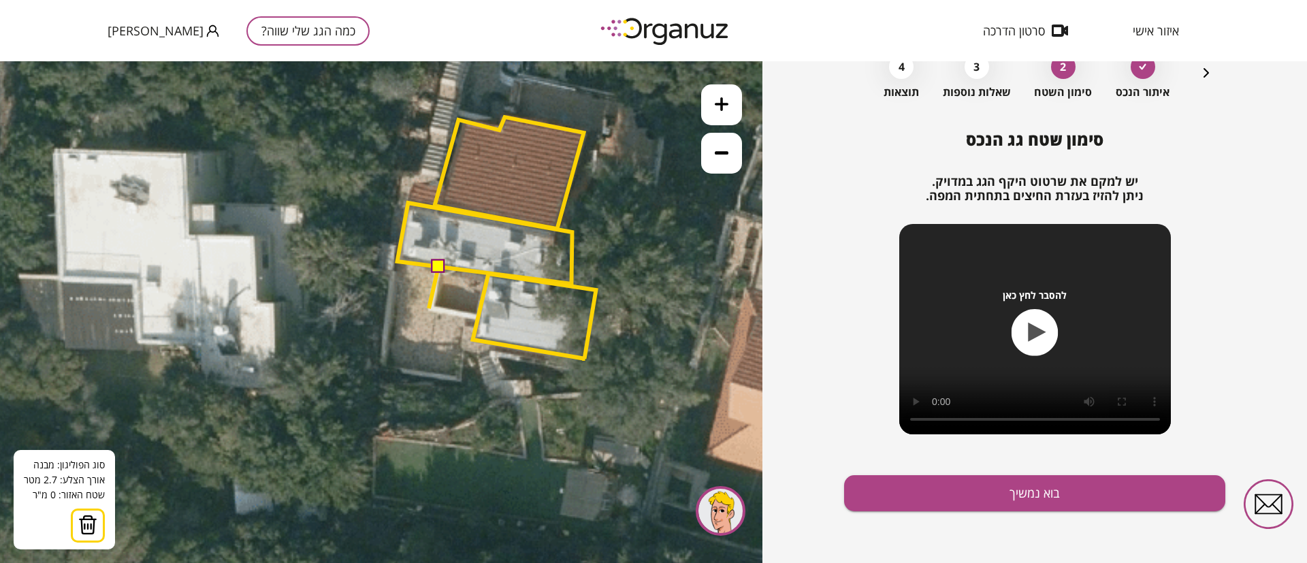
click at [429, 308] on icon at bounding box center [545, 291] width 3033 height 3033
click at [481, 316] on polygon at bounding box center [455, 291] width 52 height 49
click at [461, 380] on polygon at bounding box center [455, 323] width 52 height 113
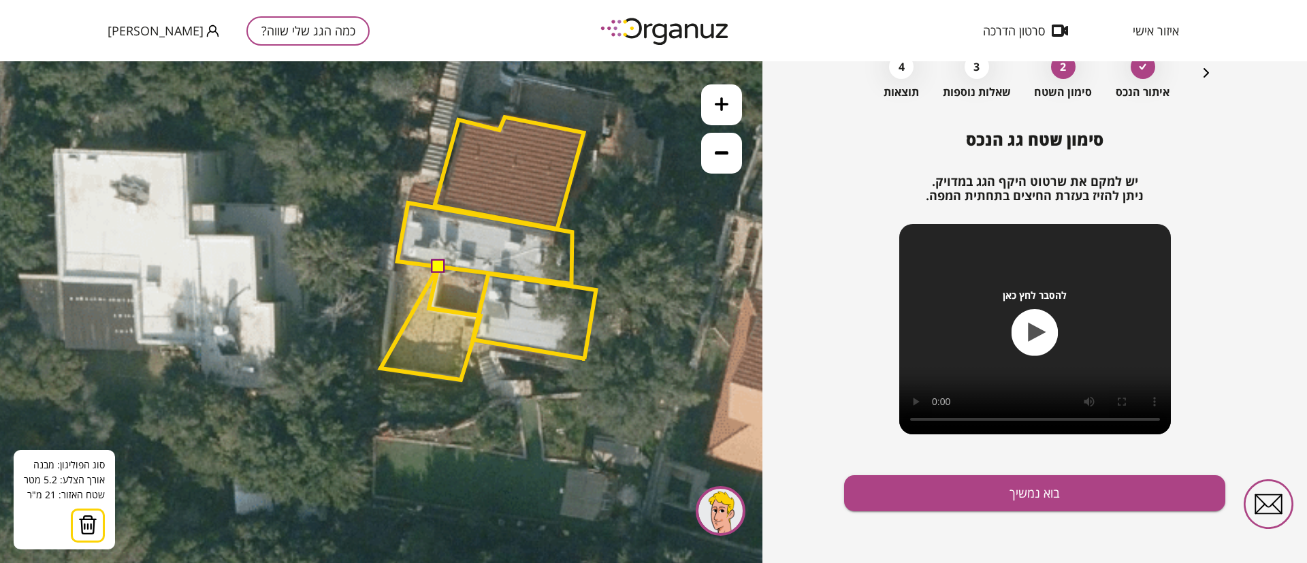
click at [381, 368] on polygon at bounding box center [431, 323] width 100 height 113
click at [393, 257] on polygon at bounding box center [431, 318] width 100 height 123
click at [440, 268] on button at bounding box center [438, 266] width 14 height 14
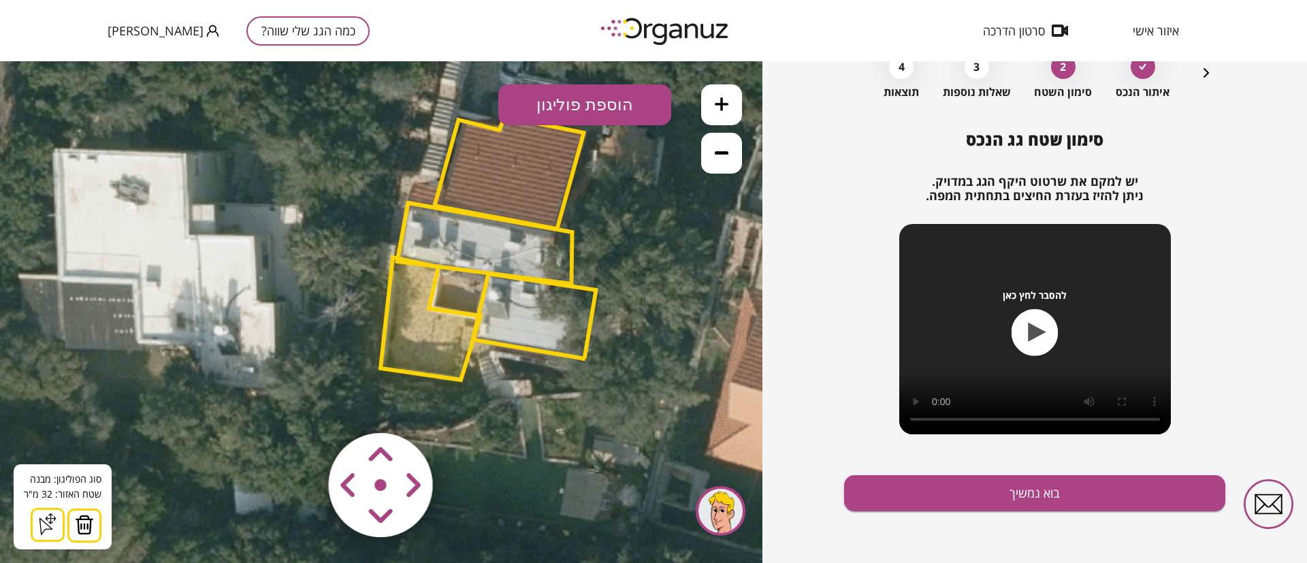
click at [402, 329] on polygon at bounding box center [431, 318] width 100 height 123
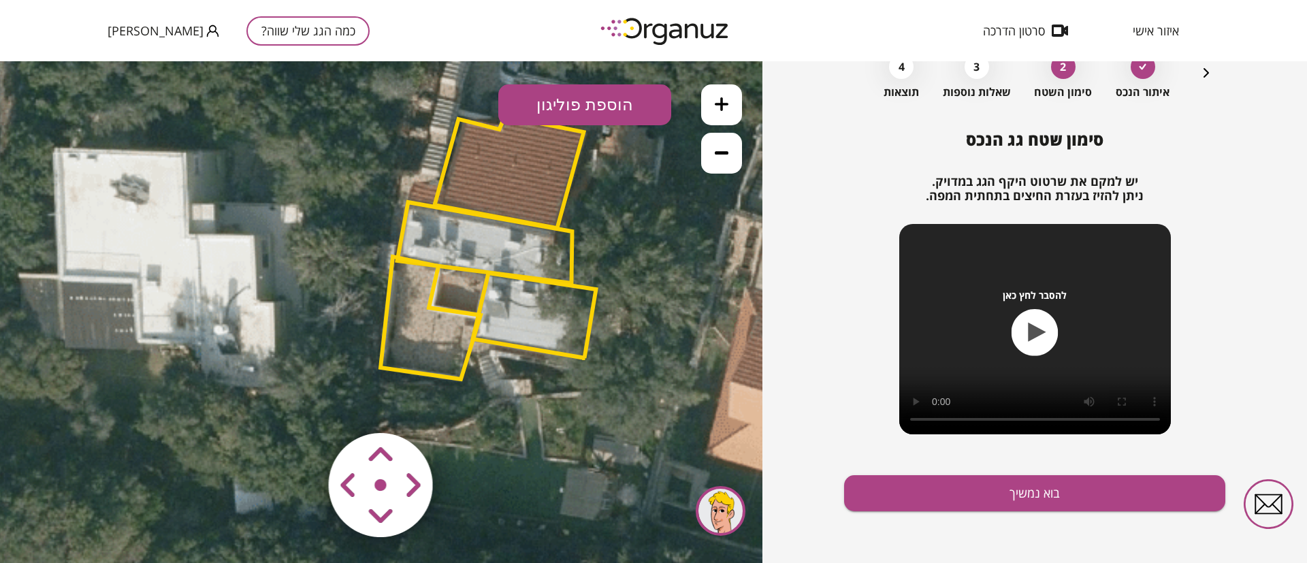
click at [420, 327] on polygon at bounding box center [431, 318] width 100 height 123
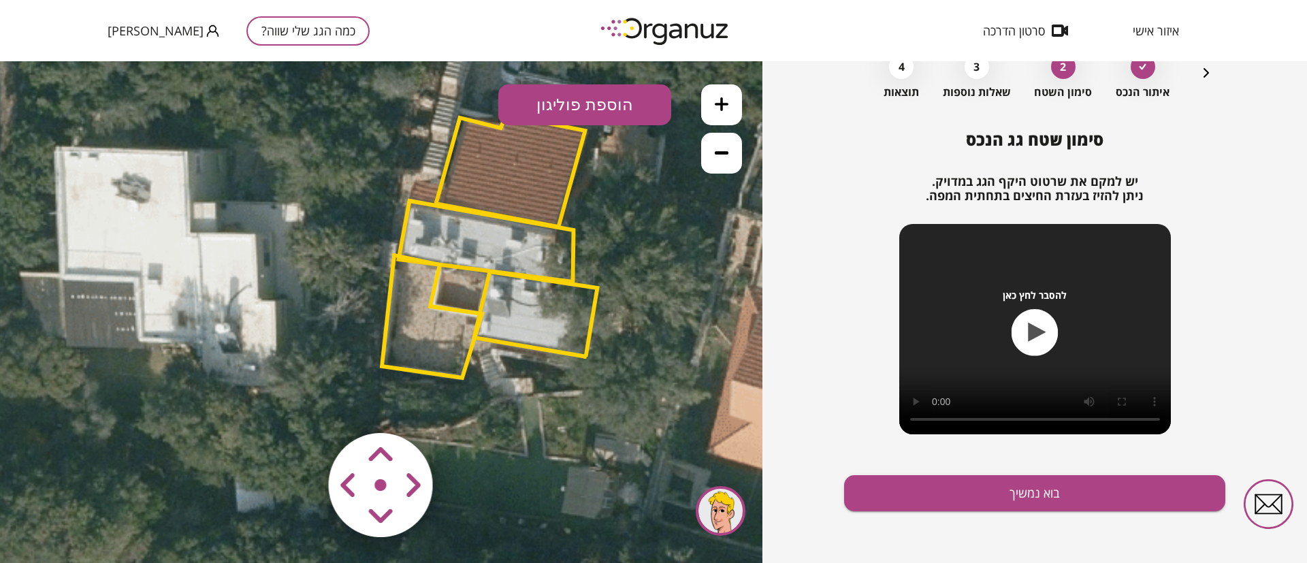
click at [422, 329] on polygon at bounding box center [432, 316] width 100 height 123
click at [428, 340] on polygon at bounding box center [433, 316] width 100 height 123
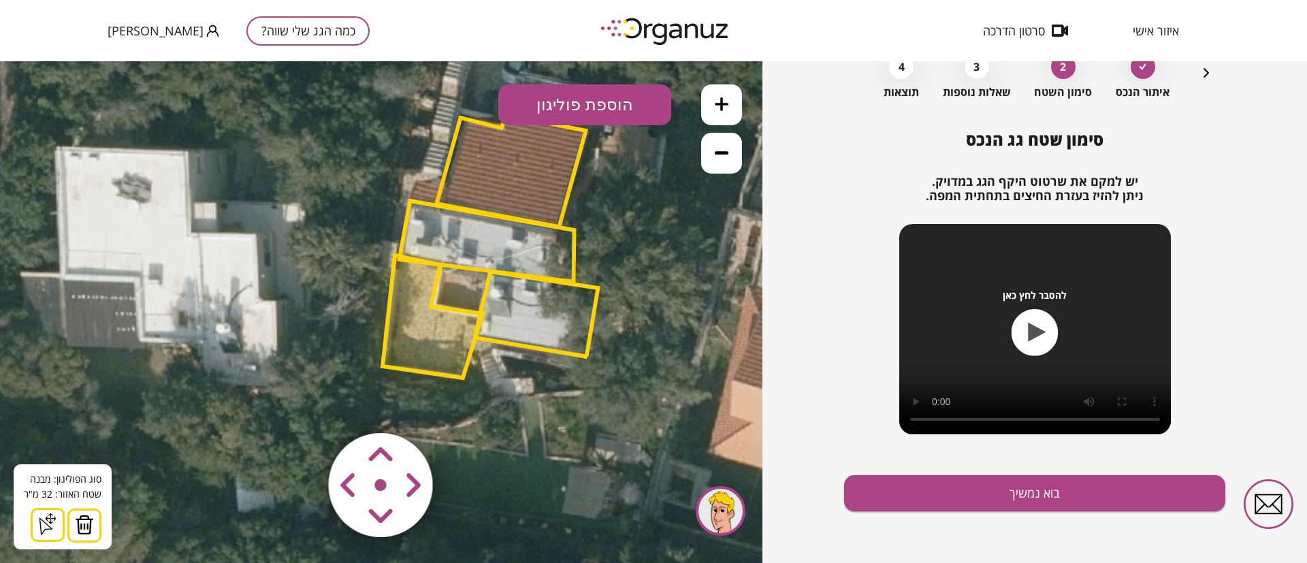
click at [419, 320] on polygon at bounding box center [433, 316] width 100 height 123
click at [88, 521] on img at bounding box center [84, 525] width 19 height 20
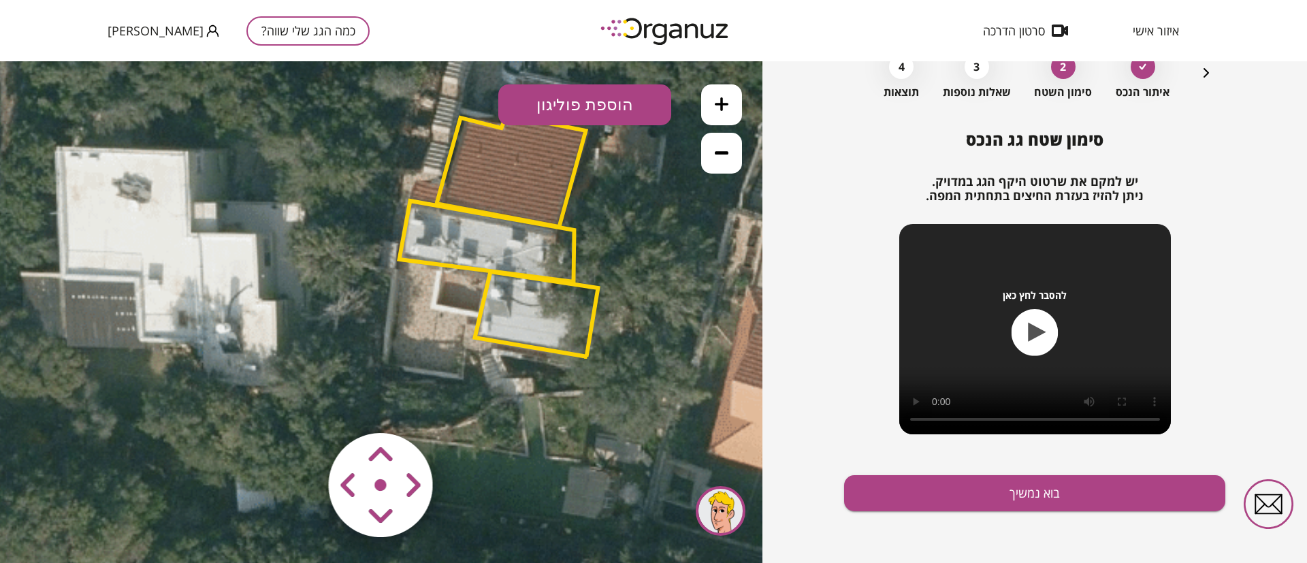
click at [596, 103] on button "הוספת פוליגון" at bounding box center [584, 104] width 173 height 41
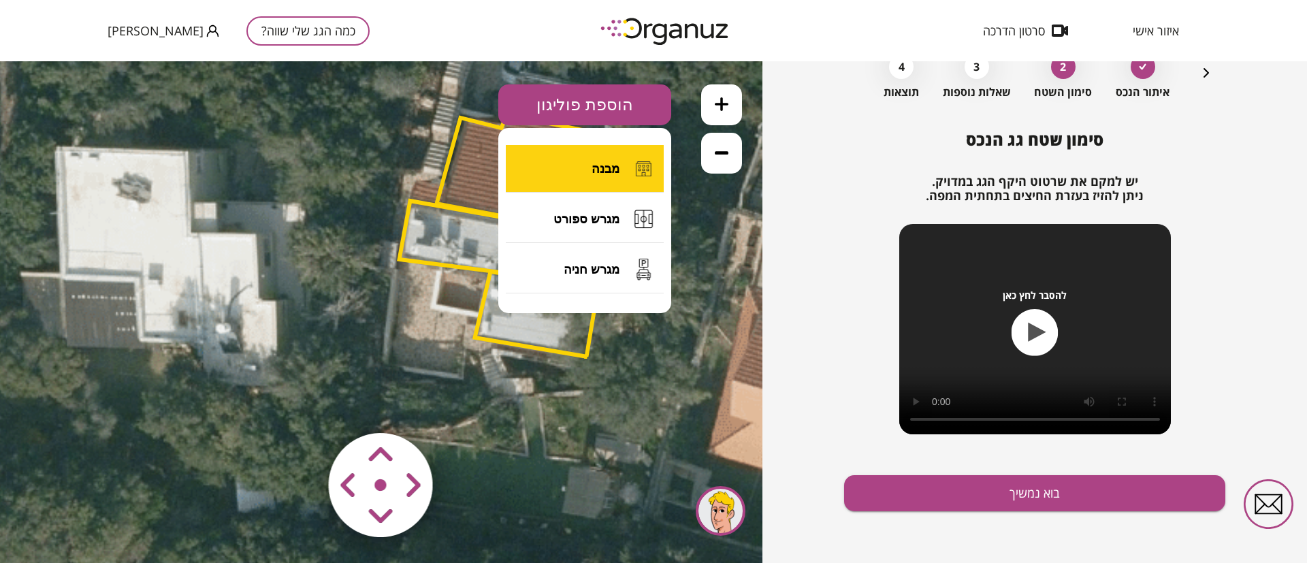
click at [615, 177] on button "מבנה" at bounding box center [585, 169] width 158 height 48
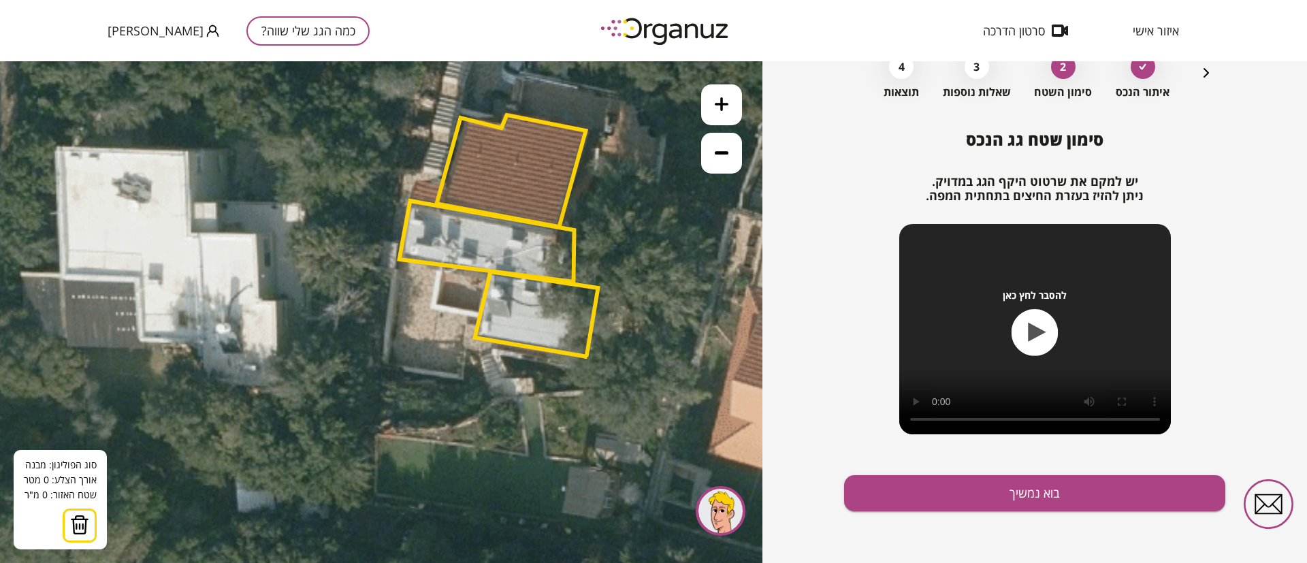
click at [440, 265] on polygon at bounding box center [487, 241] width 175 height 81
click at [434, 306] on icon at bounding box center [547, 289] width 3033 height 3033
click at [479, 316] on polygon at bounding box center [457, 290] width 46 height 51
click at [491, 271] on polygon at bounding box center [463, 290] width 58 height 51
click at [441, 266] on button at bounding box center [439, 264] width 14 height 14
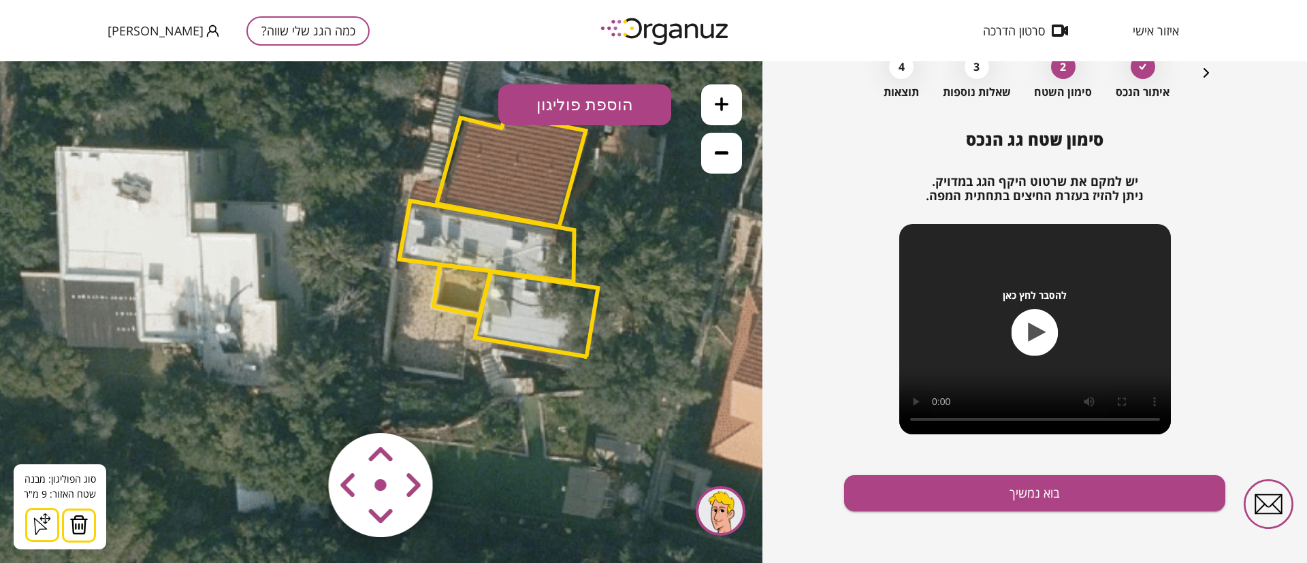
click at [456, 291] on polygon at bounding box center [463, 290] width 58 height 51
click at [470, 283] on polygon at bounding box center [463, 290] width 58 height 51
click at [80, 530] on img at bounding box center [78, 525] width 19 height 20
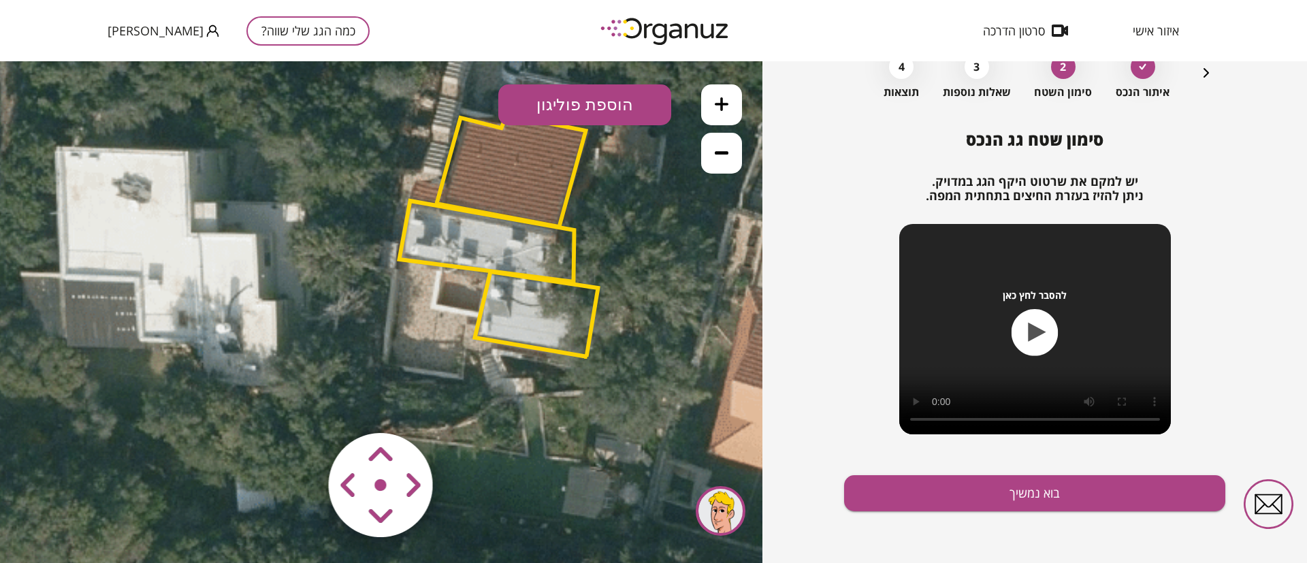
click at [605, 110] on button "הוספת פוליגון" at bounding box center [584, 104] width 173 height 41
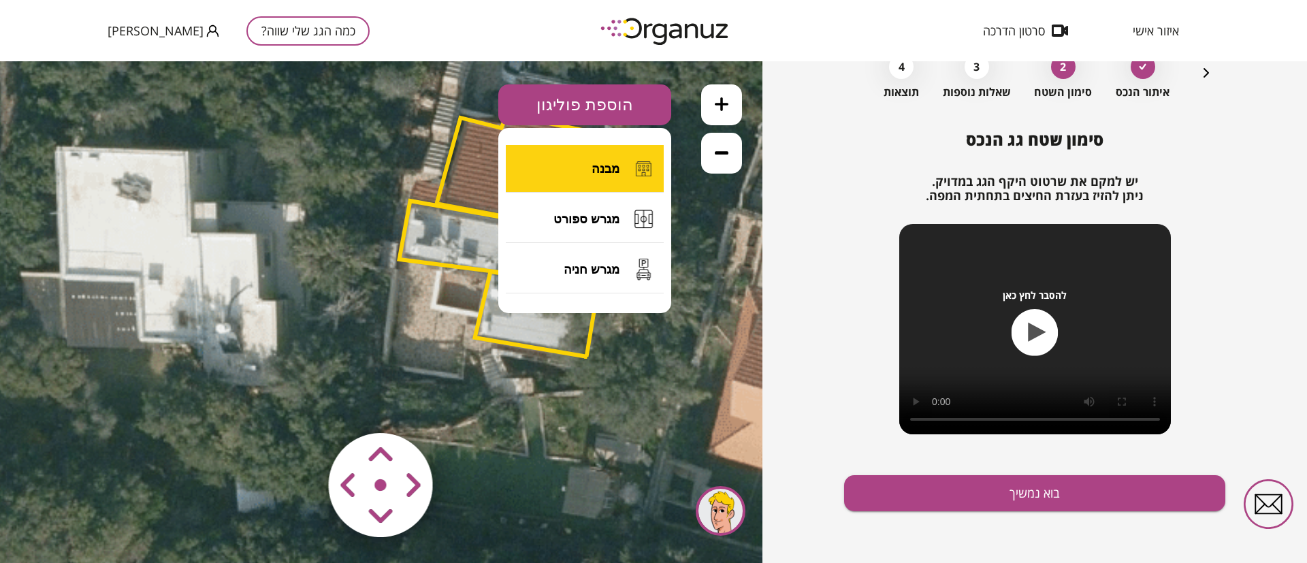
click at [625, 170] on button "מבנה" at bounding box center [585, 169] width 158 height 48
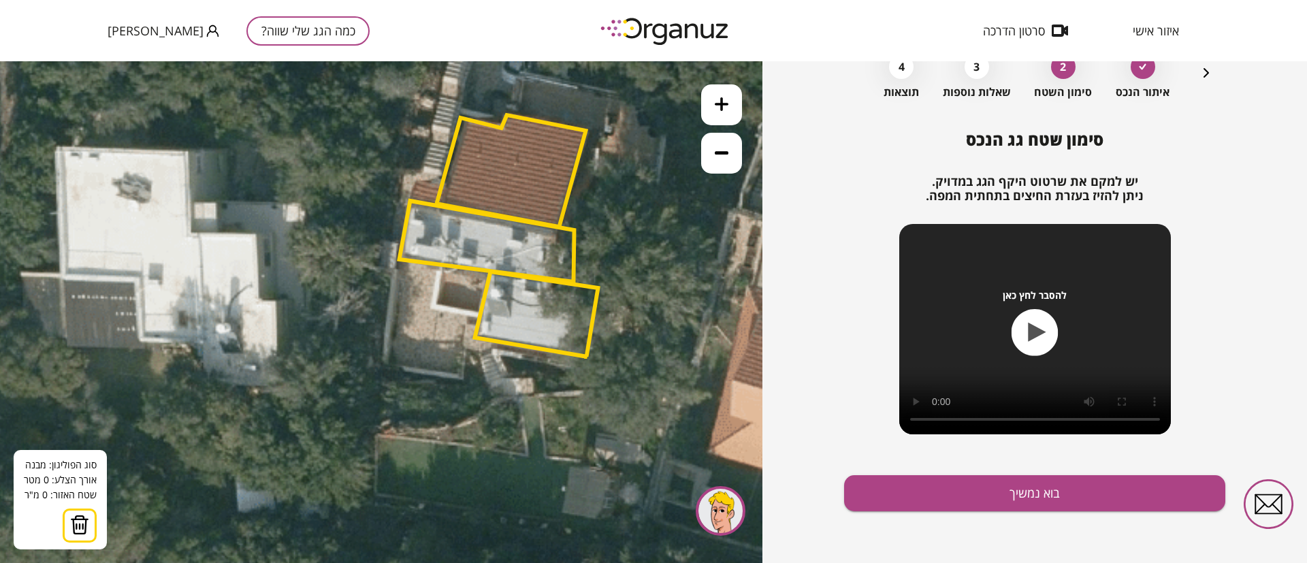
click at [438, 265] on polygon at bounding box center [487, 241] width 175 height 81
click at [430, 312] on icon at bounding box center [547, 289] width 3033 height 3033
click at [479, 321] on polygon at bounding box center [454, 293] width 49 height 56
click at [494, 269] on polygon at bounding box center [462, 293] width 64 height 56
click at [439, 265] on button at bounding box center [437, 264] width 14 height 14
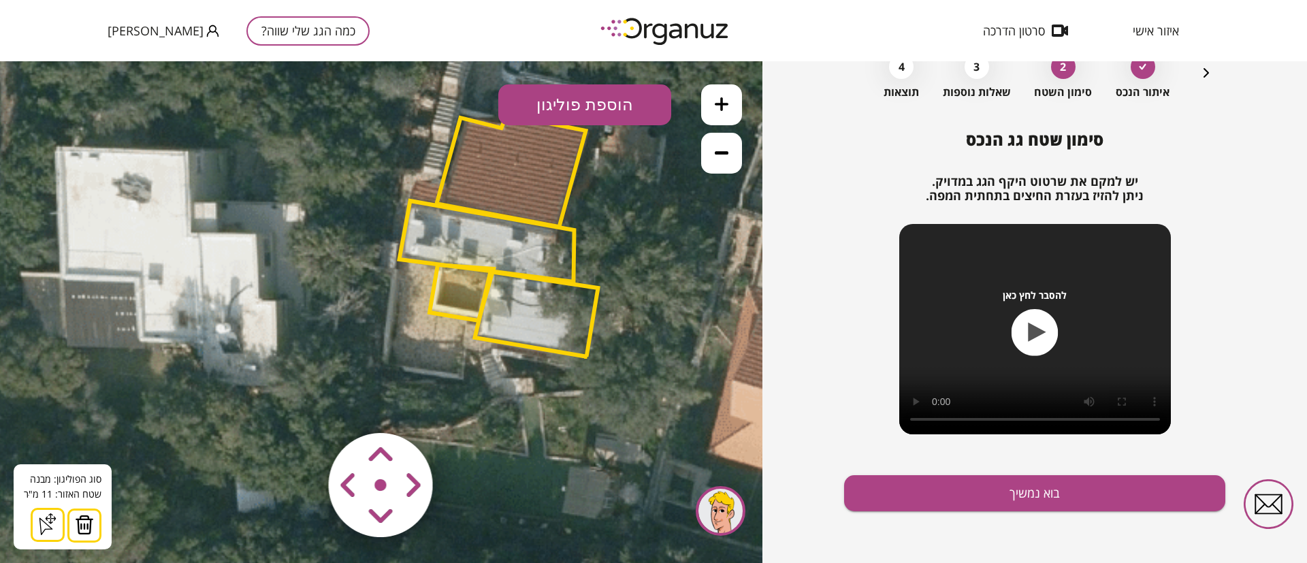
click at [470, 293] on polygon at bounding box center [462, 293] width 64 height 56
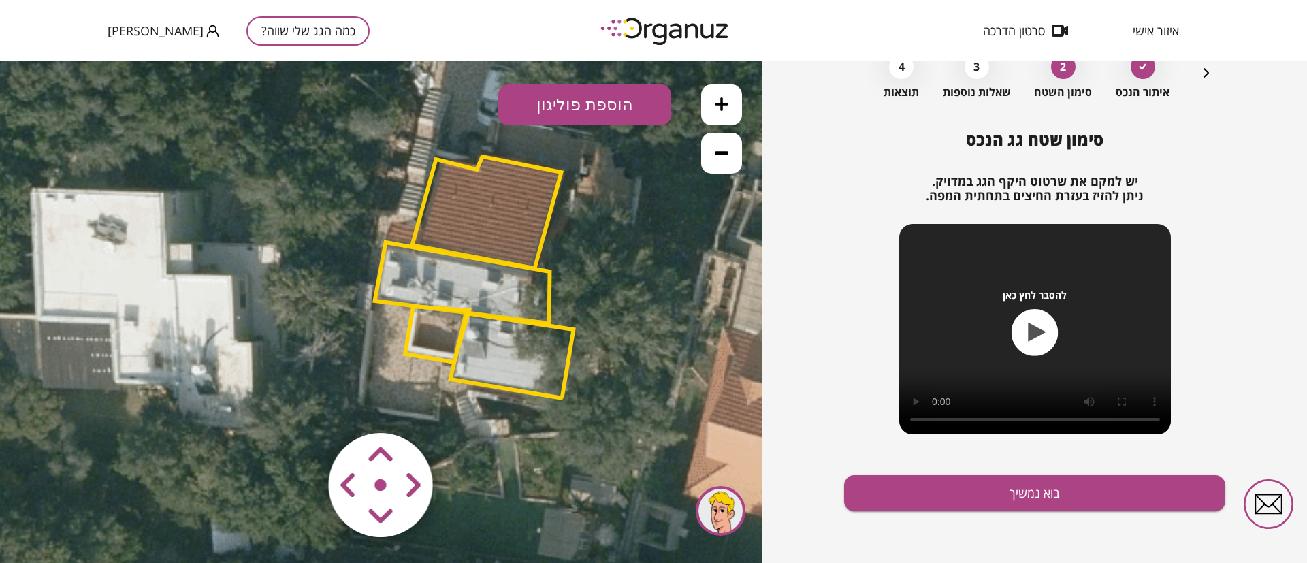
drag, startPoint x: 673, startPoint y: 255, endPoint x: 645, endPoint y: 300, distance: 52.5
click at [645, 300] on icon at bounding box center [523, 330] width 3033 height 3033
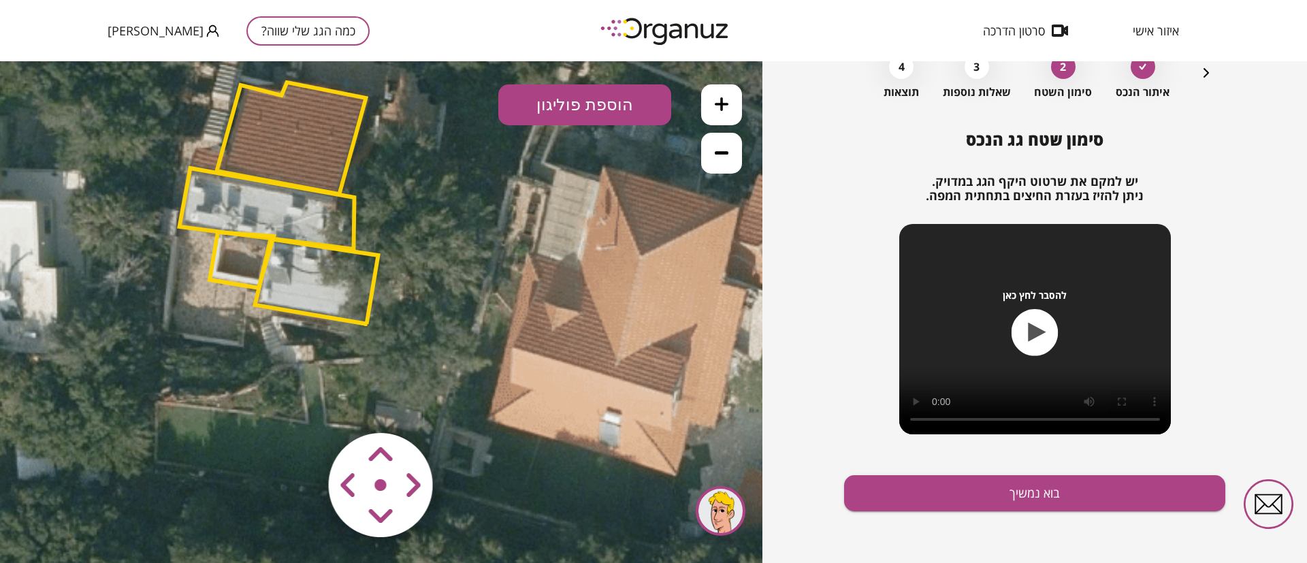
drag, startPoint x: 693, startPoint y: 283, endPoint x: 507, endPoint y: 201, distance: 203.3
click at [507, 201] on icon at bounding box center [327, 256] width 3033 height 3033
click at [570, 99] on button "הוספת פוליגון" at bounding box center [584, 104] width 173 height 41
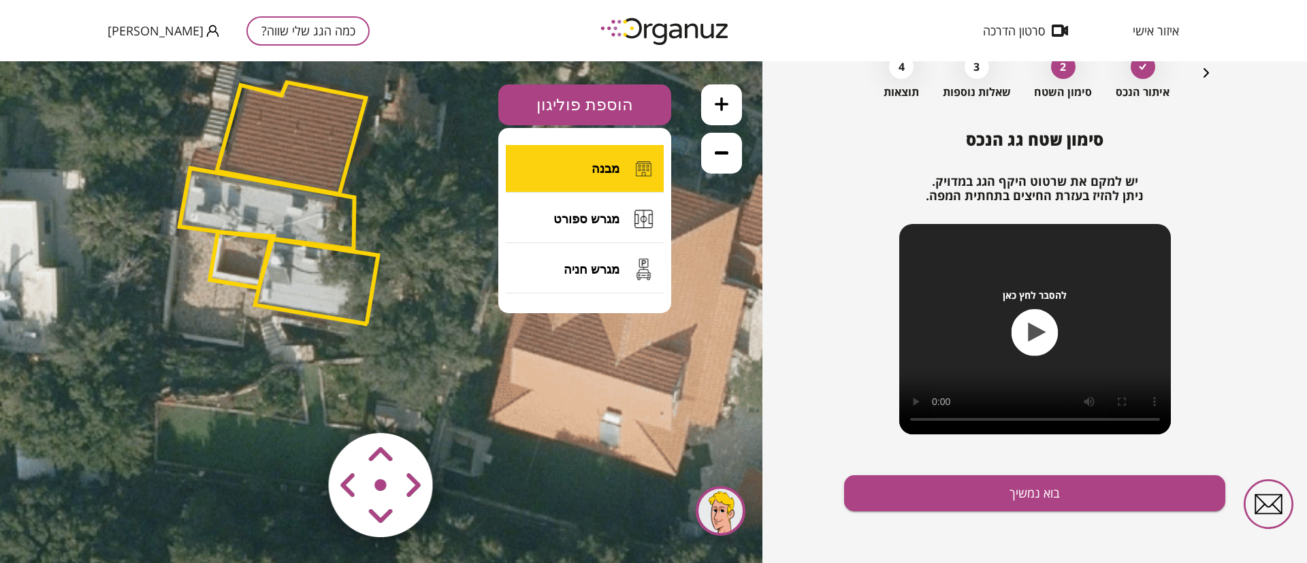
click at [591, 161] on button "מבנה" at bounding box center [585, 169] width 158 height 48
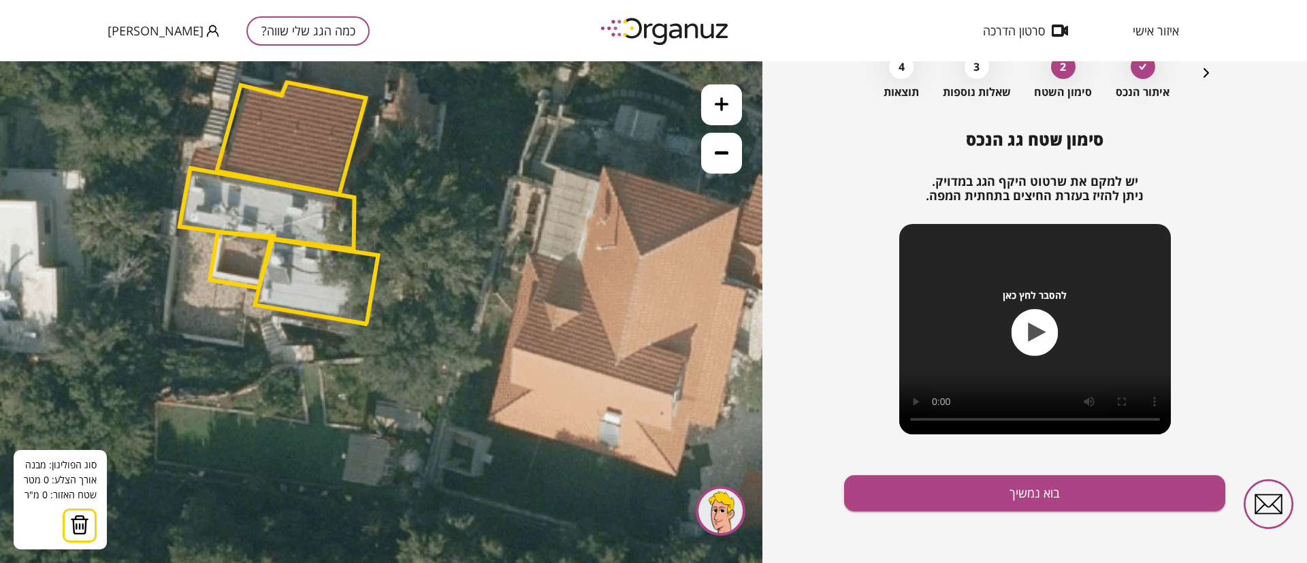
click at [353, 251] on polygon at bounding box center [316, 281] width 123 height 85
click at [385, 257] on icon at bounding box center [327, 256] width 3033 height 3033
click at [391, 208] on polygon at bounding box center [371, 232] width 37 height 49
click at [353, 199] on polygon at bounding box center [371, 228] width 37 height 58
click at [352, 248] on button at bounding box center [353, 250] width 14 height 14
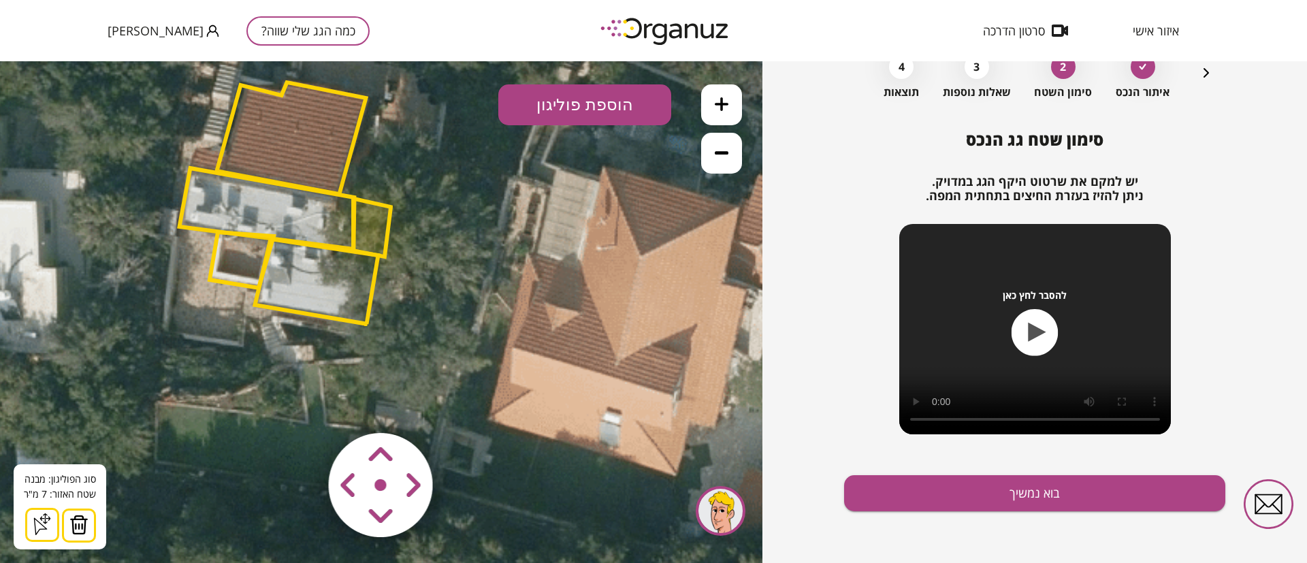
click at [367, 226] on polygon at bounding box center [371, 228] width 37 height 58
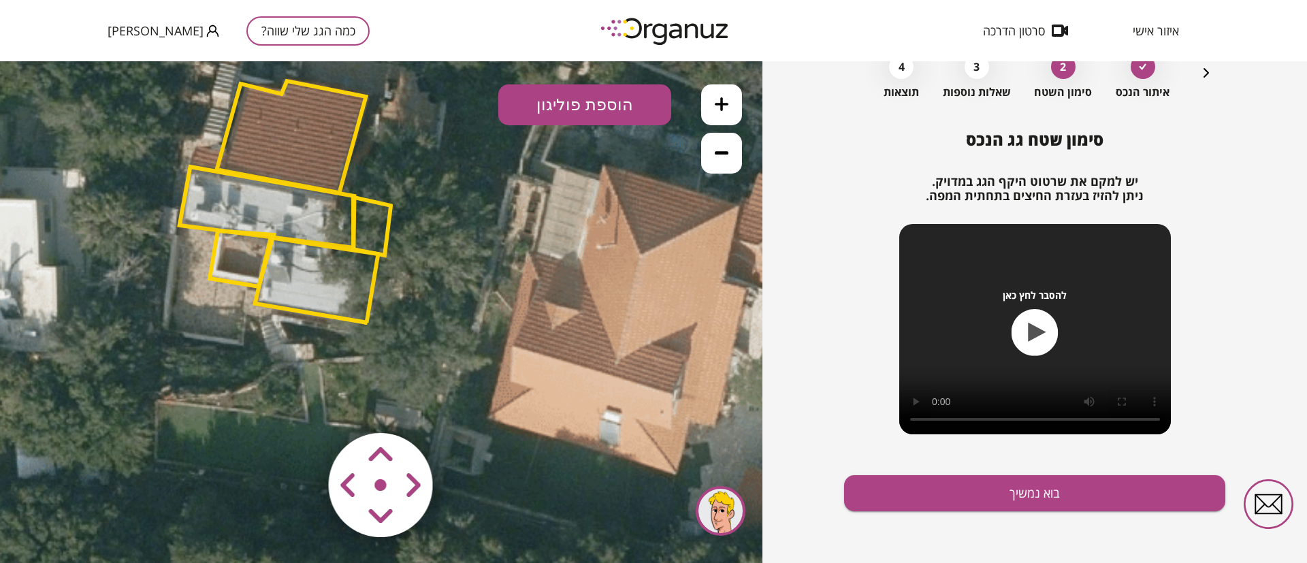
click at [367, 227] on polygon at bounding box center [371, 226] width 37 height 58
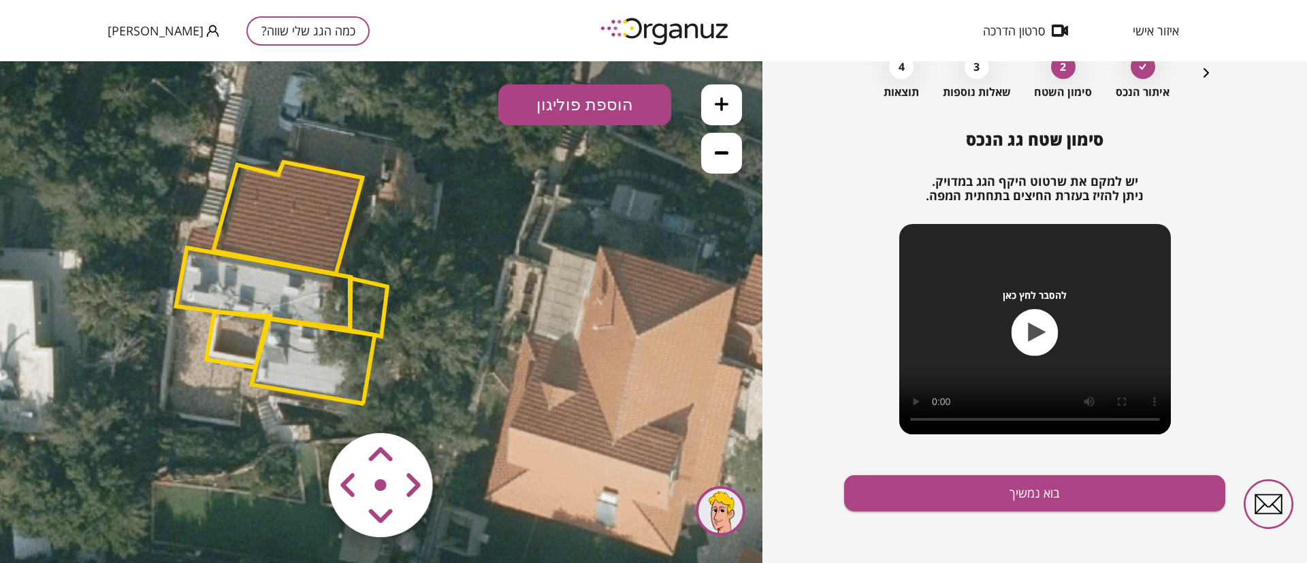
drag, startPoint x: 491, startPoint y: 228, endPoint x: 488, endPoint y: 310, distance: 81.8
click at [488, 310] on icon at bounding box center [324, 336] width 3033 height 3033
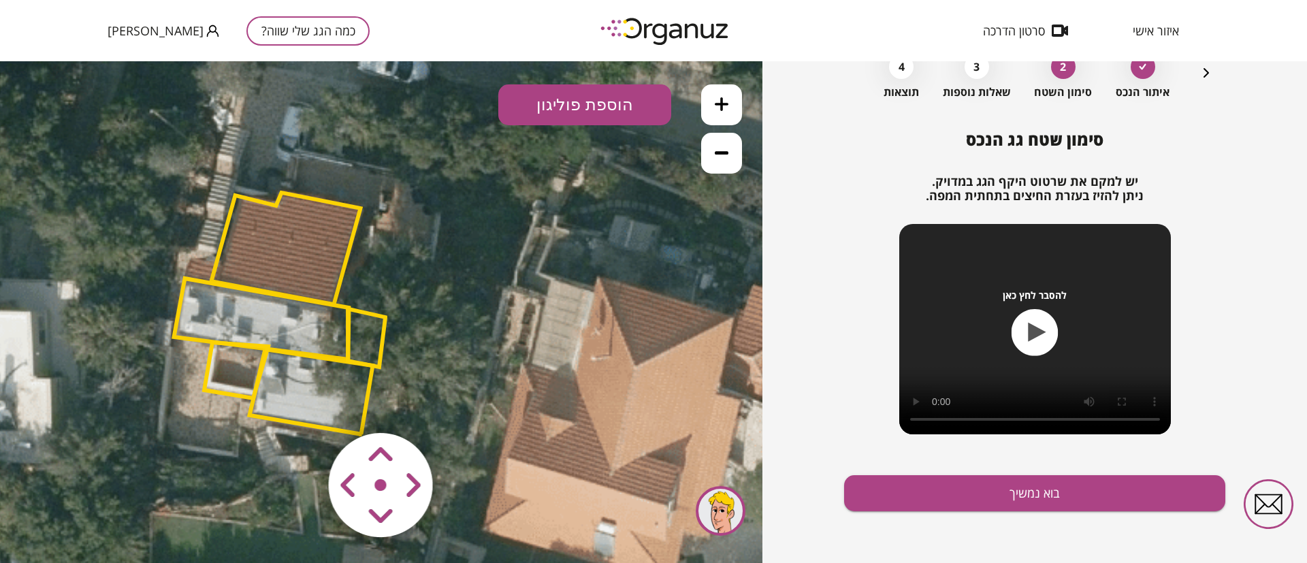
drag, startPoint x: 409, startPoint y: 193, endPoint x: 407, endPoint y: 224, distance: 30.7
click at [407, 224] on icon at bounding box center [322, 366] width 3033 height 3033
click at [591, 101] on button "הוספת פוליגון" at bounding box center [584, 104] width 173 height 41
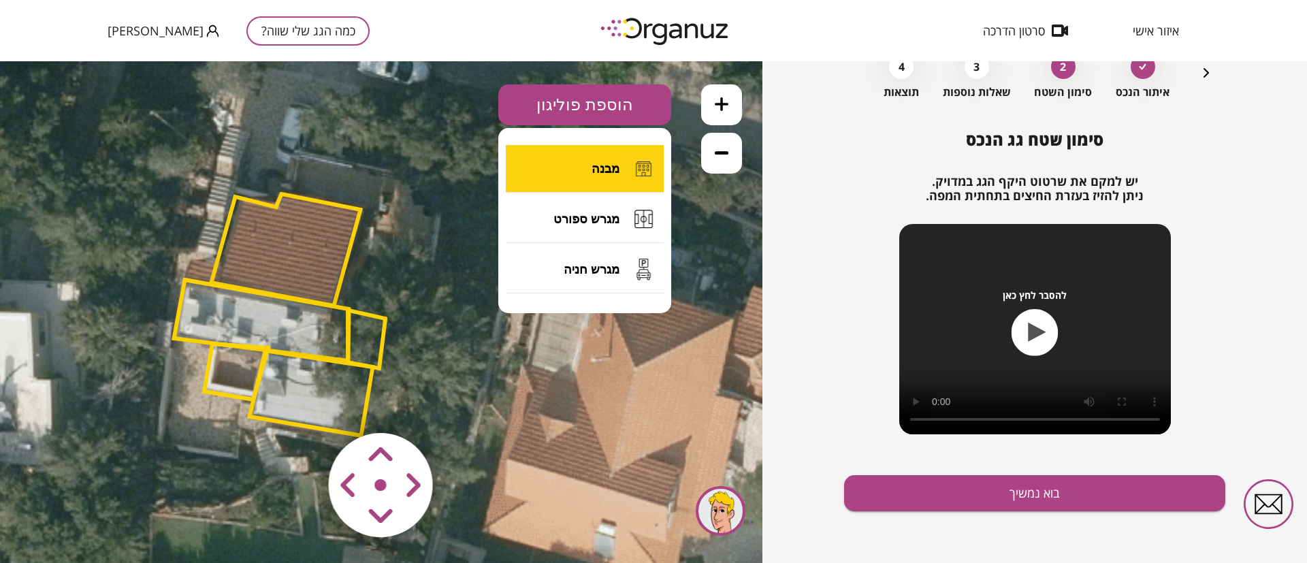
click at [581, 173] on button "מבנה" at bounding box center [585, 169] width 158 height 48
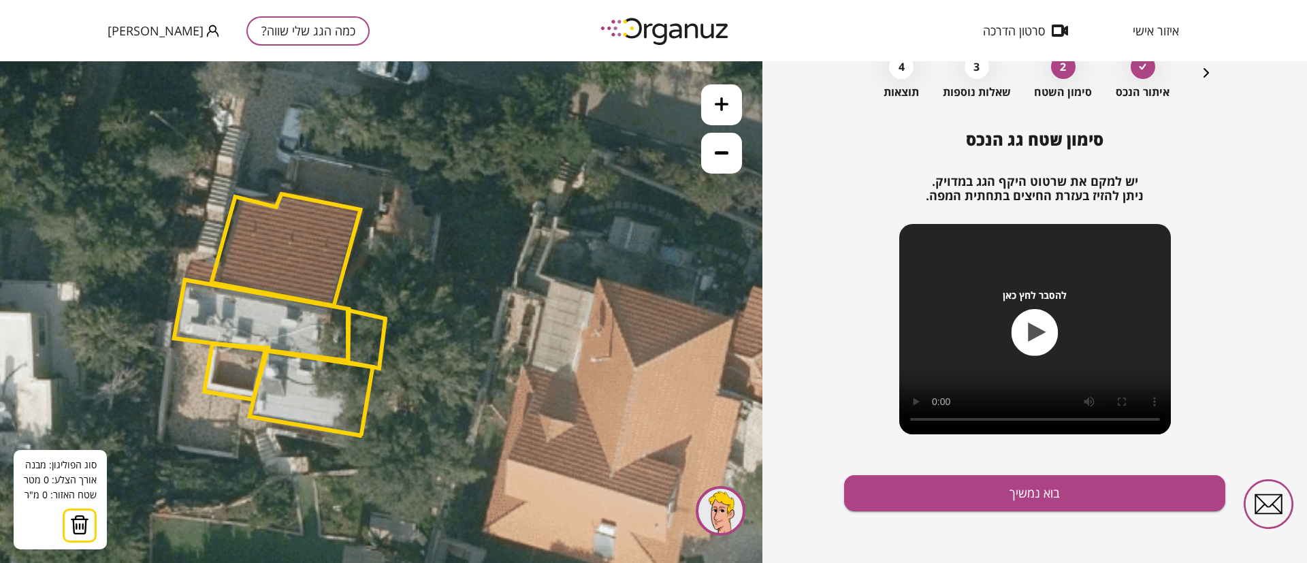
click at [284, 192] on icon at bounding box center [322, 368] width 3033 height 3033
click at [295, 150] on polygon at bounding box center [289, 171] width 11 height 42
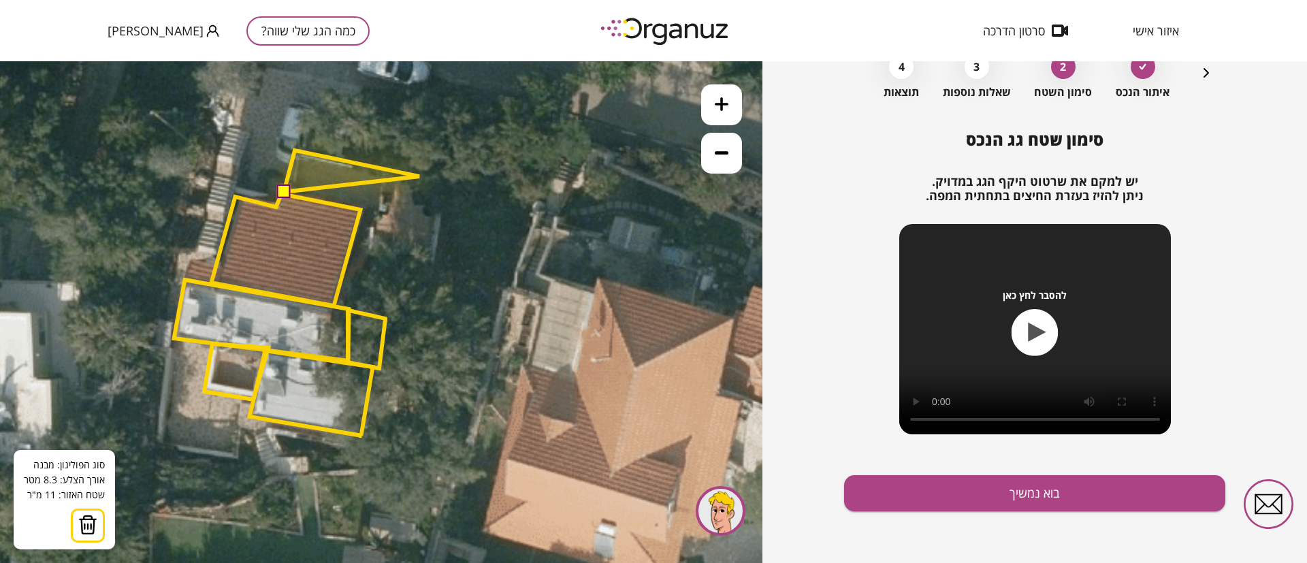
click at [419, 176] on polygon at bounding box center [351, 171] width 135 height 42
click at [409, 219] on polygon at bounding box center [351, 184] width 135 height 68
click at [284, 193] on button at bounding box center [283, 191] width 14 height 14
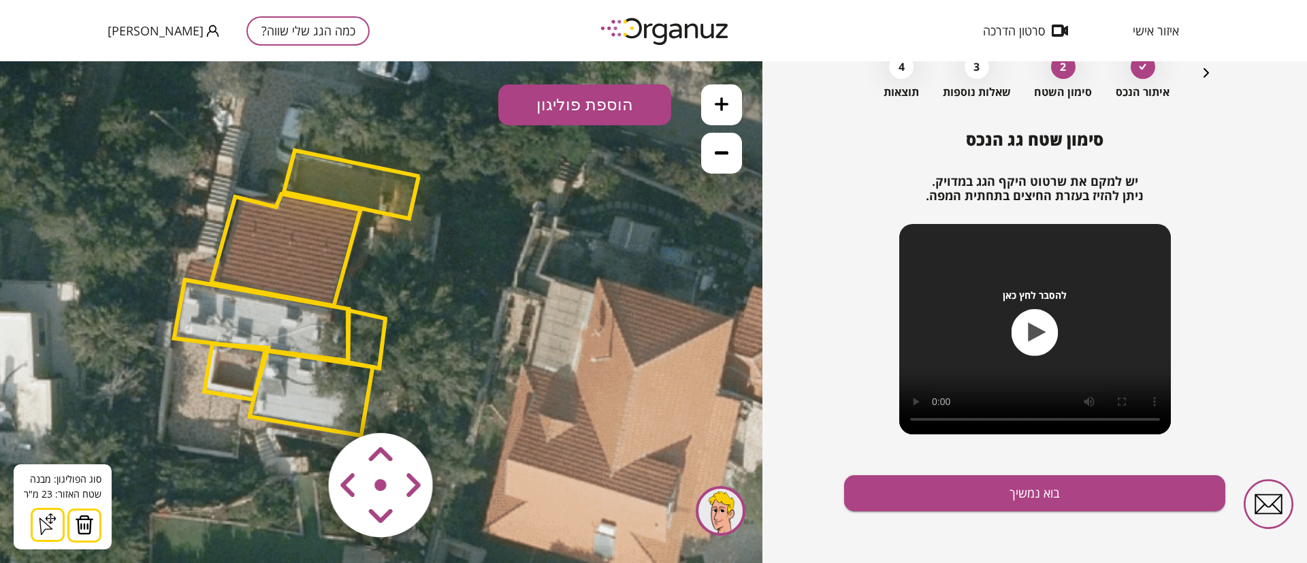
click at [342, 193] on polygon at bounding box center [351, 184] width 135 height 68
click at [332, 179] on polygon at bounding box center [351, 184] width 135 height 68
click at [78, 527] on img at bounding box center [84, 525] width 19 height 20
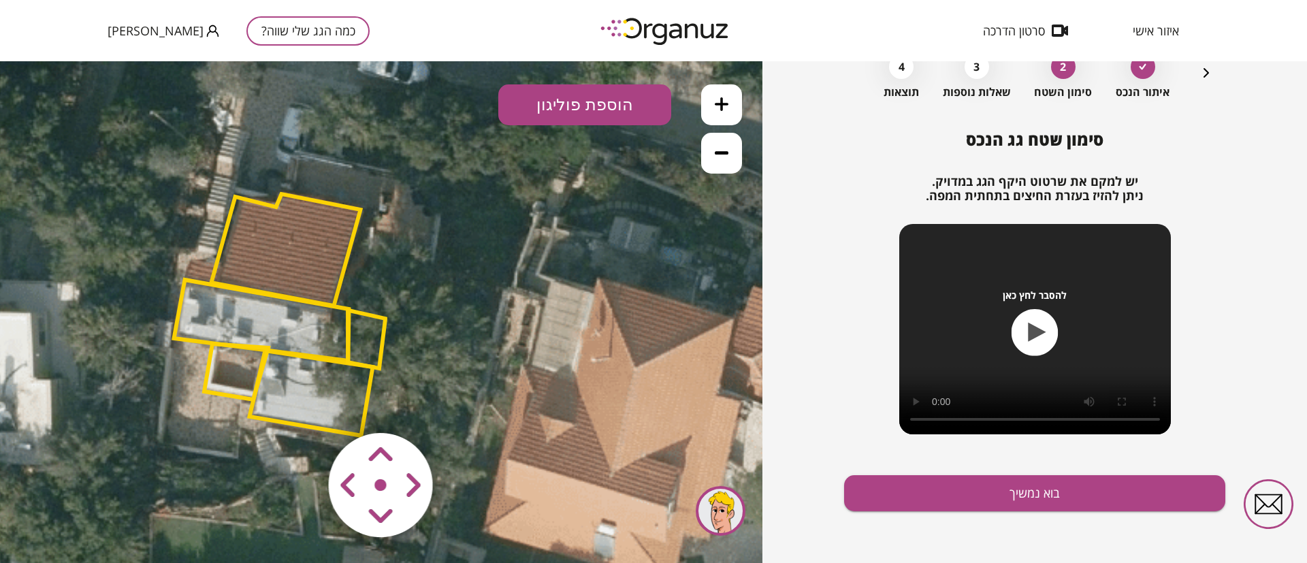
click at [559, 111] on button "הוספת פוליגון" at bounding box center [584, 104] width 173 height 41
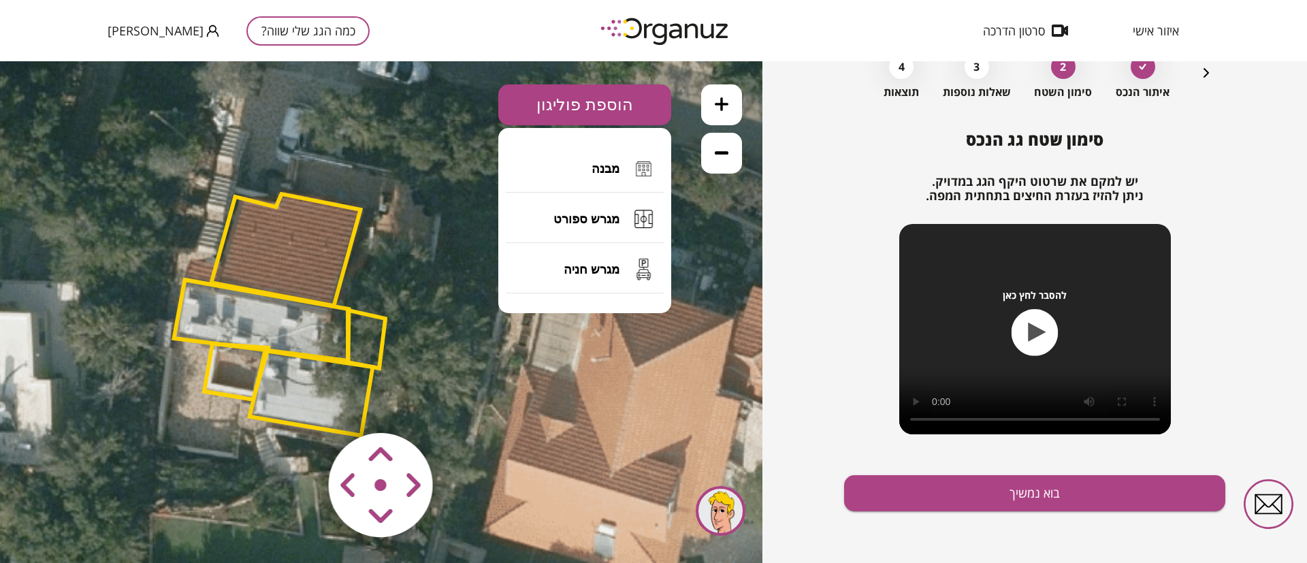
drag, startPoint x: 589, startPoint y: 173, endPoint x: 576, endPoint y: 173, distance: 12.9
click at [589, 171] on button "מבנה" at bounding box center [585, 169] width 158 height 48
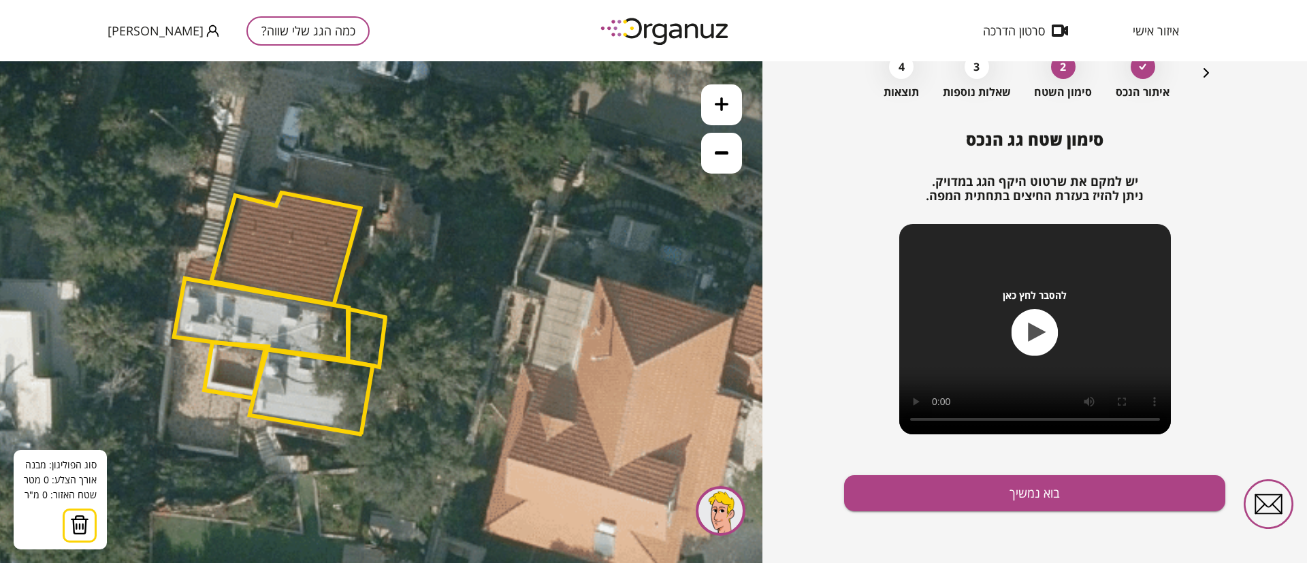
click at [285, 193] on polygon at bounding box center [285, 249] width 149 height 112
click at [303, 123] on icon at bounding box center [322, 366] width 3033 height 3033
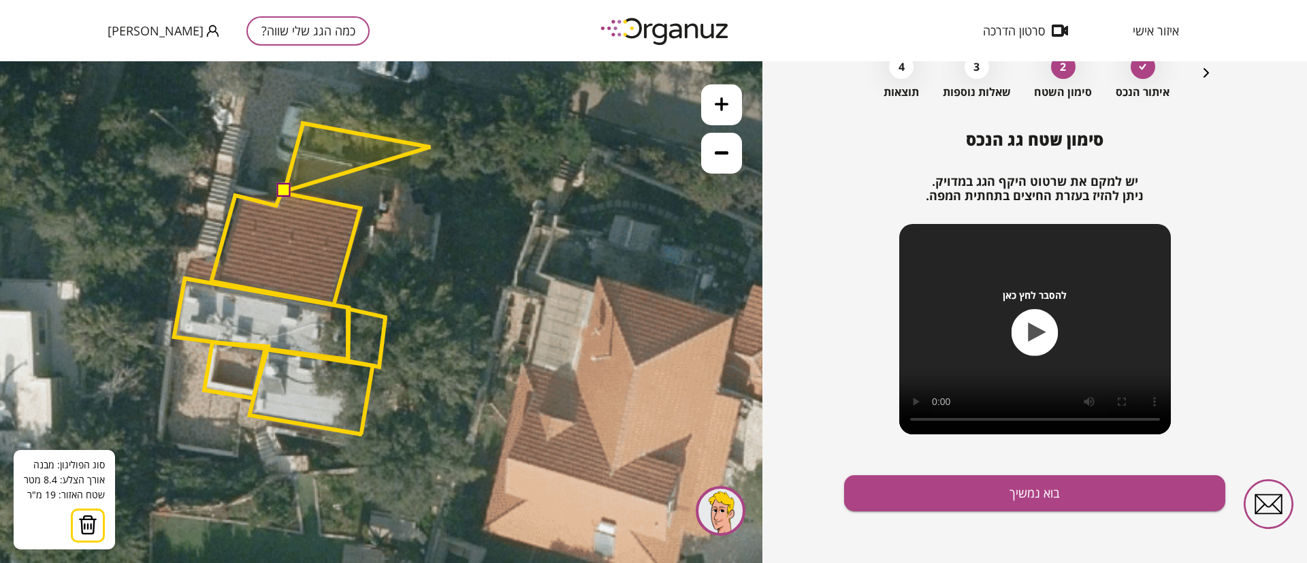
click at [430, 147] on polygon at bounding box center [358, 157] width 146 height 68
click at [415, 221] on polygon at bounding box center [358, 172] width 146 height 98
click at [280, 191] on button at bounding box center [284, 191] width 14 height 14
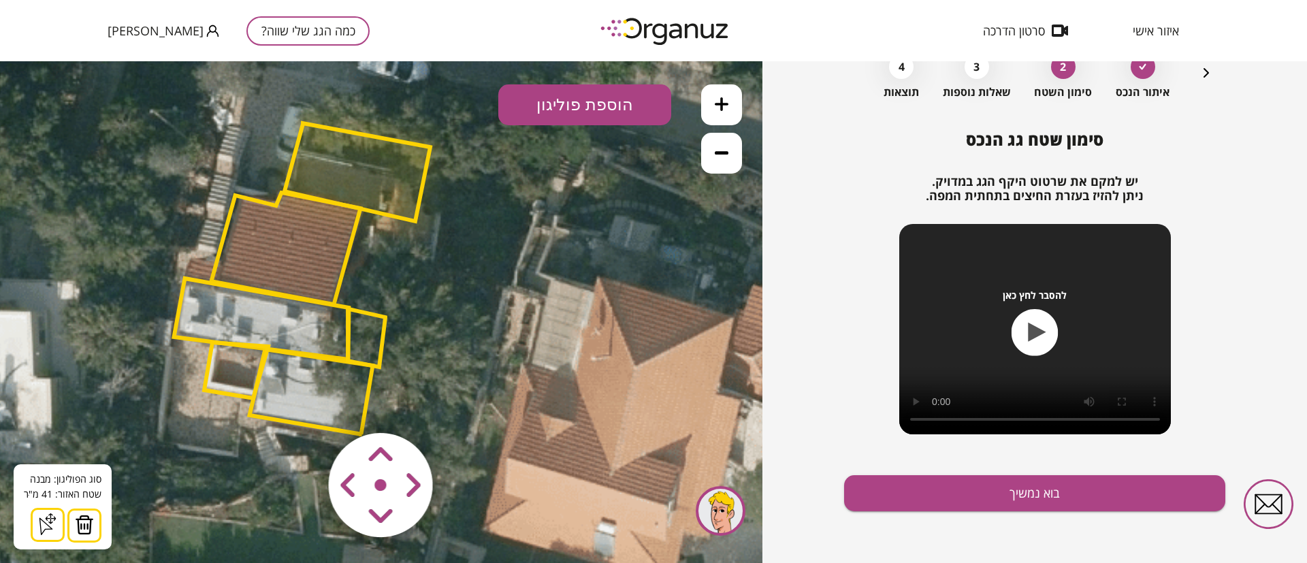
click at [352, 174] on polygon at bounding box center [358, 172] width 146 height 98
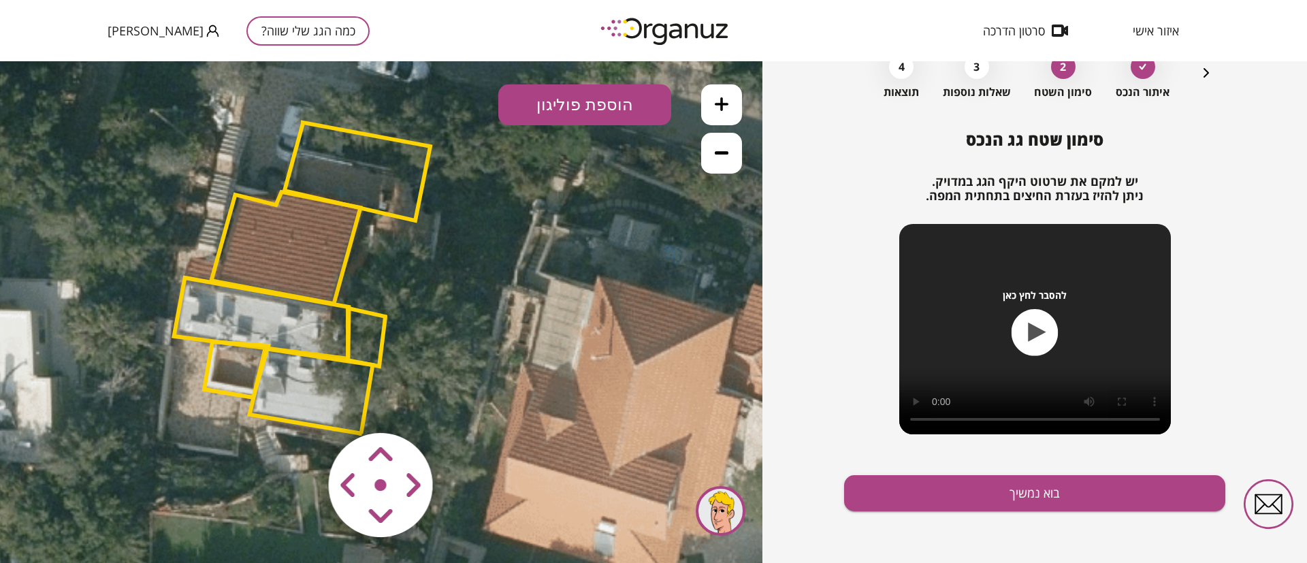
click at [381, 159] on polygon at bounding box center [358, 172] width 146 height 98
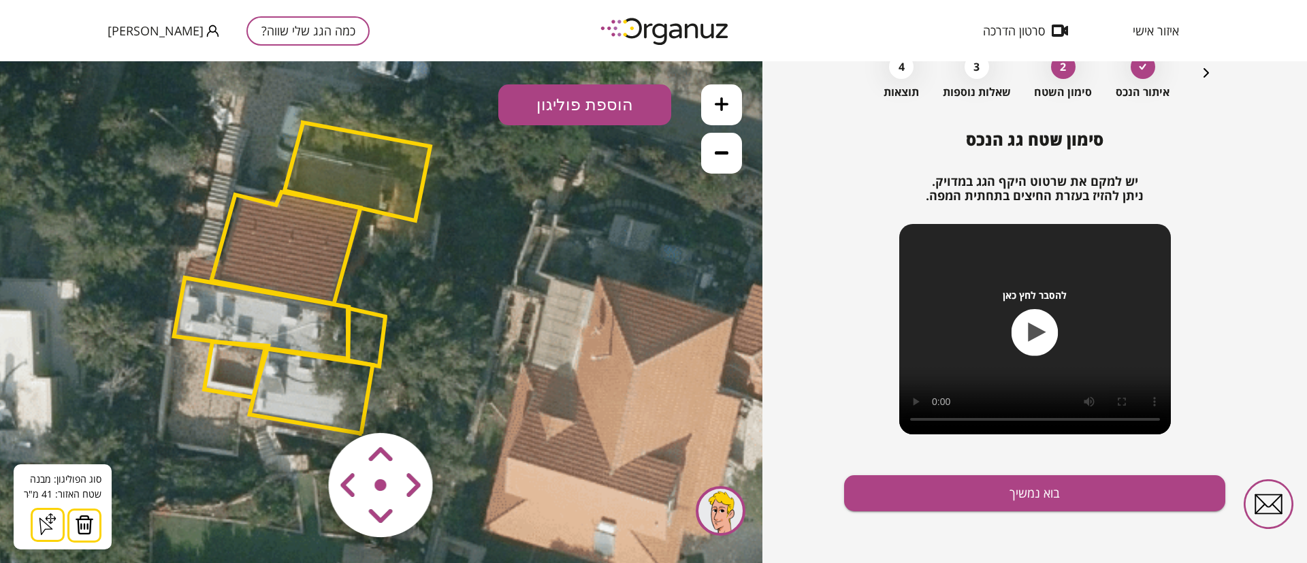
click at [84, 530] on img at bounding box center [84, 525] width 19 height 20
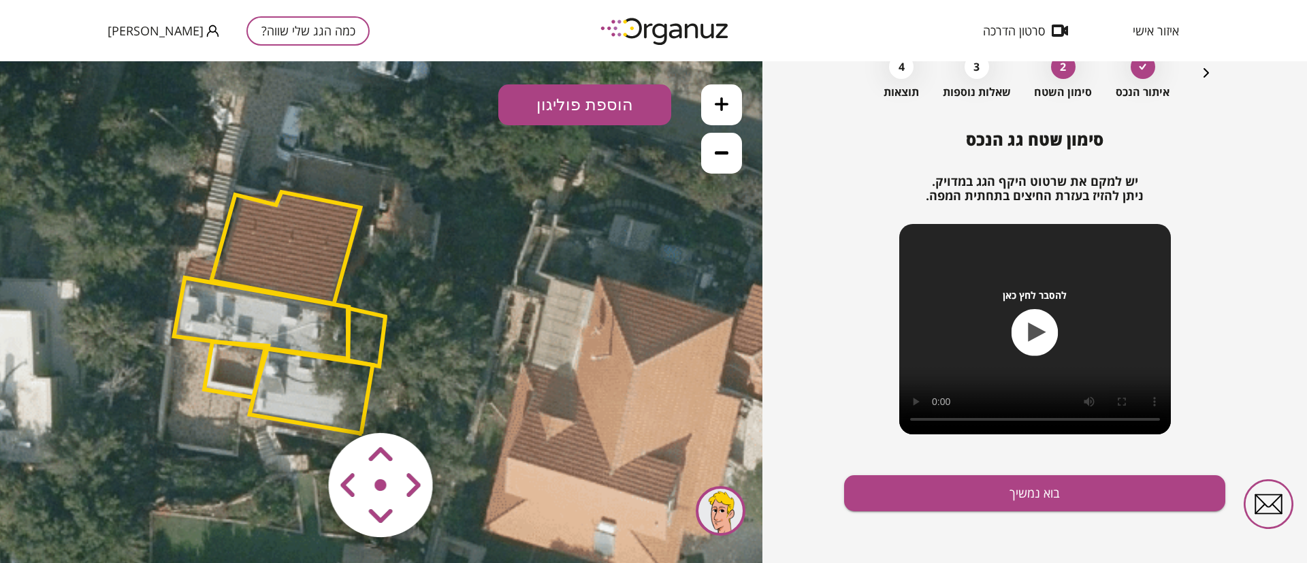
click at [579, 95] on button "הוספת פוליגון" at bounding box center [584, 104] width 173 height 41
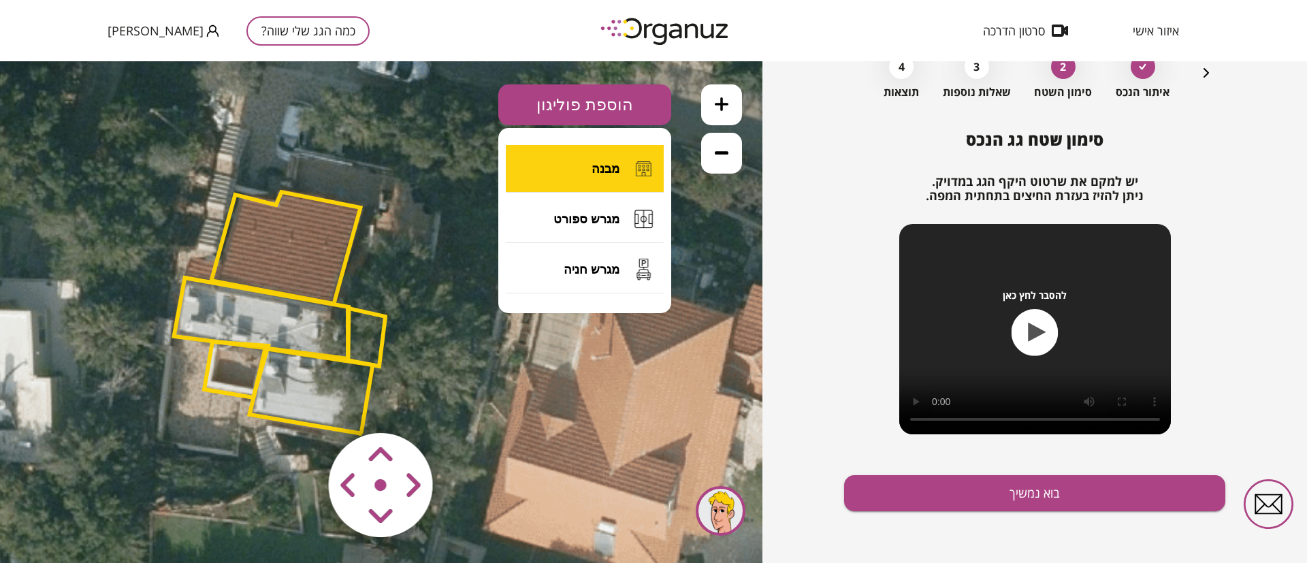
click at [577, 167] on button "מבנה" at bounding box center [585, 169] width 158 height 48
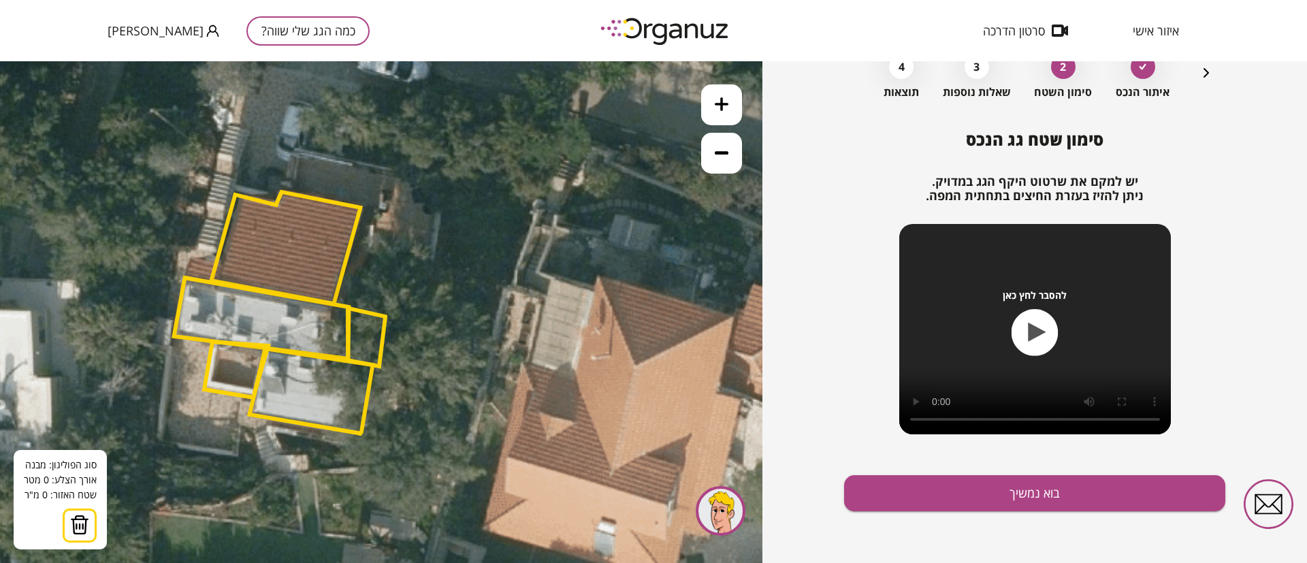
click at [282, 192] on polygon at bounding box center [285, 248] width 149 height 112
click at [303, 108] on polygon at bounding box center [292, 150] width 21 height 84
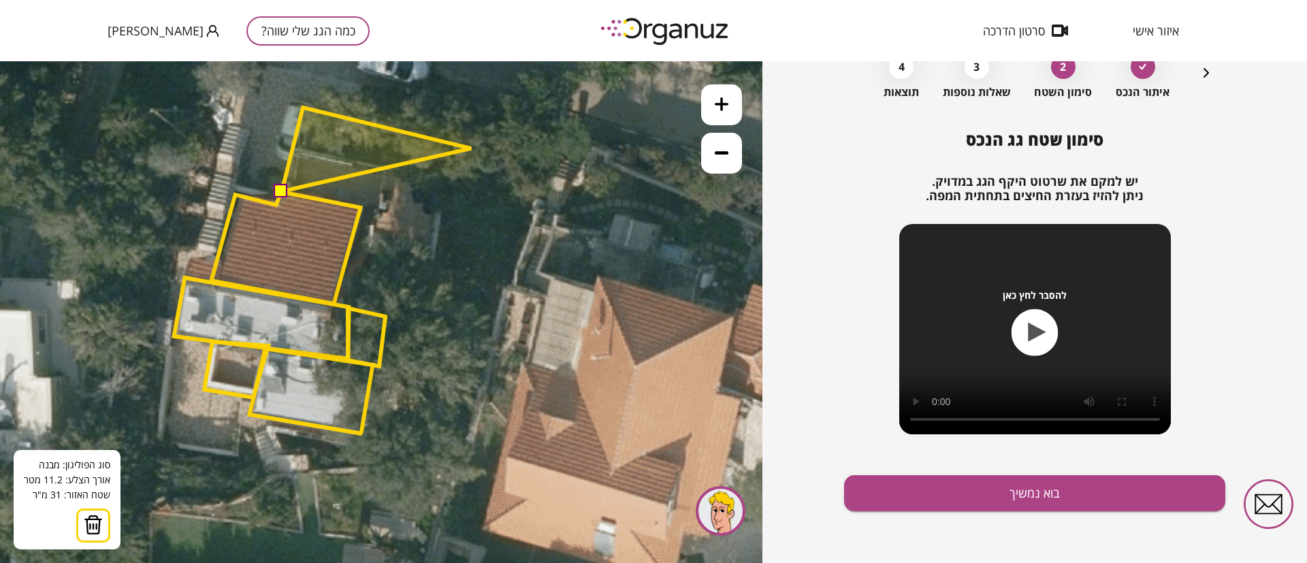
click at [471, 148] on polygon at bounding box center [376, 150] width 189 height 84
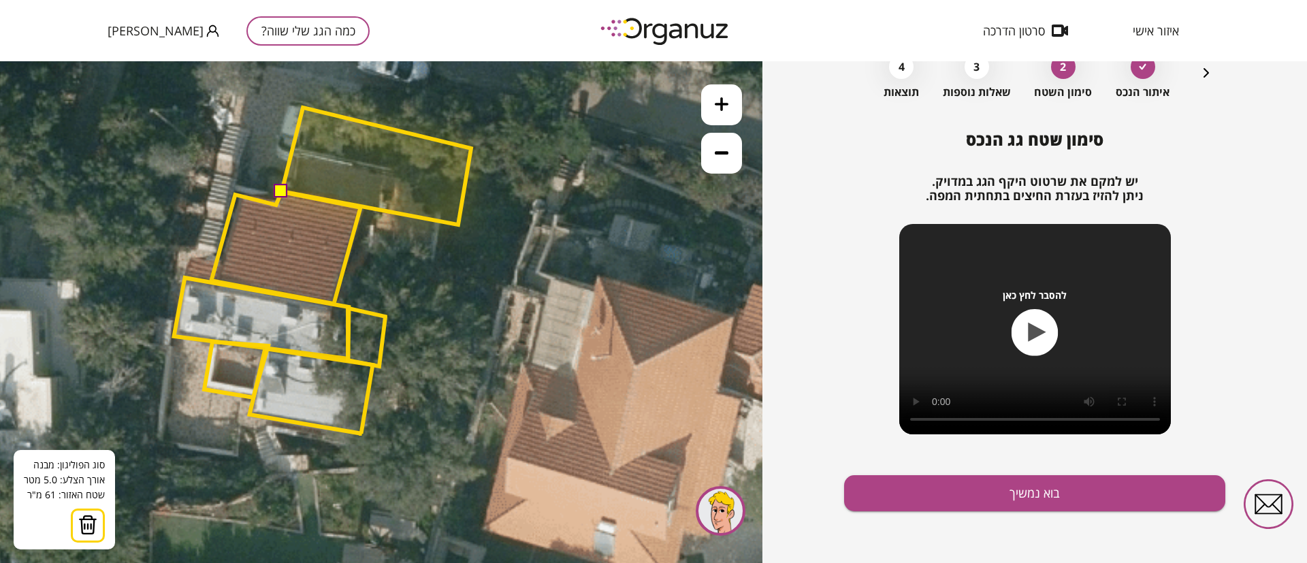
click at [458, 225] on polygon at bounding box center [376, 166] width 189 height 117
click at [278, 195] on button at bounding box center [281, 191] width 14 height 14
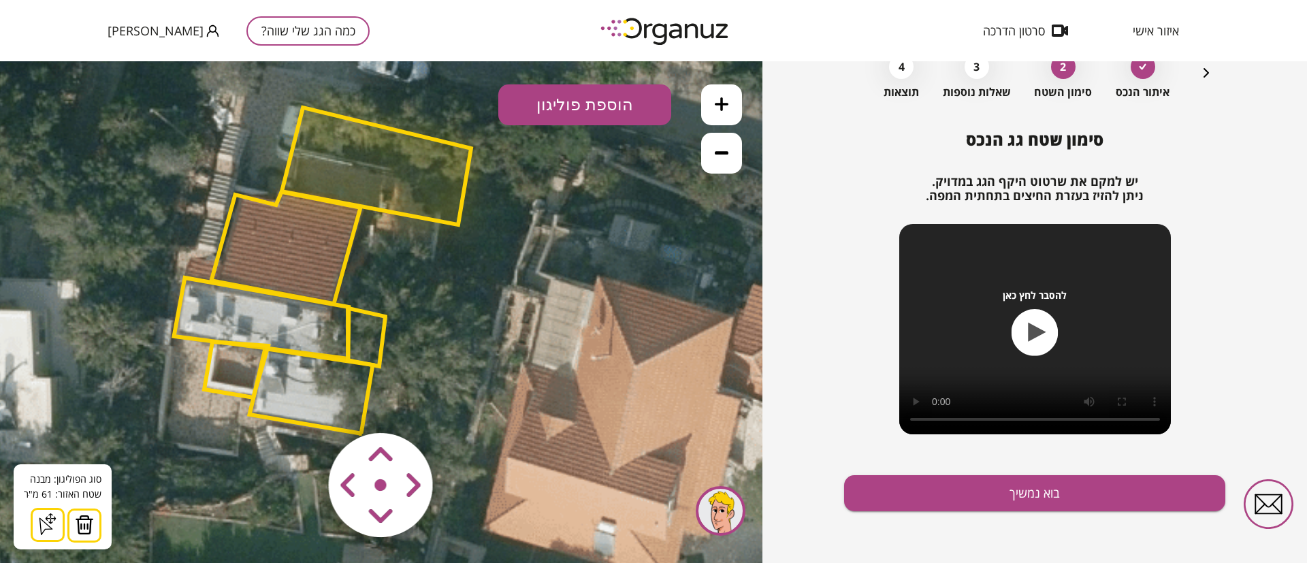
click at [730, 150] on button at bounding box center [721, 153] width 41 height 41
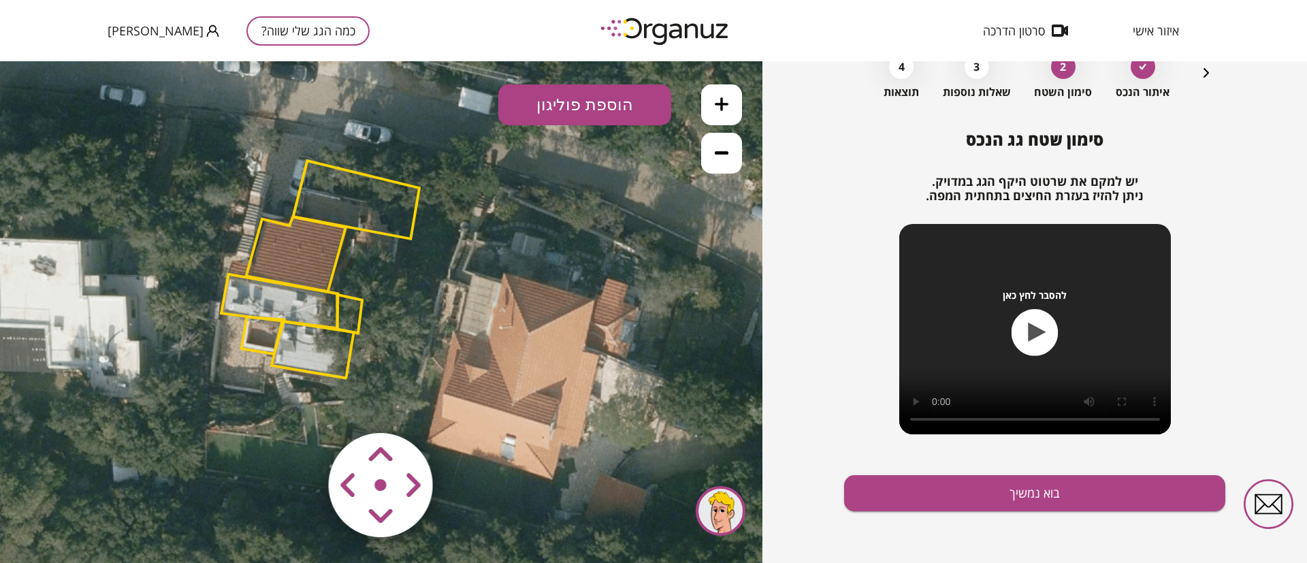
drag, startPoint x: 607, startPoint y: 308, endPoint x: 585, endPoint y: 293, distance: 26.8
click at [585, 293] on icon at bounding box center [321, 333] width 2022 height 2022
